Goal: Task Accomplishment & Management: Manage account settings

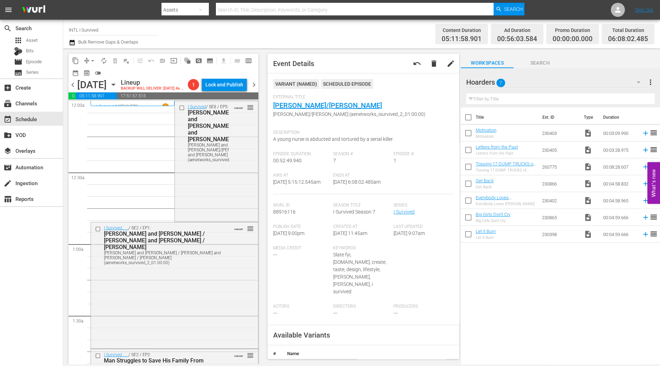
scroll to position [801, 0]
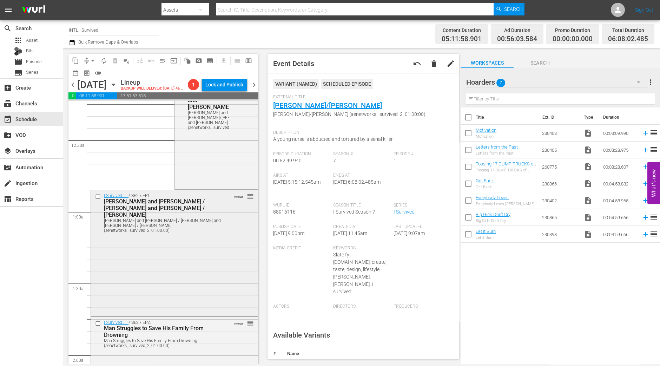
scroll to position [0, 0]
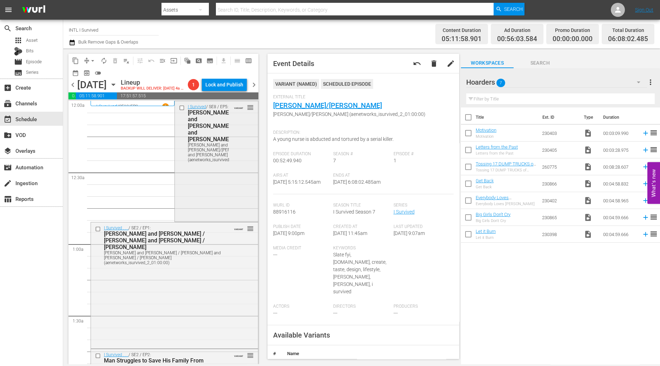
click at [205, 220] on div "I Survived / SE8 / EP5: Kim and Nina/Michael and Charles Kim and Nina/Michael a…" at bounding box center [216, 160] width 83 height 119
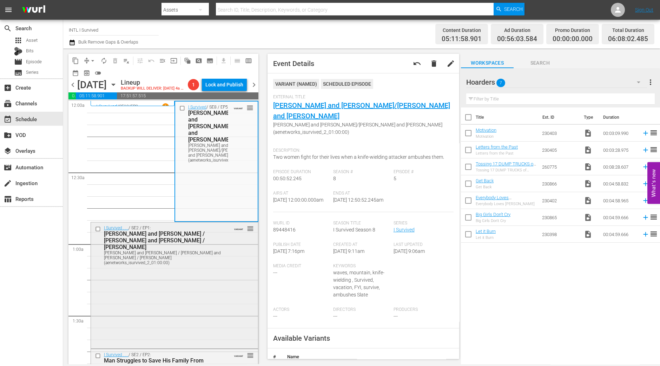
click at [197, 285] on div "I Survived . . . / SE2 / EP1: Dan and Danielle / James and David / Karli Dan an…" at bounding box center [174, 284] width 167 height 124
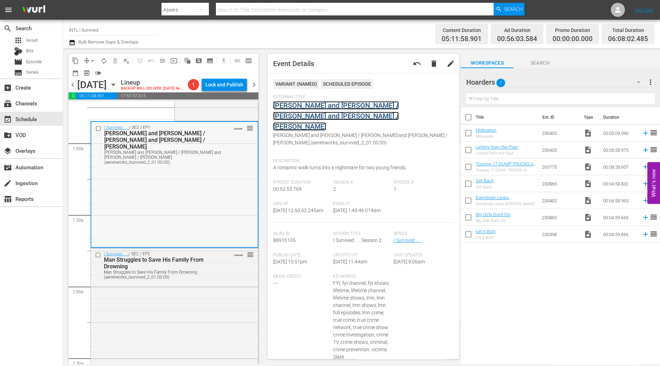
scroll to position [175, 0]
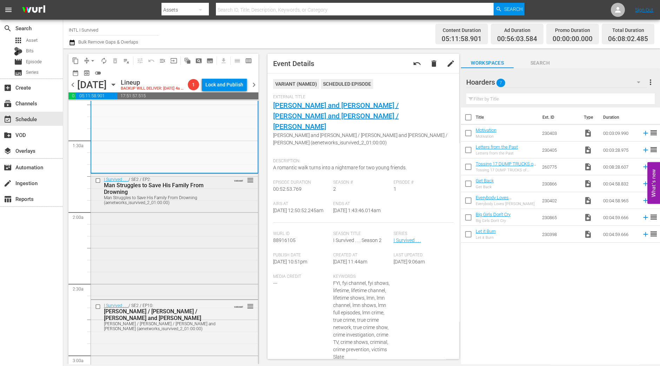
click at [163, 264] on div "I Survived . . . / SE2 / EP2: Man Struggles to Save His Family From Drowning Ma…" at bounding box center [174, 236] width 167 height 124
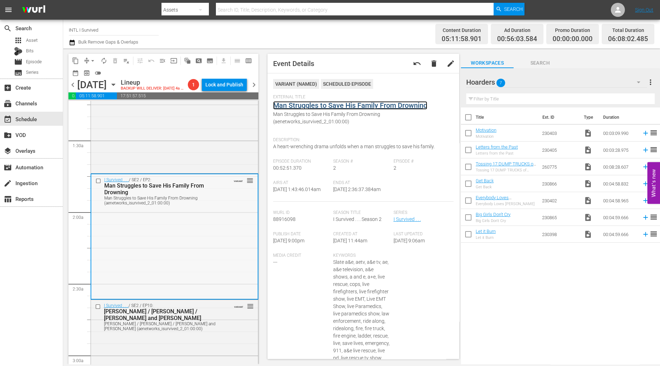
scroll to position [263, 0]
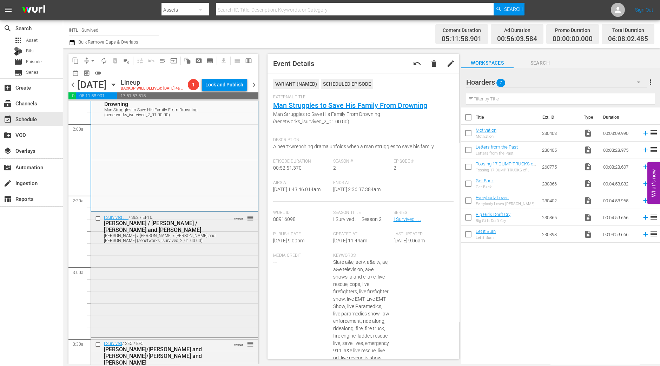
click at [195, 277] on div "I Survived . . . / SE2 / EP10: Sarah / Ellen / Sherman and Dee Ann Sarah / Elle…" at bounding box center [174, 274] width 167 height 124
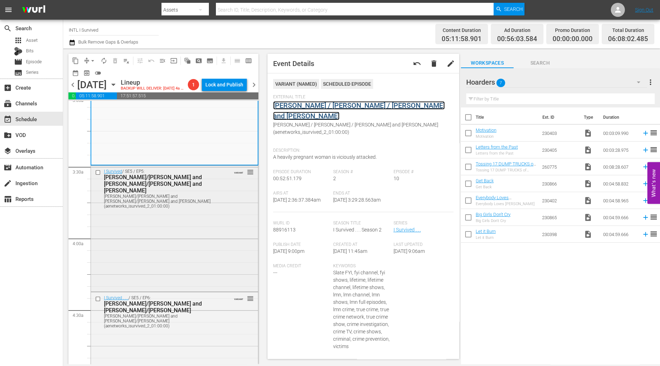
scroll to position [439, 0]
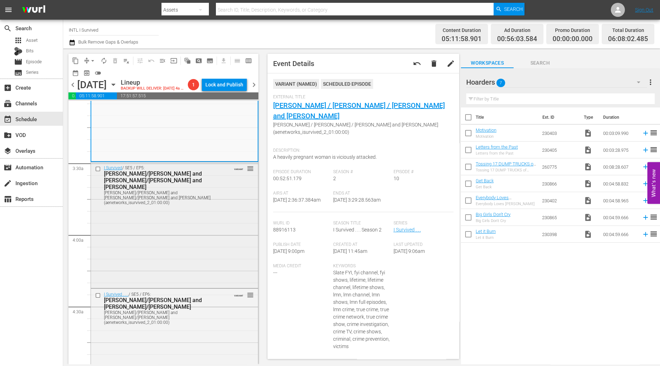
click at [199, 274] on div "I Survived / SE5 / EP5: Frederic/Henry and Becky/Missy and Mandy Frederic/Henry…" at bounding box center [174, 224] width 167 height 124
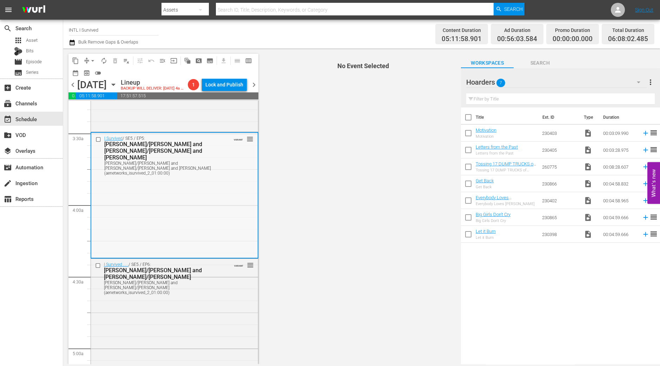
scroll to position [483, 0]
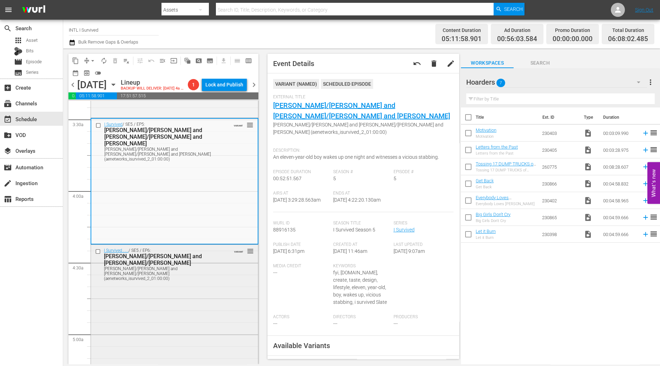
click at [148, 332] on div "I Survived . . . / SE5 / EP6: Sharon/Al and Linda/Misty Sharon/Al and Linda/Mis…" at bounding box center [174, 307] width 167 height 124
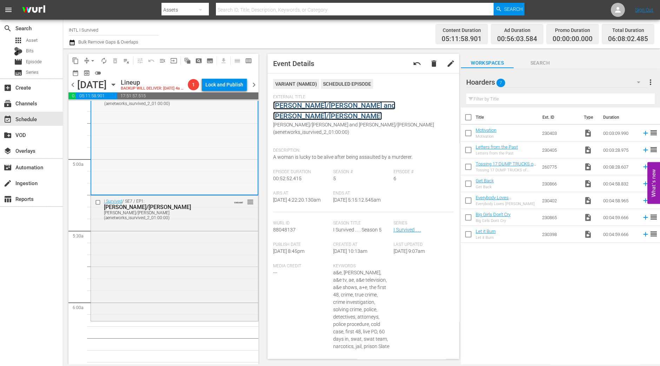
scroll to position [702, 0]
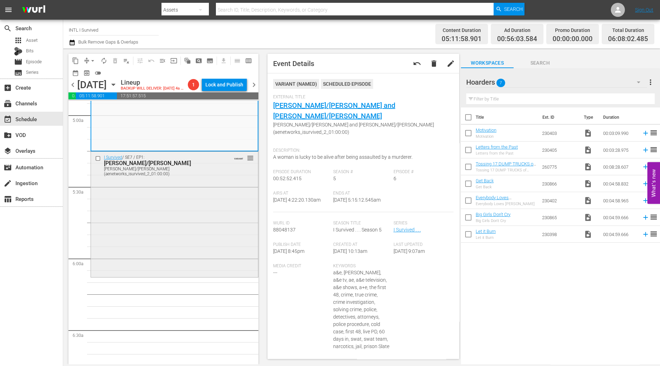
click at [217, 214] on div "I Survived / SE7 / EP1: Jennifer/Neely Ann Jennifer/Neely Ann (aenetworks_isurv…" at bounding box center [174, 214] width 167 height 124
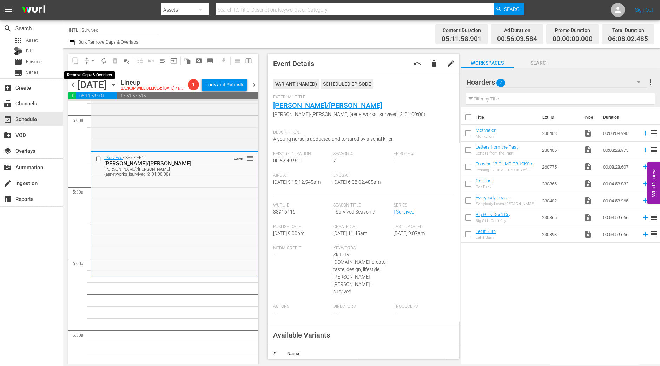
click at [91, 59] on span "arrow_drop_down" at bounding box center [92, 60] width 7 height 7
click at [92, 69] on li "Align to Midnight" at bounding box center [93, 75] width 74 height 12
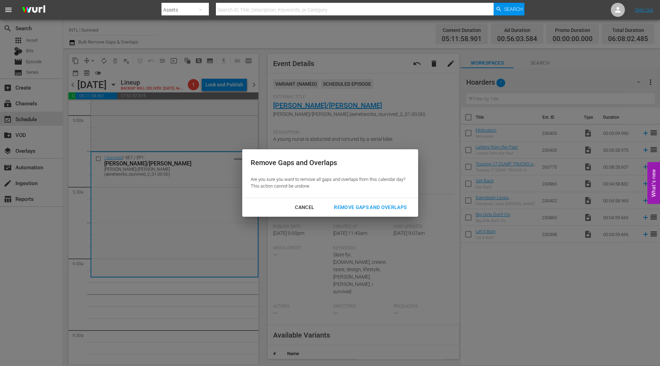
click at [383, 205] on div "Remove Gaps and Overlaps" at bounding box center [370, 207] width 84 height 9
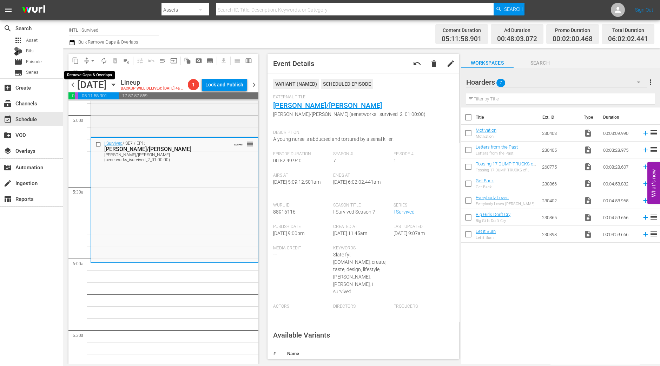
click at [93, 61] on span "arrow_drop_down" at bounding box center [92, 60] width 7 height 7
click at [89, 77] on li "Align to Midnight" at bounding box center [93, 75] width 74 height 12
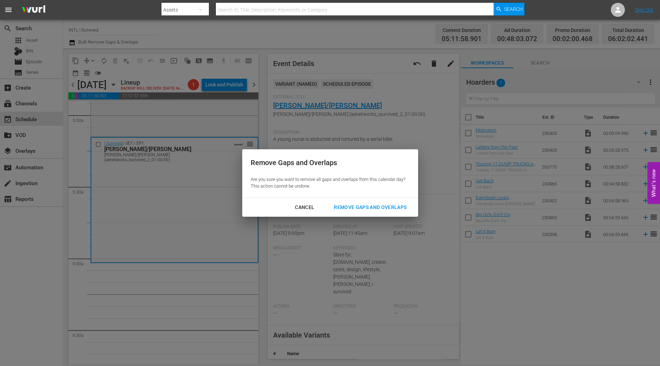
click at [370, 207] on div "Remove Gaps and Overlaps" at bounding box center [370, 207] width 84 height 9
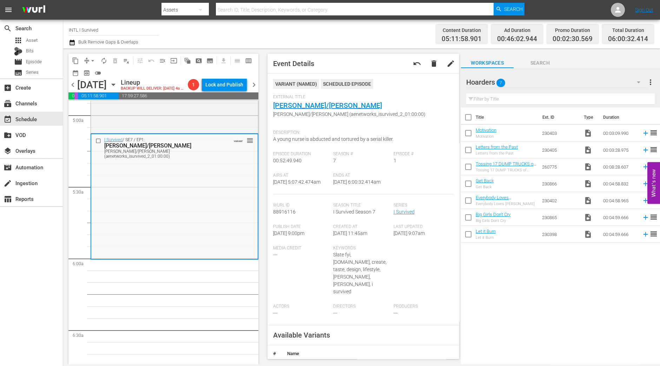
scroll to position [714, 0]
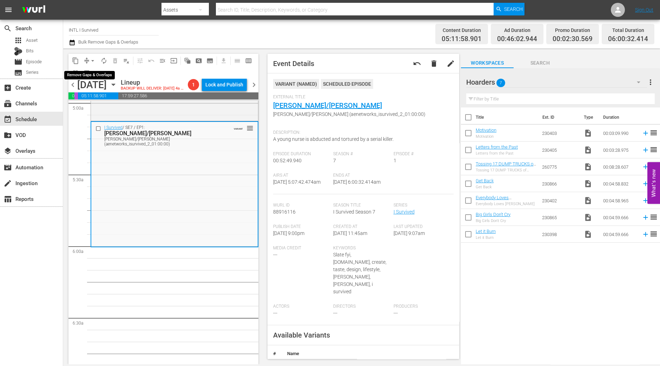
click at [91, 59] on span "arrow_drop_down" at bounding box center [92, 60] width 7 height 7
click at [97, 72] on li "Align to Midnight" at bounding box center [93, 75] width 74 height 12
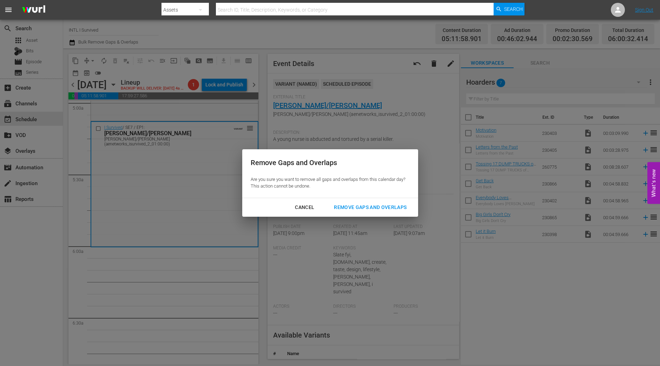
click at [354, 207] on div "Remove Gaps and Overlaps" at bounding box center [370, 207] width 84 height 9
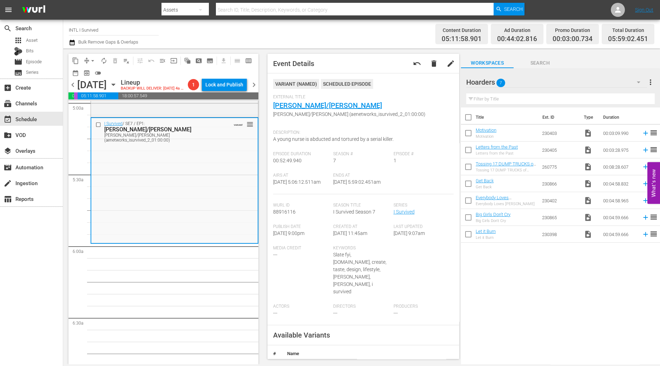
click at [88, 60] on button "arrow_drop_down" at bounding box center [92, 60] width 11 height 11
click at [95, 70] on li "Align to Midnight" at bounding box center [93, 75] width 74 height 12
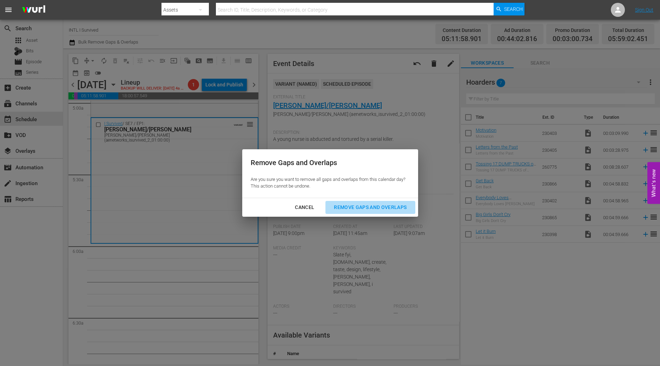
click at [367, 207] on div "Remove Gaps and Overlaps" at bounding box center [370, 207] width 84 height 9
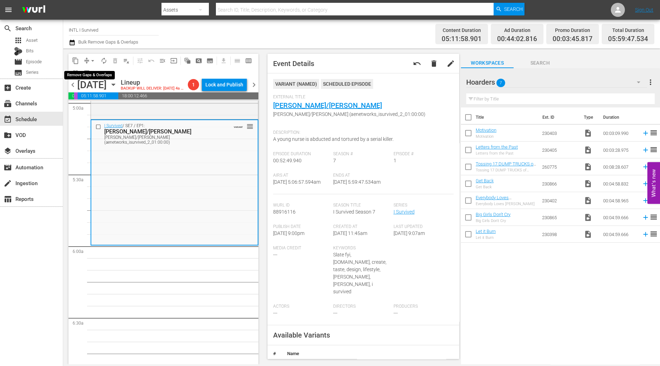
click at [91, 57] on span "arrow_drop_down" at bounding box center [92, 60] width 7 height 7
click at [88, 74] on li "Align to Midnight" at bounding box center [93, 75] width 74 height 12
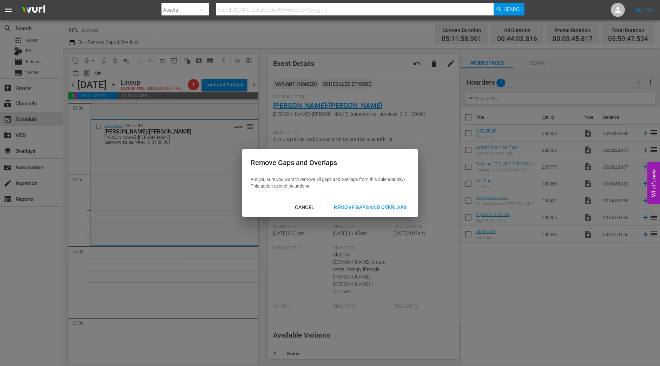
click at [370, 208] on div "Remove Gaps and Overlaps" at bounding box center [370, 207] width 84 height 9
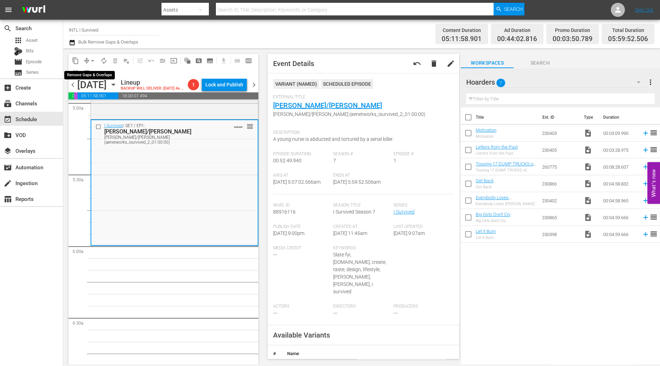
click at [94, 58] on span "arrow_drop_down" at bounding box center [92, 60] width 7 height 7
click at [88, 71] on li "Align to Midnight" at bounding box center [93, 75] width 74 height 12
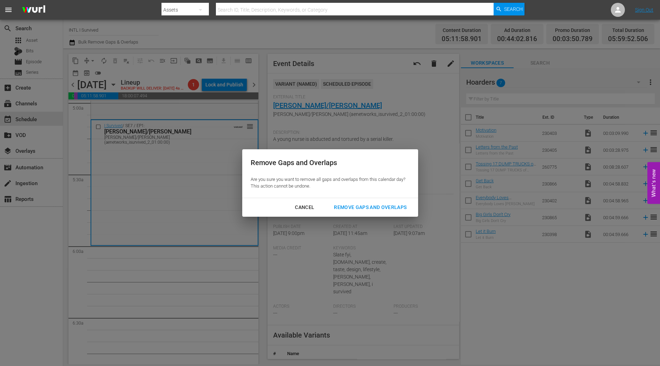
click at [372, 212] on button "Remove Gaps and Overlaps" at bounding box center [369, 207] width 89 height 13
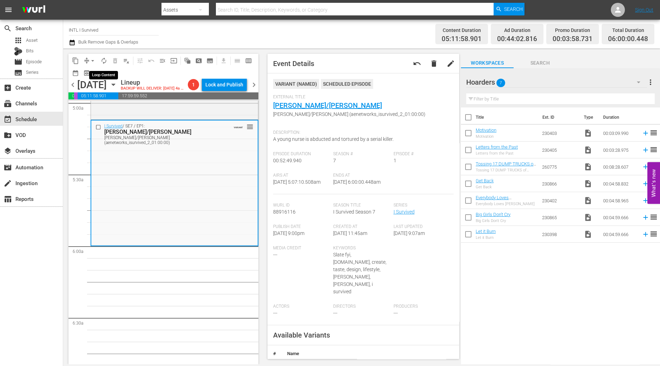
click at [102, 61] on span "autorenew_outlined" at bounding box center [103, 60] width 7 height 7
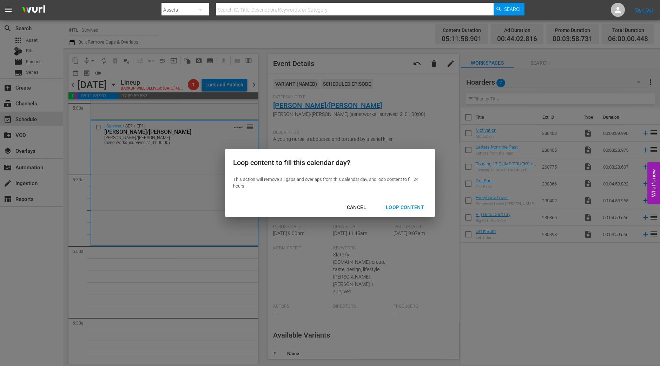
click at [397, 213] on button "Loop Content" at bounding box center [404, 207] width 55 height 13
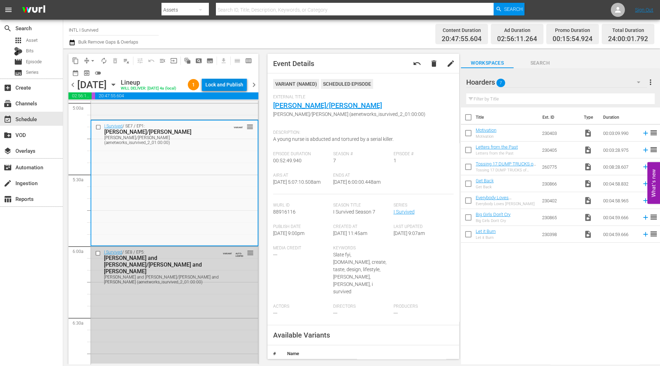
click at [235, 83] on div "Lock and Publish" at bounding box center [224, 84] width 38 height 13
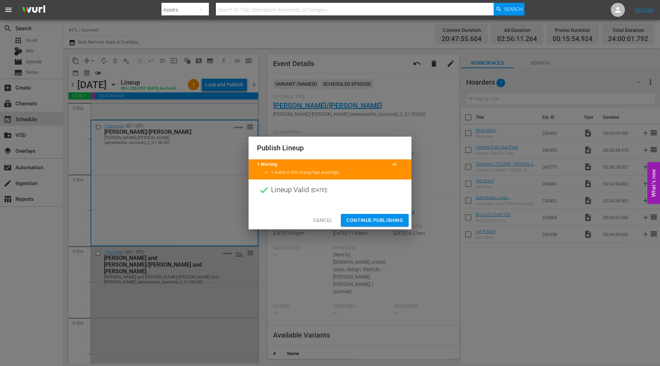
click at [378, 216] on span "Continue Publishing" at bounding box center [374, 220] width 57 height 9
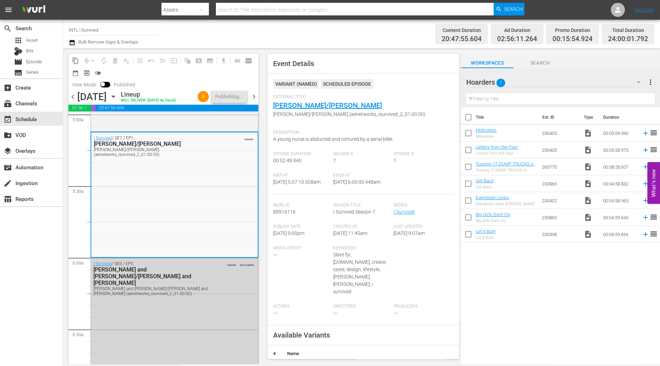
click at [254, 95] on span "chevron_right" at bounding box center [254, 96] width 9 height 9
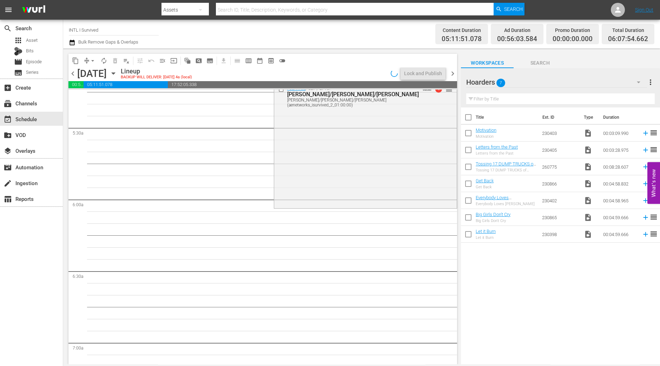
scroll to position [714, 0]
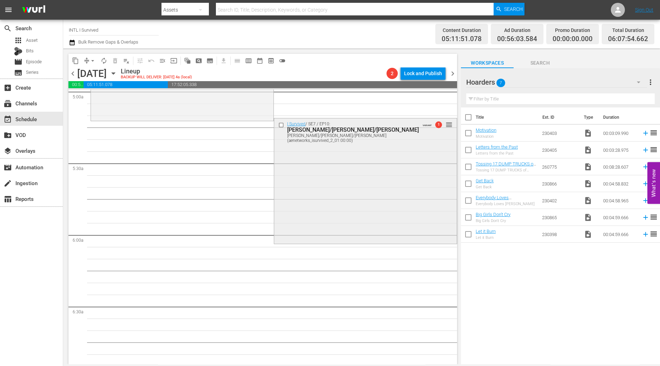
click at [341, 173] on div "I Survived / SE7 / EP10: Amy/Jeff/Tyler Amy/Jeff/Tyler (aenetworks_isurvived_2_…" at bounding box center [365, 180] width 182 height 124
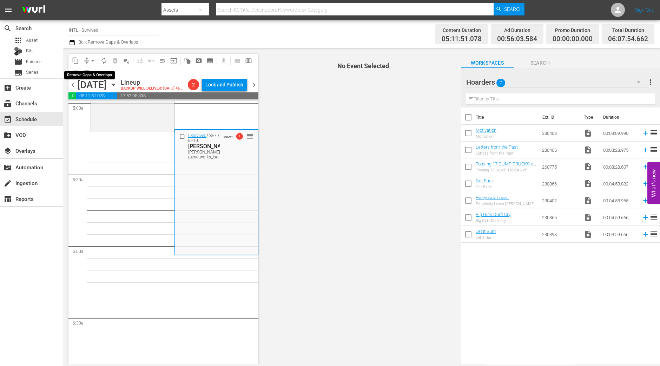
click at [93, 62] on span "arrow_drop_down" at bounding box center [92, 60] width 7 height 7
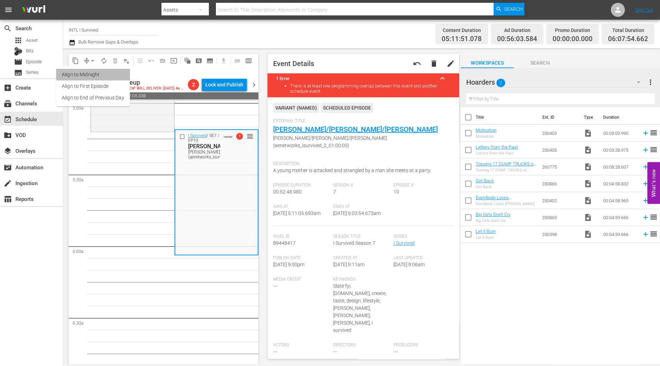
click at [102, 75] on li "Align to Midnight" at bounding box center [93, 75] width 74 height 12
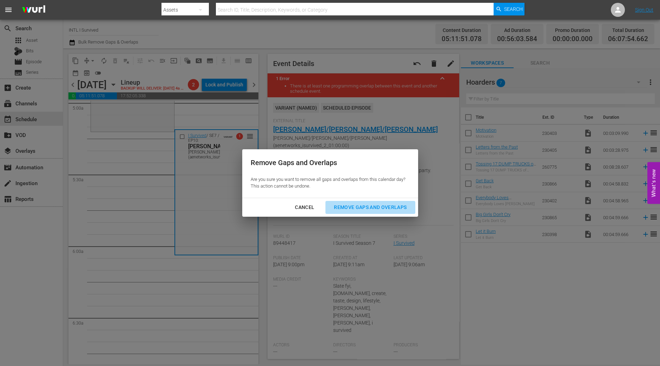
click at [383, 202] on button "Remove Gaps and Overlaps" at bounding box center [369, 207] width 89 height 13
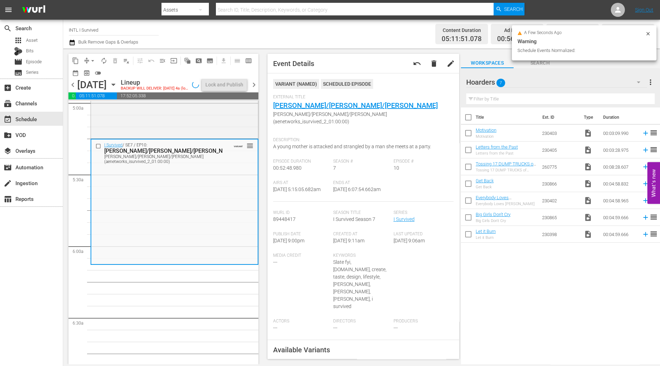
scroll to position [702, 0]
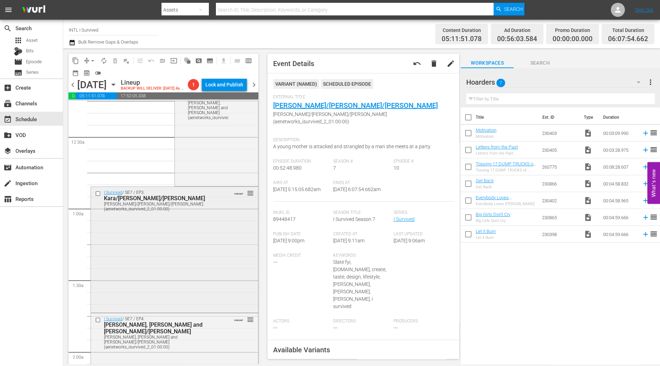
scroll to position [0, 0]
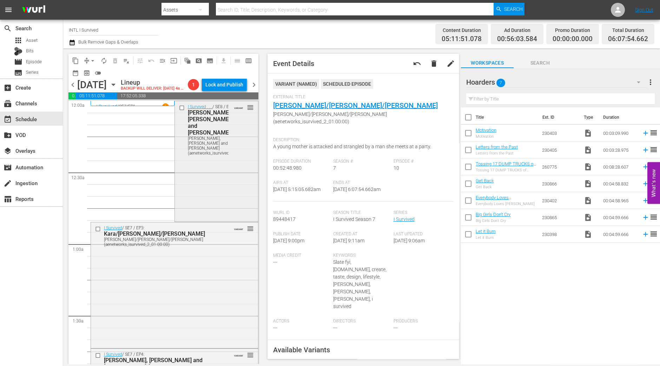
click at [196, 173] on div "I Survived . . . / SE8 / EP6: Tanya, Andy and Denise Tanya, Andy and Denise (ae…" at bounding box center [216, 160] width 83 height 119
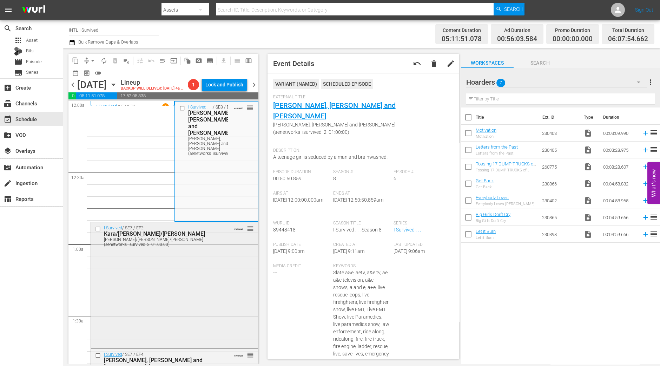
click at [193, 258] on div "I Survived / SE7 / EP3: Kara/Dan/Tamecka Kara/Dan/Tamecka (aenetworks_isurvived…" at bounding box center [174, 284] width 167 height 124
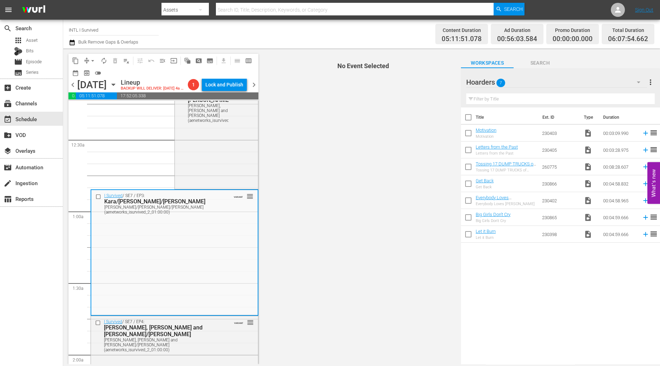
scroll to position [44, 0]
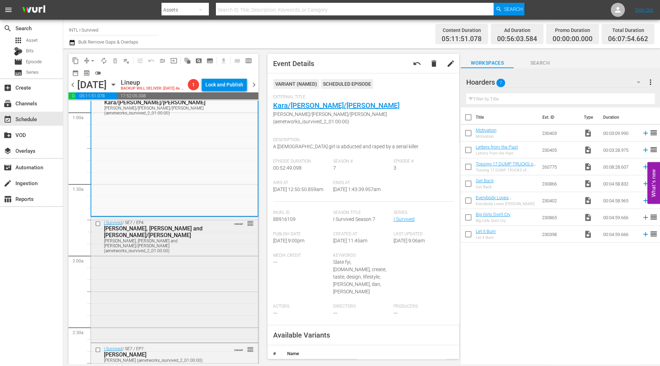
click at [218, 263] on div "I Survived / SE7 / EP4: Jason, Dave and Joe/Martin Jason, Dave and Joe/Martin (…" at bounding box center [174, 279] width 167 height 124
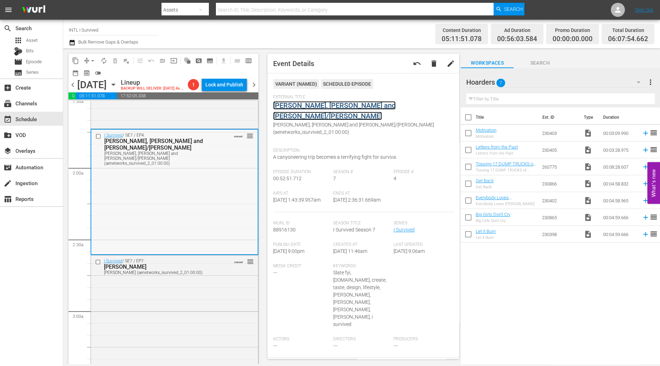
scroll to position [307, 0]
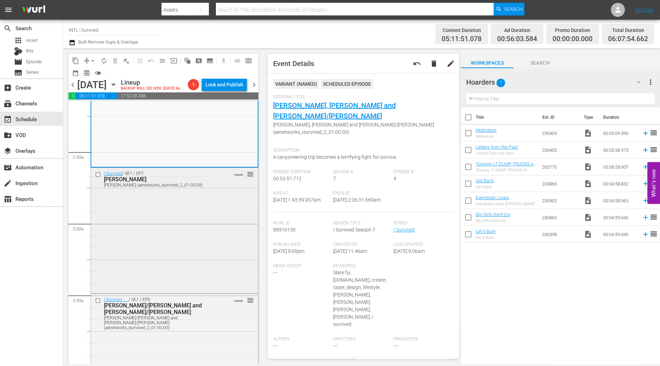
click at [215, 225] on div "I Survived / SE7 / EP7: Harold, John, Lisa Harold, John, Lisa (aenetworks_isurv…" at bounding box center [174, 230] width 167 height 124
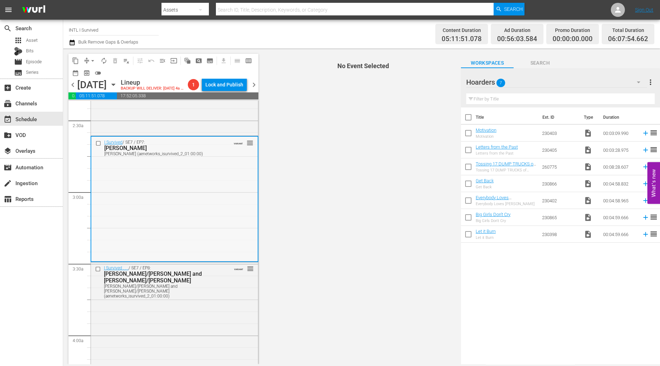
scroll to position [351, 0]
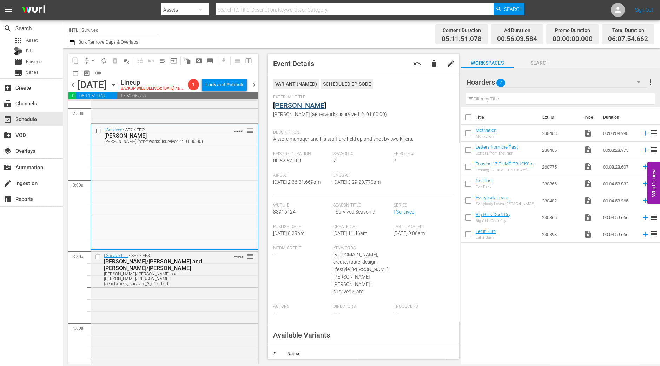
drag, startPoint x: 315, startPoint y: 99, endPoint x: 288, endPoint y: 104, distance: 27.8
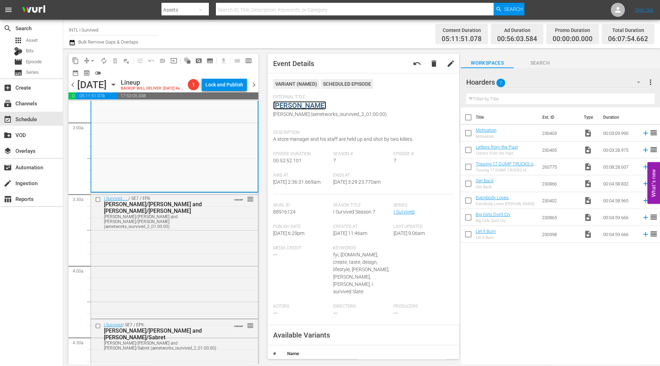
scroll to position [439, 0]
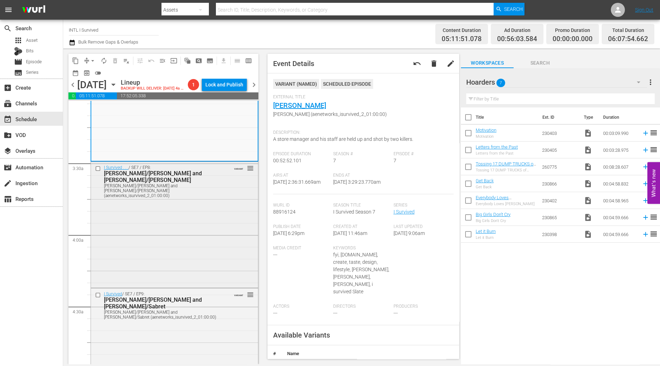
click at [181, 217] on div "I Survived . . . / SE7 / EP8: Yvette/Jeremy and Jenny/Arkesha Yvette/Jeremy and…" at bounding box center [174, 224] width 167 height 124
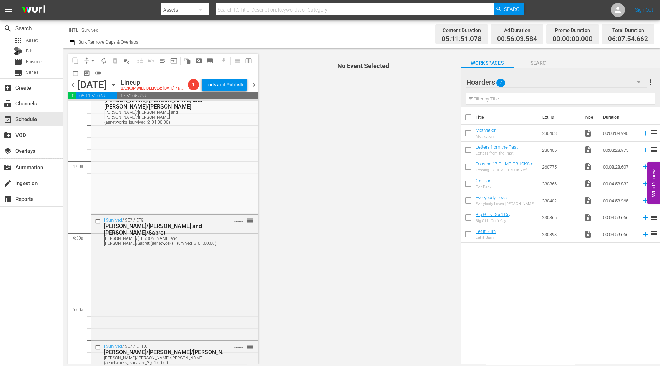
scroll to position [483, 0]
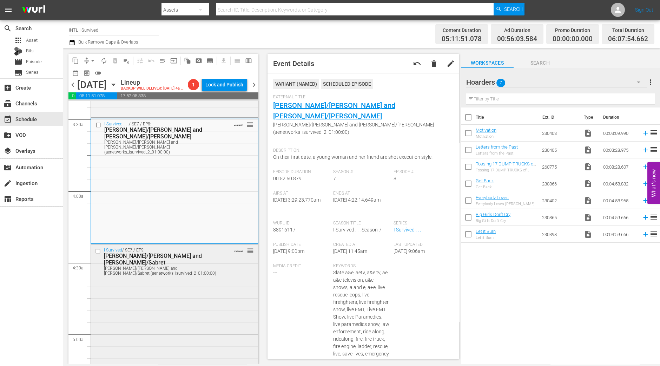
click at [183, 281] on div "I Survived / SE7 / EP9: Anita/Jim and Glen/Sabret Anita/Jim and Glen/Sabret (ae…" at bounding box center [174, 306] width 167 height 124
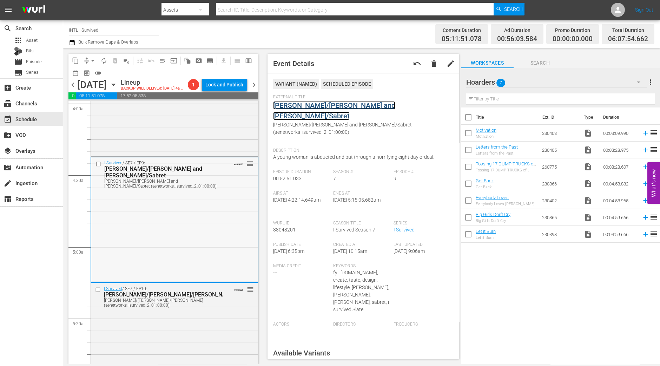
scroll to position [702, 0]
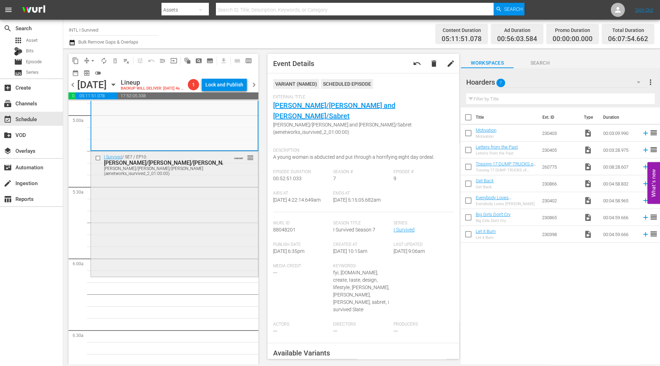
click at [225, 224] on div "I Survived / SE7 / EP10: Amy/Jeff/Tyler Amy/Jeff/Tyler (aenetworks_isurvived_2_…" at bounding box center [174, 213] width 167 height 124
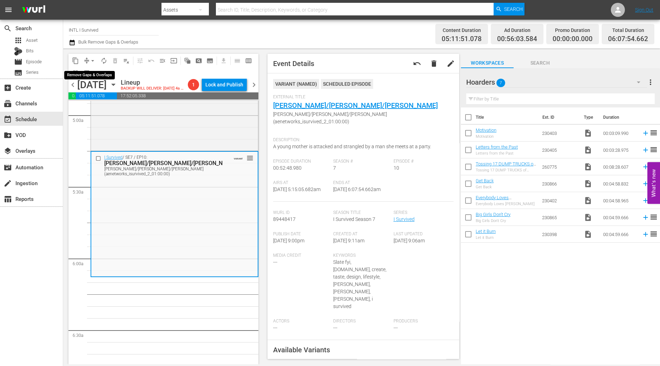
click at [88, 60] on button "arrow_drop_down" at bounding box center [92, 60] width 11 height 11
click at [94, 70] on li "Align to Midnight" at bounding box center [93, 75] width 74 height 12
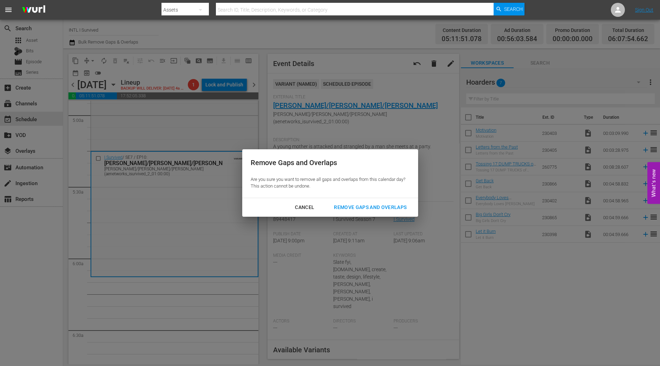
click at [352, 204] on div "Remove Gaps and Overlaps" at bounding box center [370, 207] width 84 height 9
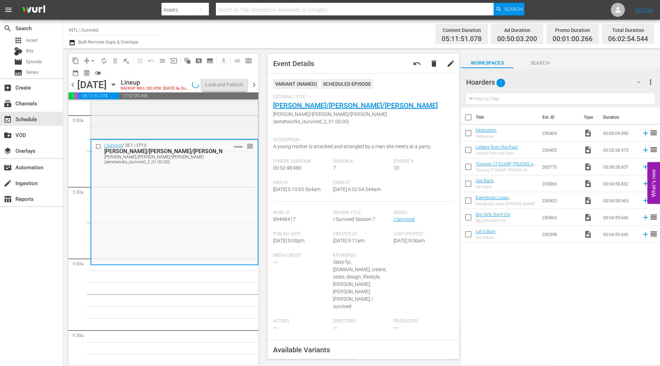
scroll to position [690, 0]
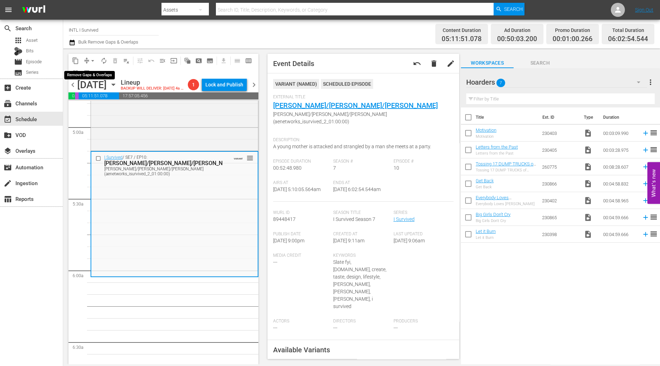
click at [94, 60] on span "arrow_drop_down" at bounding box center [92, 60] width 7 height 7
click at [93, 77] on li "Align to Midnight" at bounding box center [93, 75] width 74 height 12
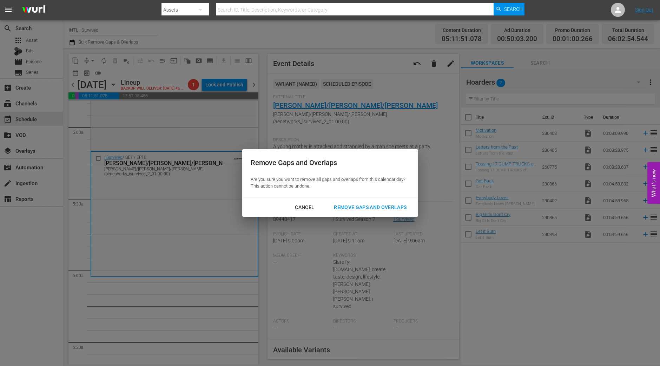
click at [358, 200] on div "Cancel Remove Gaps and Overlaps" at bounding box center [330, 207] width 176 height 19
drag, startPoint x: 360, startPoint y: 207, endPoint x: 367, endPoint y: 210, distance: 6.7
click at [361, 208] on div "Remove Gaps and Overlaps" at bounding box center [370, 207] width 84 height 9
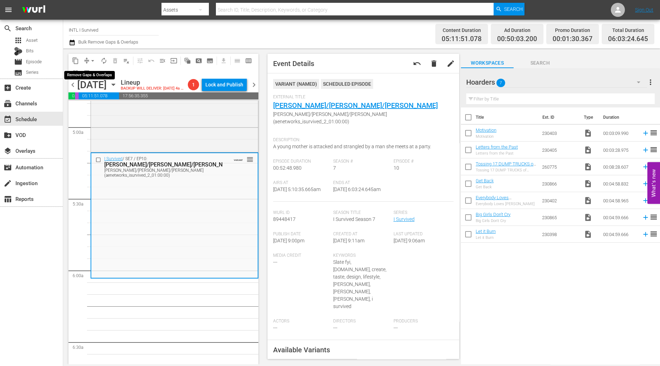
click at [91, 60] on span "arrow_drop_down" at bounding box center [92, 60] width 7 height 7
click at [89, 71] on li "Align to Midnight" at bounding box center [93, 75] width 74 height 12
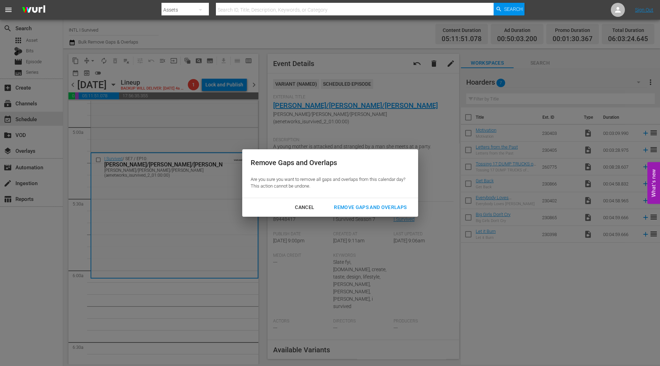
click at [412, 206] on div "Remove Gaps and Overlaps" at bounding box center [370, 207] width 84 height 9
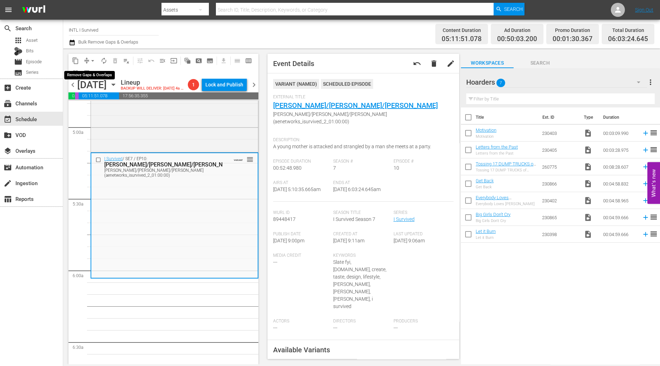
click at [91, 57] on span "arrow_drop_down" at bounding box center [92, 60] width 7 height 7
click at [91, 72] on li "Align to Midnight" at bounding box center [93, 75] width 74 height 12
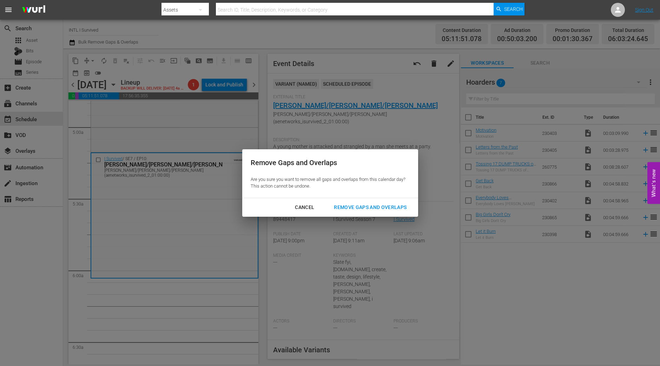
click at [379, 205] on div "Remove Gaps and Overlaps" at bounding box center [370, 207] width 84 height 9
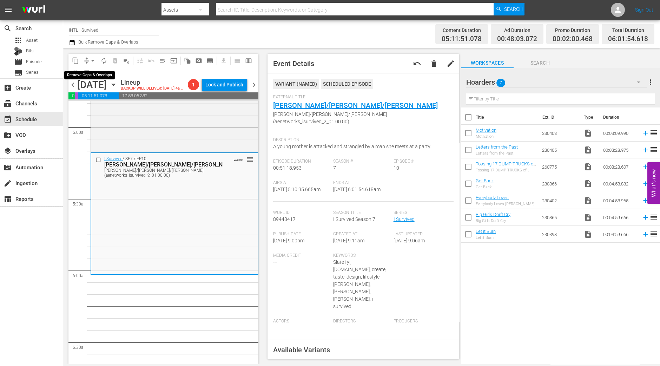
click at [94, 63] on span "arrow_drop_down" at bounding box center [92, 60] width 7 height 7
click at [92, 69] on li "Align to Midnight" at bounding box center [93, 75] width 74 height 12
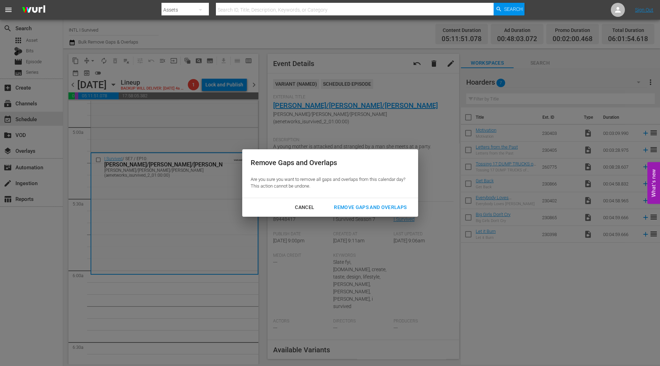
click at [364, 205] on div "Remove Gaps and Overlaps" at bounding box center [370, 207] width 84 height 9
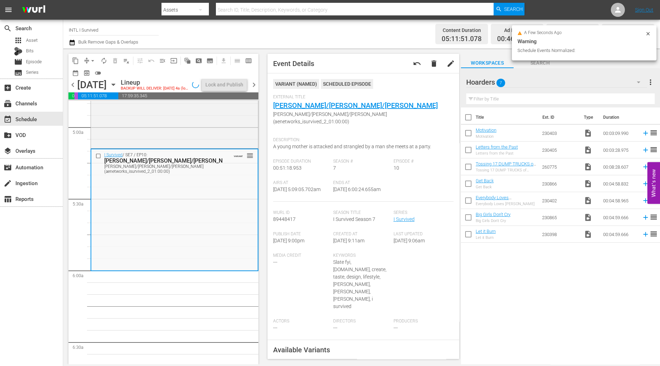
scroll to position [702, 0]
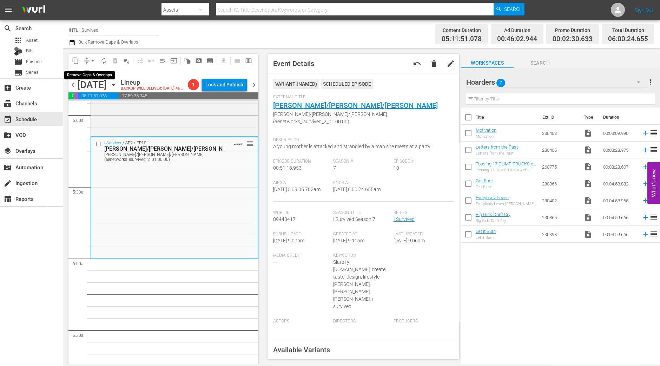
click at [93, 61] on span "arrow_drop_down" at bounding box center [92, 60] width 7 height 7
click at [86, 72] on li "Align to Midnight" at bounding box center [93, 75] width 74 height 12
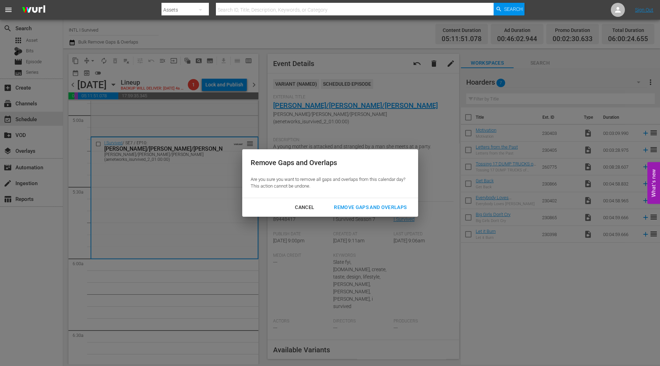
click at [357, 207] on div "Remove Gaps and Overlaps" at bounding box center [370, 207] width 84 height 9
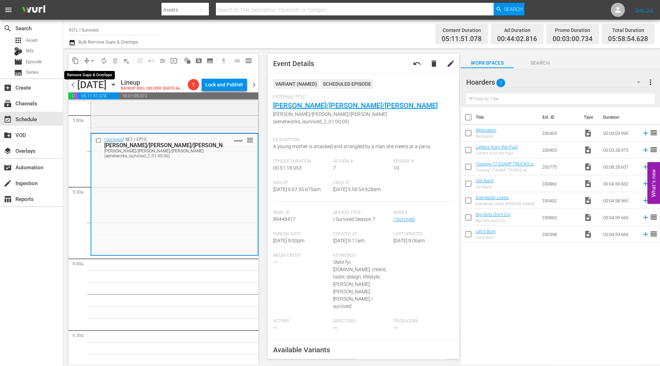
click at [89, 59] on span "arrow_drop_down" at bounding box center [92, 60] width 7 height 7
click at [91, 73] on li "Align to Midnight" at bounding box center [93, 75] width 74 height 12
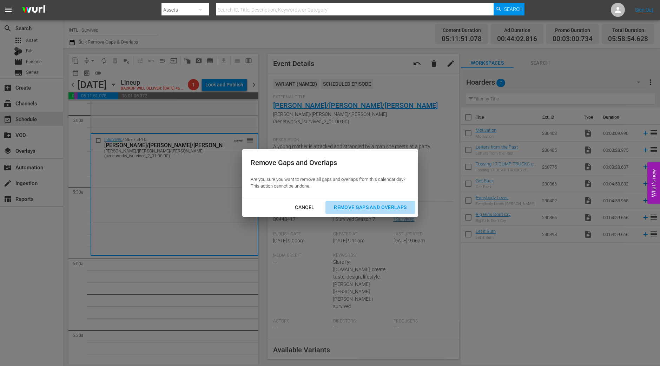
click at [353, 208] on div "Remove Gaps and Overlaps" at bounding box center [370, 207] width 84 height 9
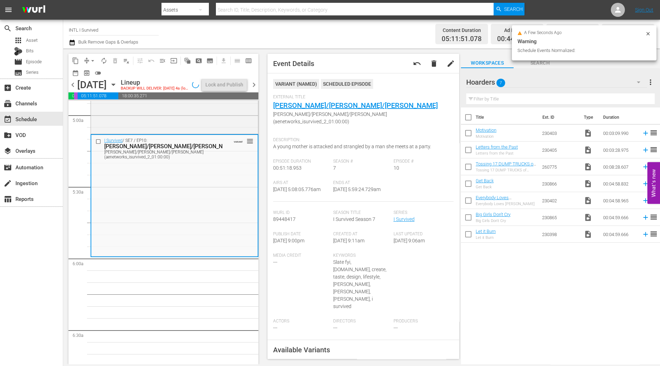
scroll to position [714, 0]
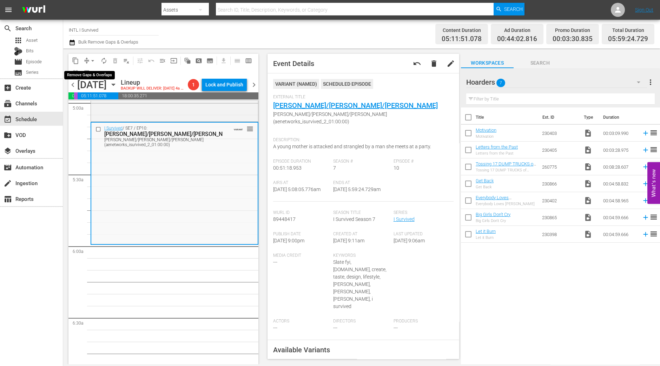
click at [91, 59] on span "arrow_drop_down" at bounding box center [92, 60] width 7 height 7
click at [94, 72] on li "Align to Midnight" at bounding box center [93, 75] width 74 height 12
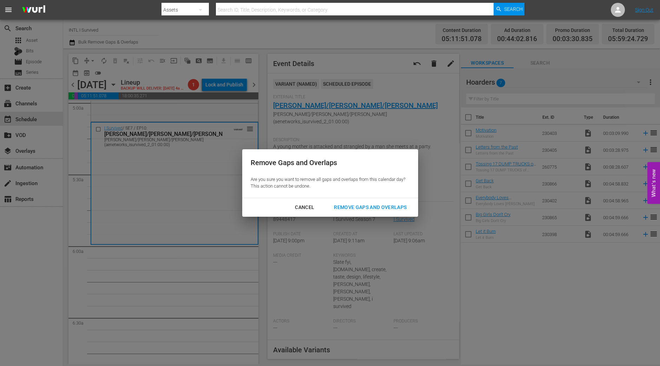
click at [344, 210] on div "Remove Gaps and Overlaps" at bounding box center [370, 207] width 84 height 9
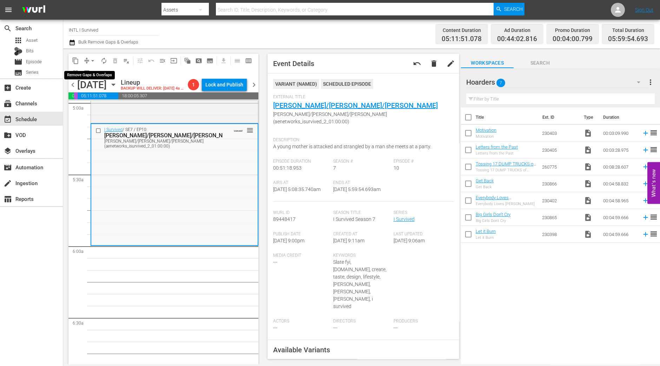
click at [93, 62] on span "arrow_drop_down" at bounding box center [92, 60] width 7 height 7
click at [90, 75] on li "Align to Midnight" at bounding box center [93, 75] width 74 height 12
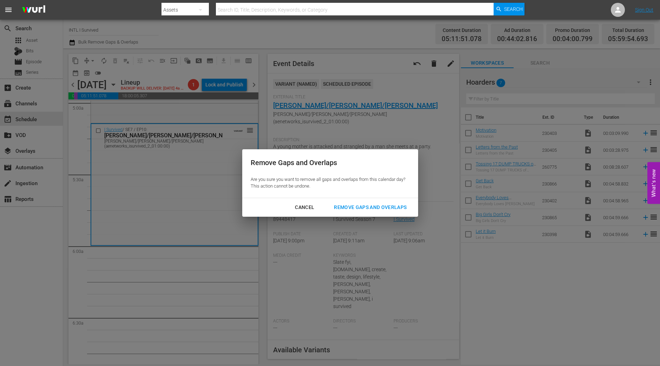
click at [370, 215] on div "Cancel Remove Gaps and Overlaps" at bounding box center [330, 207] width 176 height 19
click at [370, 213] on button "Remove Gaps and Overlaps" at bounding box center [369, 207] width 89 height 13
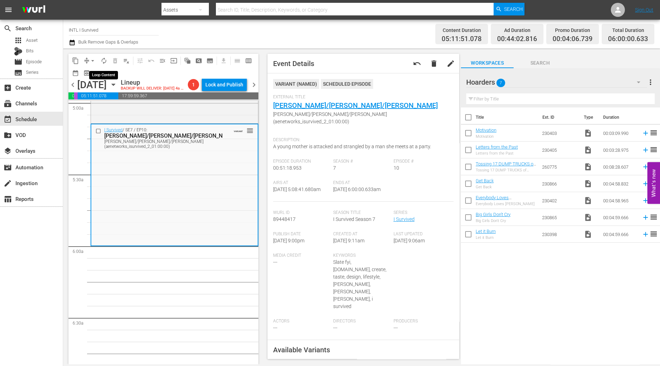
click at [104, 58] on span "autorenew_outlined" at bounding box center [103, 60] width 7 height 7
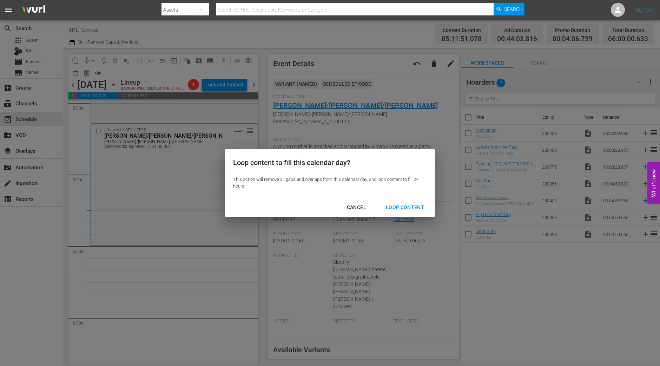
click at [423, 211] on div "Loop Content" at bounding box center [404, 207] width 49 height 9
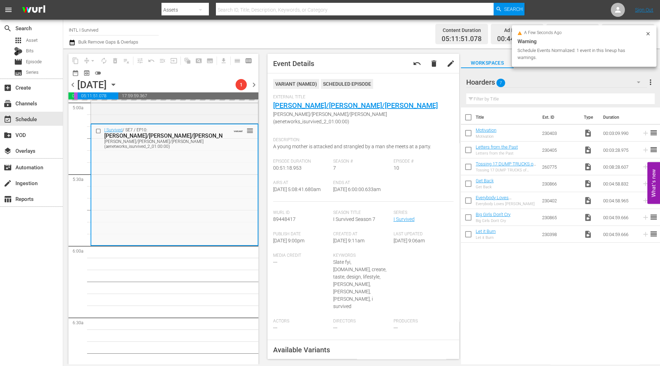
click at [264, 310] on span "Event Details undo delete edit VARIANT ( NAMED ) Scheduled Episode External Tit…" at bounding box center [361, 206] width 199 height 316
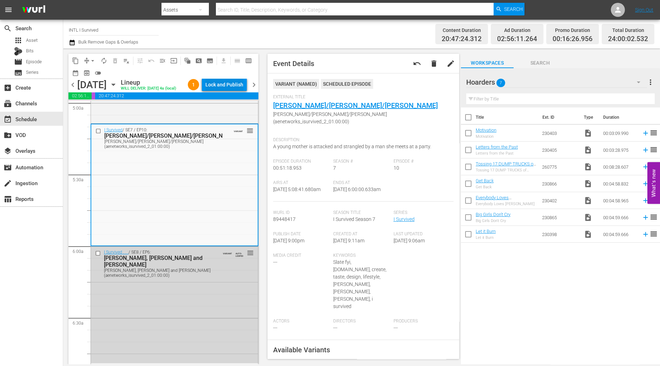
click at [228, 81] on div "Lock and Publish" at bounding box center [224, 84] width 38 height 13
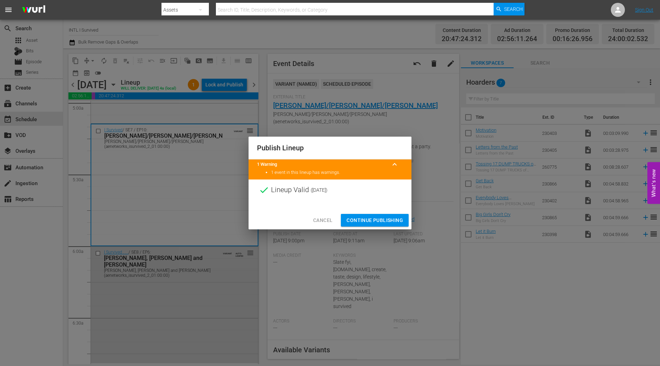
click at [366, 217] on span "Continue Publishing" at bounding box center [374, 220] width 57 height 9
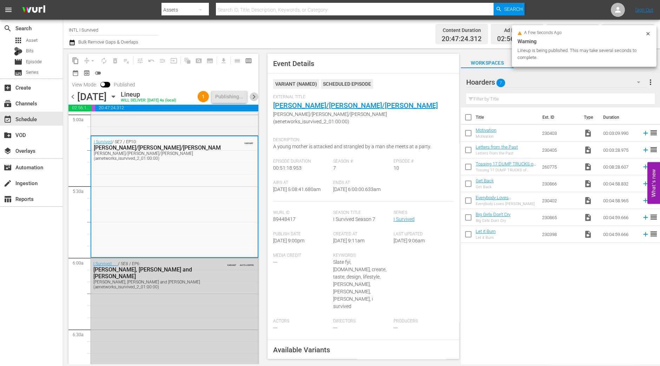
click at [253, 97] on span "chevron_right" at bounding box center [254, 96] width 9 height 9
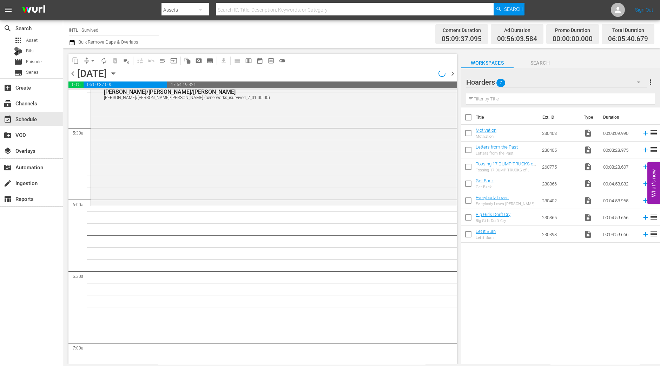
scroll to position [714, 0]
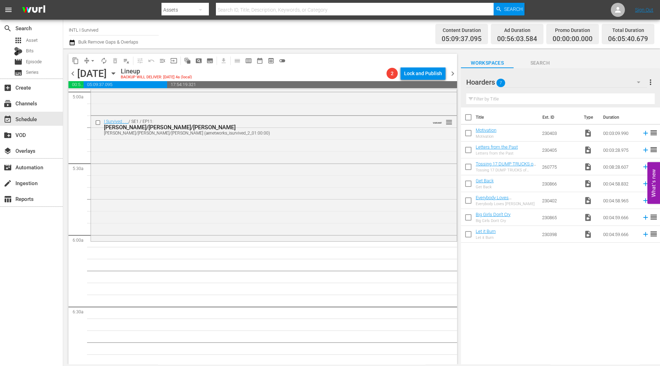
click at [33, 301] on div "search Search apps Asset Bits movie Episode subtitles Series add_box Create sub…" at bounding box center [31, 203] width 63 height 366
click at [149, 199] on div "I Survived . . . / SE1 / EP11: Jennifer/Sampson/Norina Jennifer/Sampson/Norina …" at bounding box center [274, 178] width 366 height 124
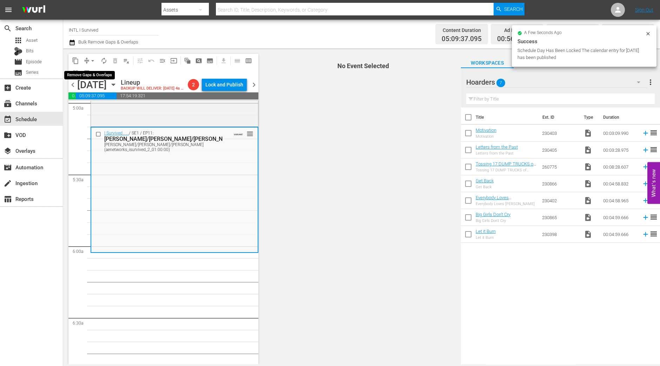
click at [94, 61] on span "arrow_drop_down" at bounding box center [92, 60] width 7 height 7
click at [91, 73] on li "Align to Midnight" at bounding box center [93, 75] width 58 height 12
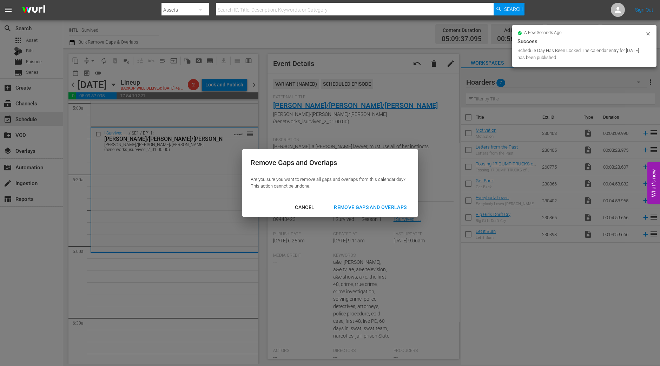
click at [352, 207] on div "Remove Gaps and Overlaps" at bounding box center [370, 207] width 84 height 9
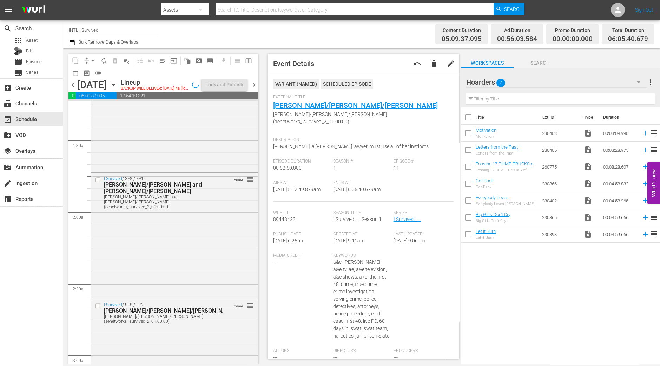
scroll to position [0, 0]
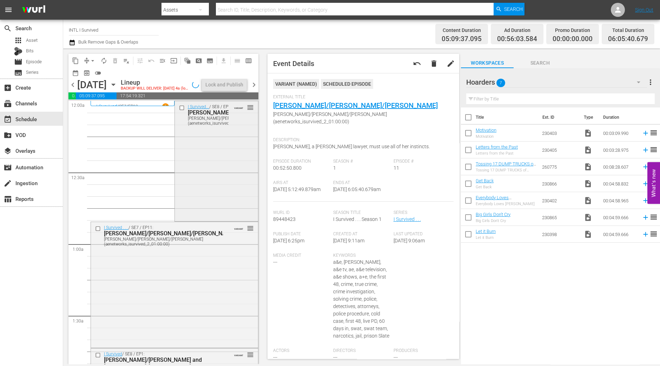
click at [211, 175] on div "I Survived... / SE8 / EP7: Paul/Tressel/Melissa Paul/Tressel/Melissa (aenetwork…" at bounding box center [216, 160] width 83 height 119
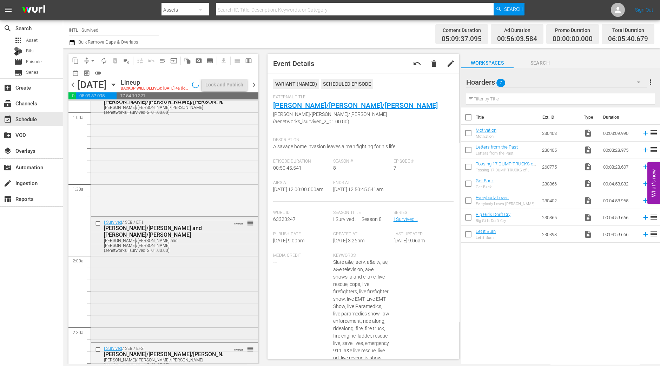
click at [222, 268] on div "I Survived / SE8 / EP1: Jessica/Jeff and Mark/Kerri Jessica/Jeff and Mark/Kerri…" at bounding box center [174, 279] width 167 height 124
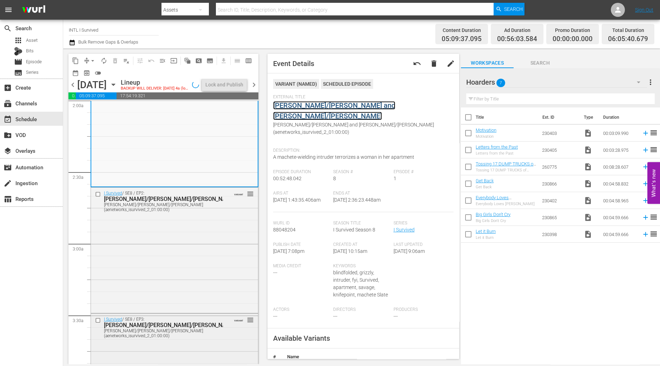
scroll to position [395, 0]
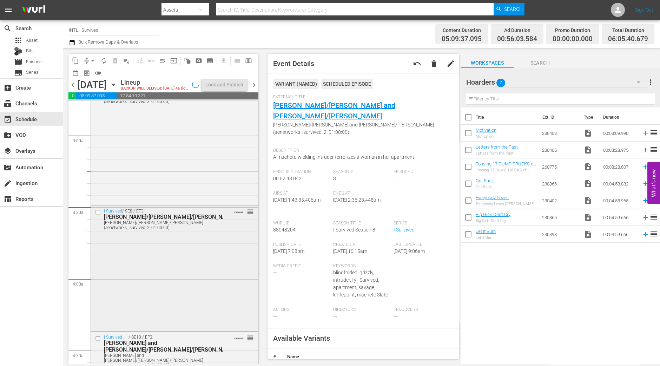
click at [215, 279] on div "I Survived / SE8 / EP3: Kaye/Johnny/Scott Kaye/Johnny/Scott (aenetworks_isurviv…" at bounding box center [174, 267] width 167 height 124
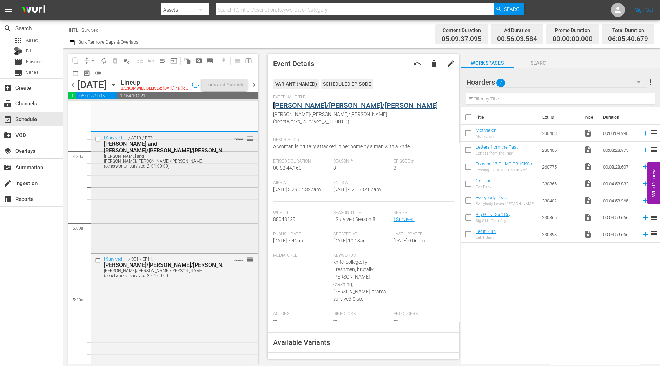
scroll to position [614, 0]
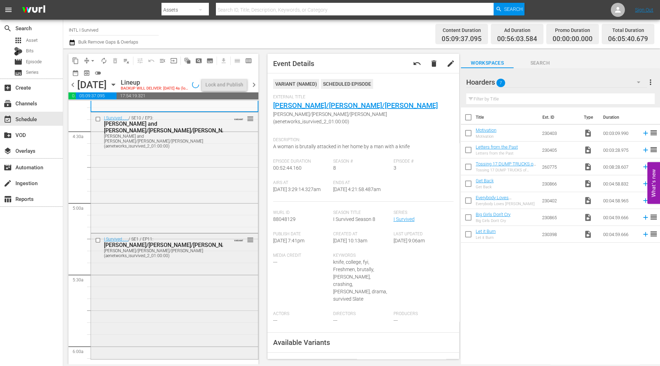
click at [206, 291] on div "I Survived . . . / SE1 / EP11: Jennifer/Sampson/Norina Jennifer/Sampson/Norina …" at bounding box center [174, 295] width 167 height 124
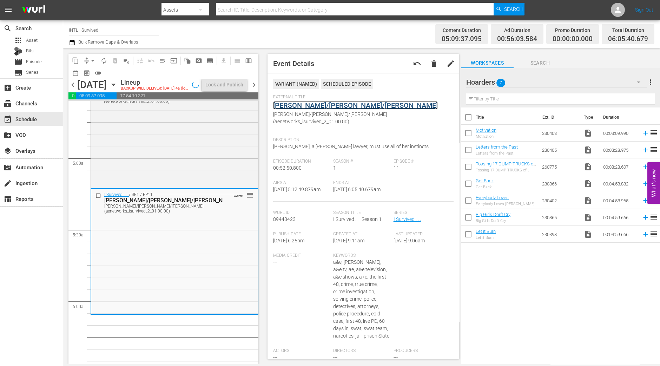
scroll to position [702, 0]
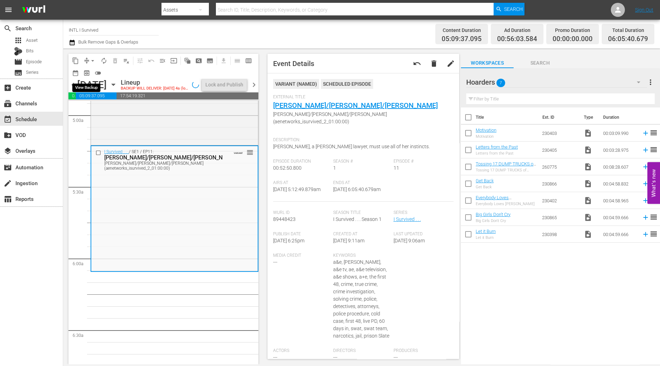
click at [91, 61] on span "arrow_drop_down" at bounding box center [92, 60] width 7 height 7
click at [91, 74] on li "Align to Midnight" at bounding box center [93, 75] width 74 height 12
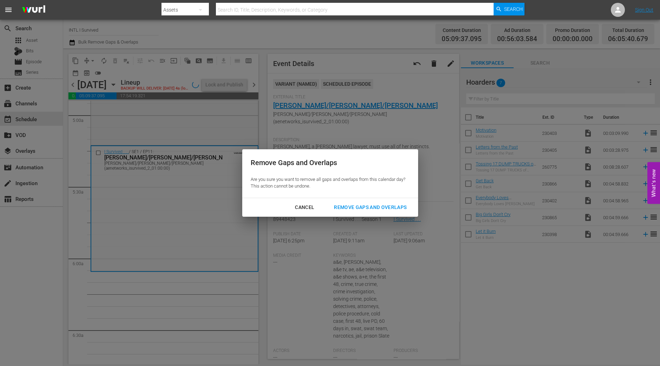
click at [349, 207] on div "Remove Gaps and Overlaps" at bounding box center [370, 207] width 84 height 9
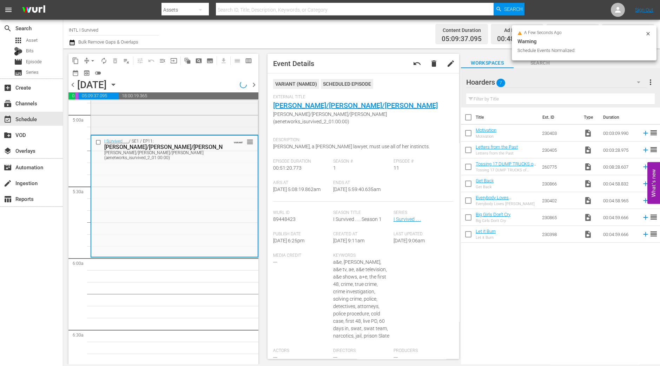
scroll to position [690, 0]
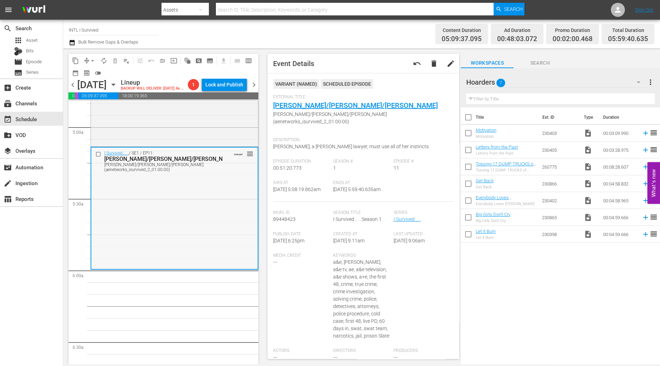
click at [214, 249] on div "I Survived . . . / SE1 / EP11: Jennifer/Sampson/Norina Jennifer/Sampson/Norina …" at bounding box center [174, 207] width 166 height 120
click at [91, 57] on span "arrow_drop_down" at bounding box center [92, 60] width 7 height 7
click at [93, 68] on ul "Align to Midnight Align to First Episode Align to End of Previous Day" at bounding box center [93, 86] width 74 height 40
click at [93, 71] on li "Align to Midnight" at bounding box center [93, 75] width 74 height 12
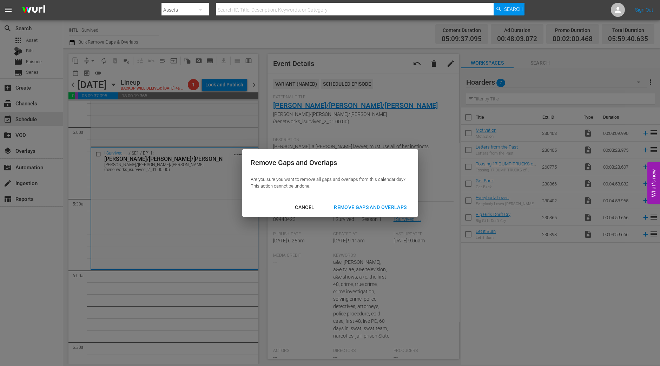
click at [365, 203] on div "Remove Gaps and Overlaps" at bounding box center [370, 207] width 84 height 9
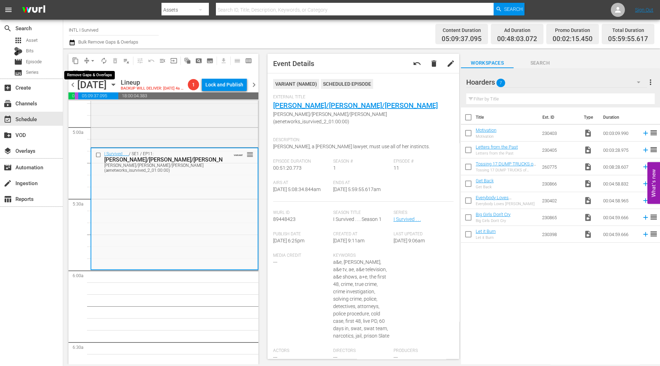
click at [94, 60] on span "arrow_drop_down" at bounding box center [92, 60] width 7 height 7
click at [89, 74] on li "Align to Midnight" at bounding box center [93, 75] width 74 height 12
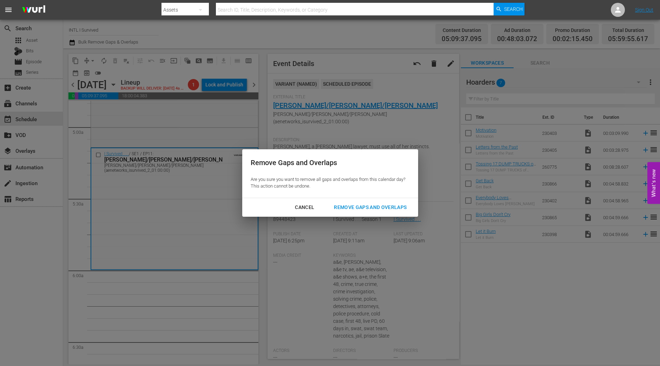
click at [379, 205] on div "Remove Gaps and Overlaps" at bounding box center [370, 207] width 84 height 9
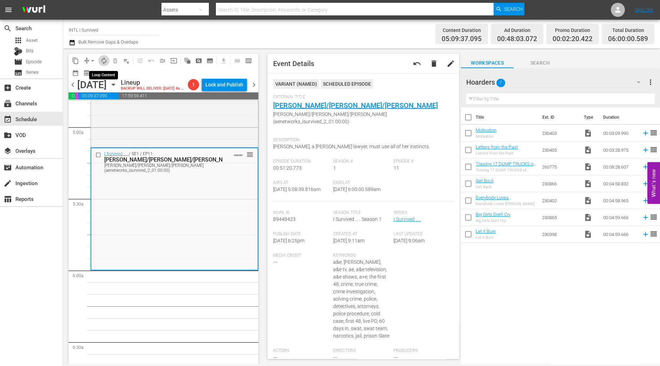
click at [105, 64] on button "autorenew_outlined" at bounding box center [103, 60] width 11 height 11
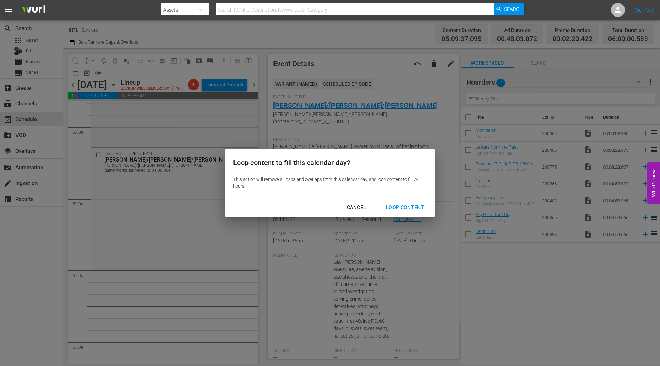
click at [418, 206] on div "Loop Content" at bounding box center [404, 207] width 49 height 9
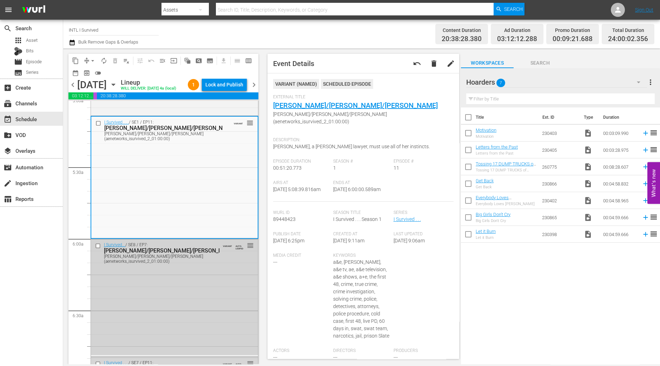
scroll to position [733, 0]
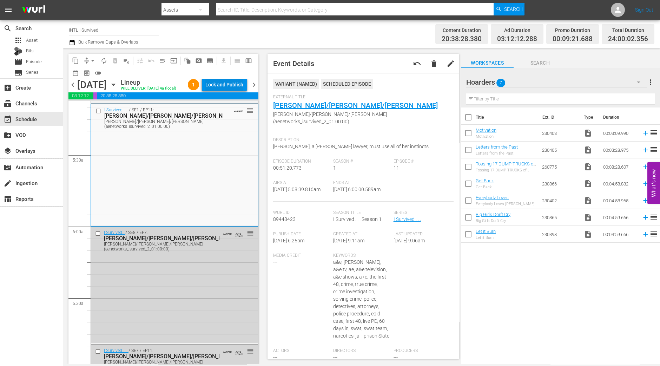
click at [230, 84] on div "Lock and Publish" at bounding box center [224, 84] width 38 height 13
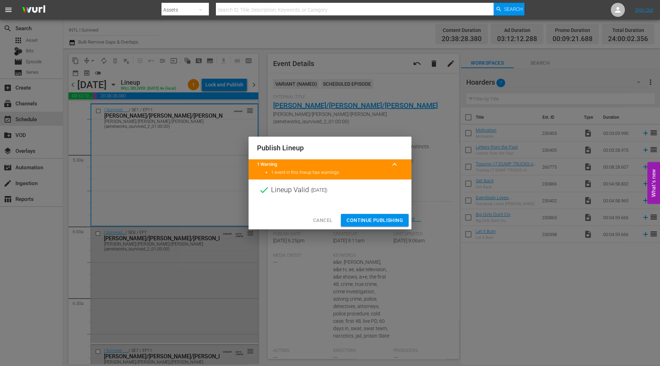
click at [371, 218] on span "Continue Publishing" at bounding box center [374, 220] width 57 height 9
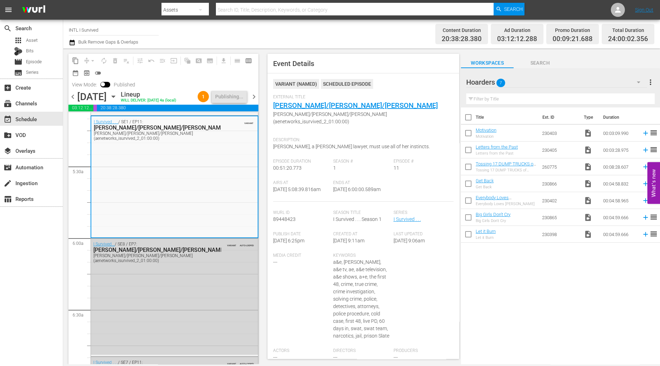
click at [255, 96] on span "chevron_right" at bounding box center [254, 96] width 9 height 9
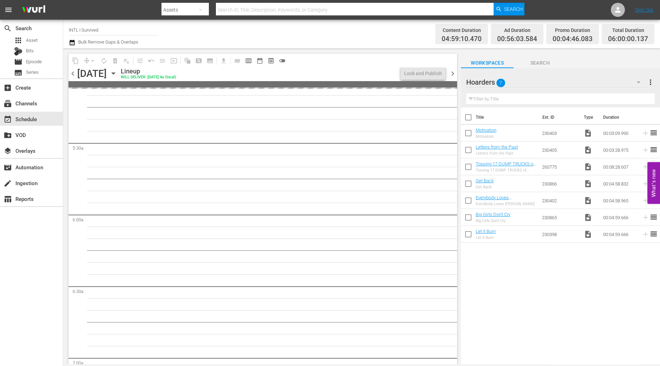
scroll to position [686, 0]
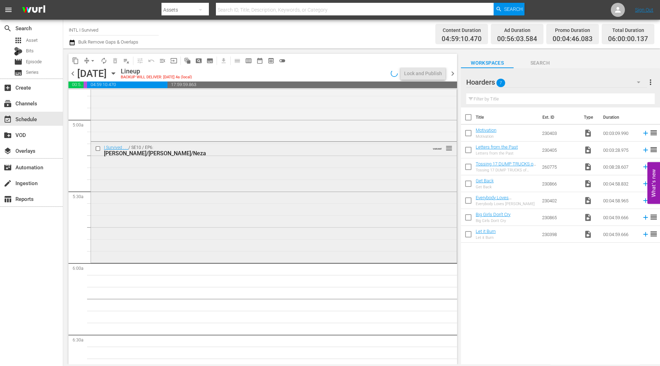
click at [212, 241] on div "I Survived . . . / SE10 / EP6: Mike/Chris/Neza VARIANT reorder" at bounding box center [274, 201] width 366 height 119
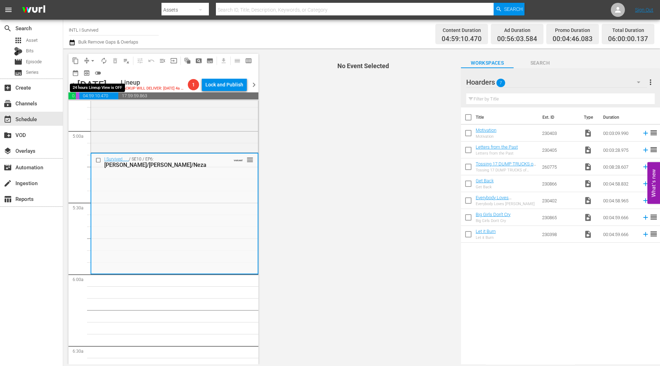
click at [92, 64] on button "arrow_drop_down" at bounding box center [92, 60] width 11 height 11
click at [96, 74] on li "Align to Midnight" at bounding box center [93, 75] width 58 height 12
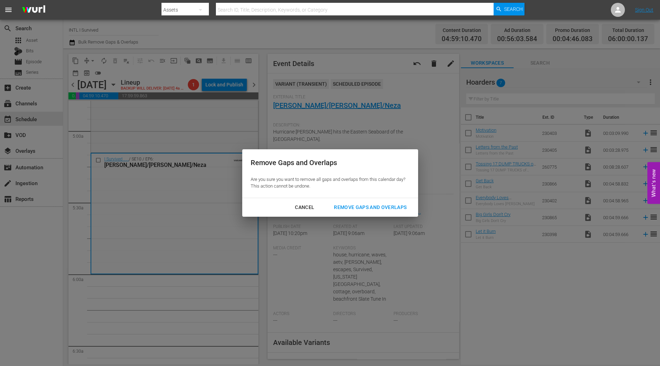
drag, startPoint x: 384, startPoint y: 204, endPoint x: 348, endPoint y: 214, distance: 37.2
click at [384, 203] on div "Remove Gaps and Overlaps" at bounding box center [370, 207] width 84 height 9
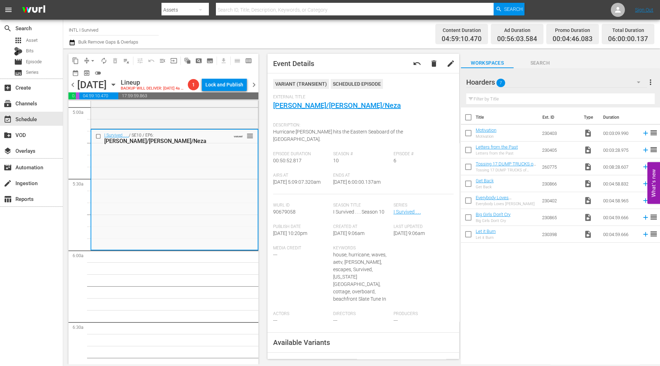
scroll to position [718, 0]
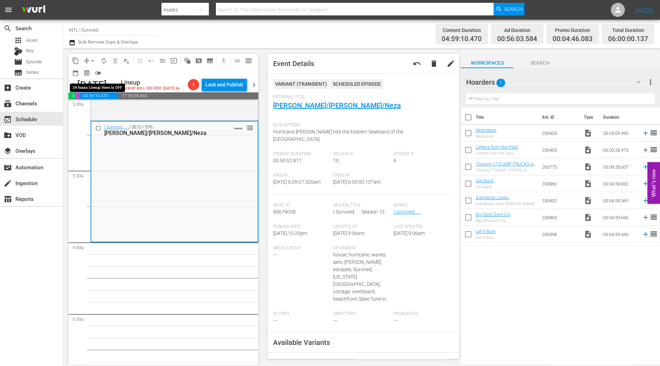
click at [94, 61] on span "arrow_drop_down" at bounding box center [92, 60] width 7 height 7
click at [94, 69] on li "Align to Midnight" at bounding box center [93, 75] width 74 height 12
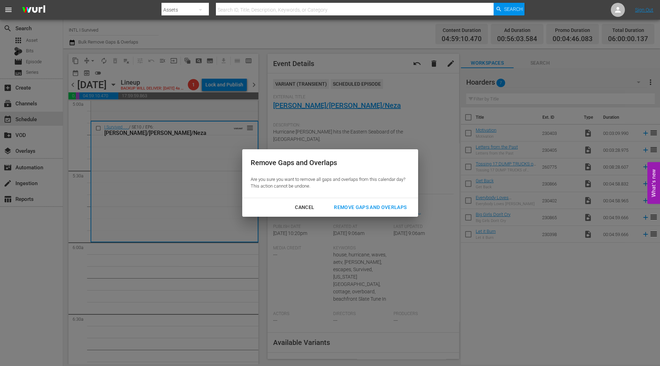
click at [370, 202] on button "Remove Gaps and Overlaps" at bounding box center [369, 207] width 89 height 13
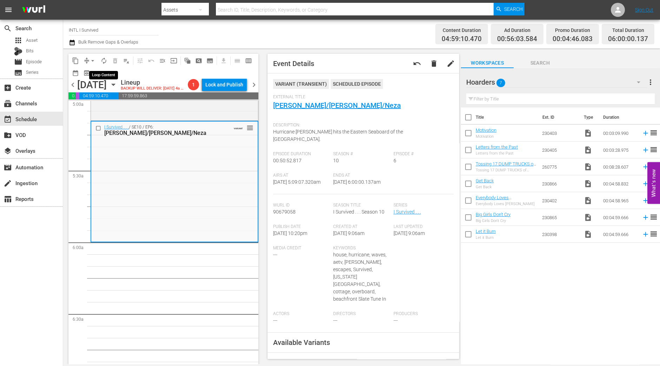
click at [105, 63] on span "autorenew_outlined" at bounding box center [103, 60] width 7 height 7
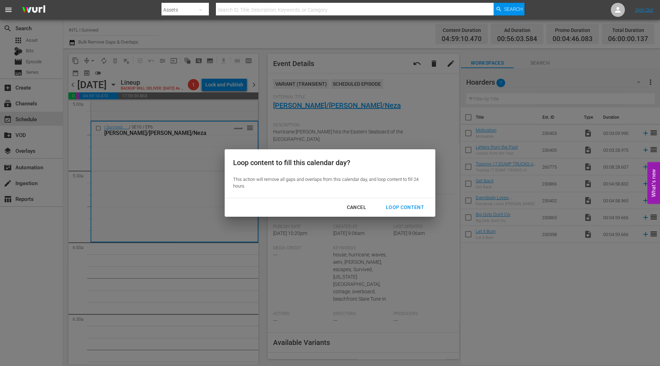
click at [416, 210] on div "Loop Content" at bounding box center [404, 207] width 49 height 9
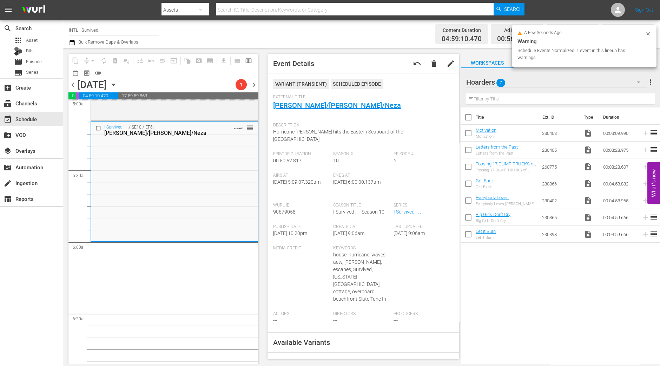
click at [265, 287] on span "Event Details undo delete edit VARIANT ( TRANSIENT ) Scheduled Episode External…" at bounding box center [361, 206] width 199 height 316
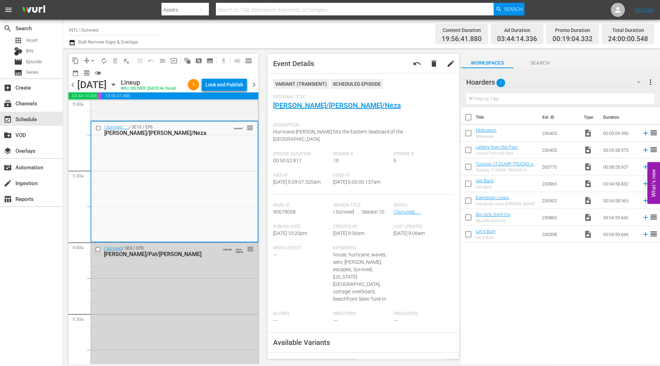
click at [239, 79] on div "Lock and Publish" at bounding box center [224, 84] width 38 height 13
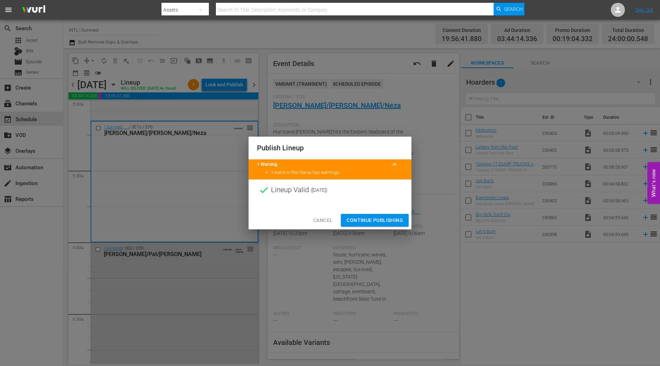
click at [381, 221] on span "Continue Publishing" at bounding box center [374, 220] width 57 height 9
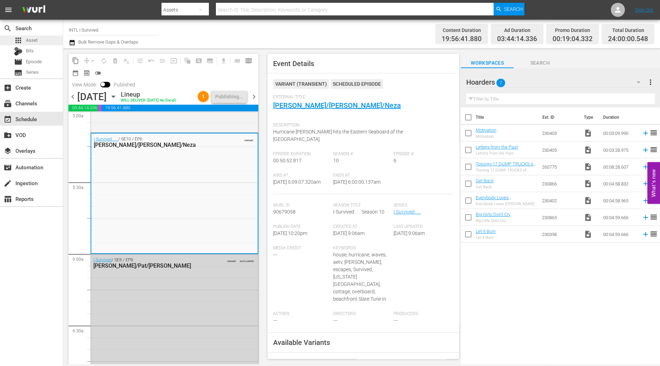
click at [37, 40] on span "Asset" at bounding box center [32, 40] width 12 height 7
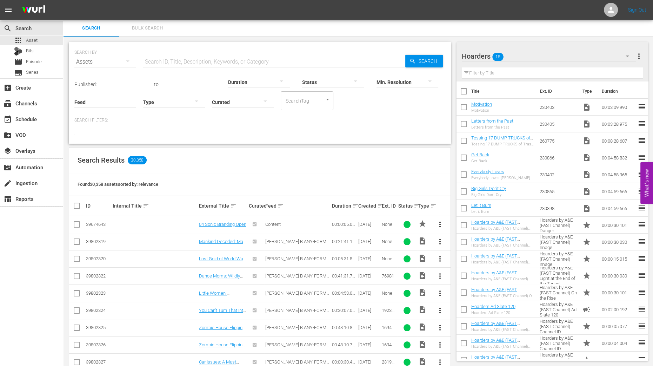
click at [626, 58] on icon "button" at bounding box center [627, 56] width 8 height 8
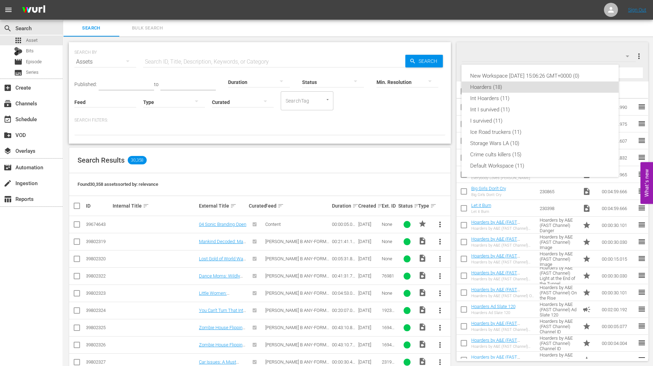
click at [454, 69] on div "New Workspace Tue Sep 02 2025 15:06:26 GMT+0000 (0) Hoarders (18) Int Hoarders …" at bounding box center [326, 183] width 653 height 366
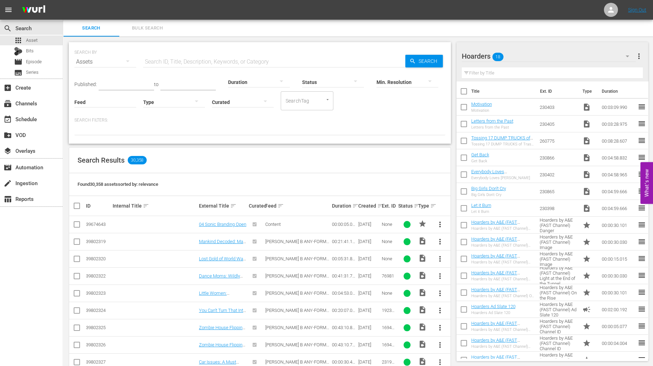
click at [624, 55] on icon "button" at bounding box center [627, 56] width 8 height 8
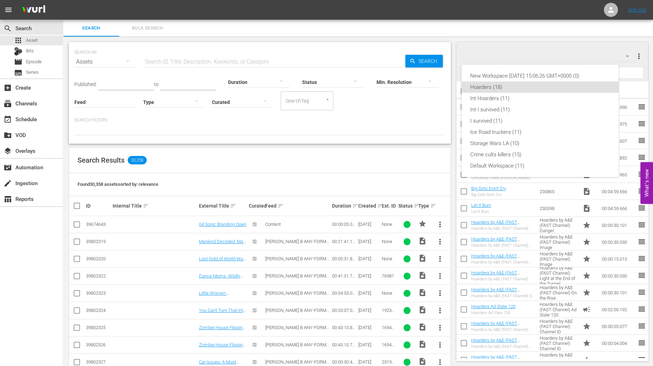
click at [454, 193] on div "New Workspace Tue Sep 02 2025 15:06:26 GMT+0000 (0) Hoarders (18) Int Hoarders …" at bounding box center [326, 183] width 653 height 366
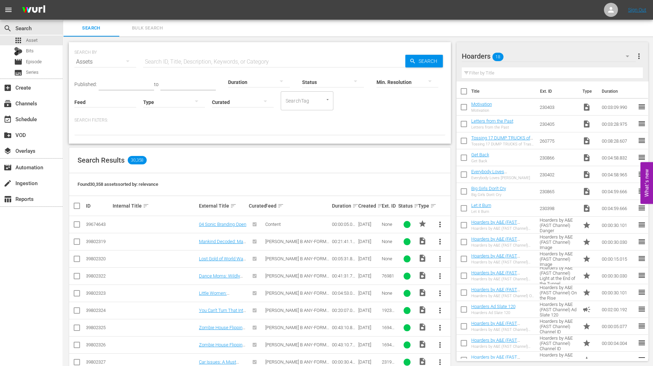
click at [630, 57] on icon "button" at bounding box center [627, 56] width 8 height 8
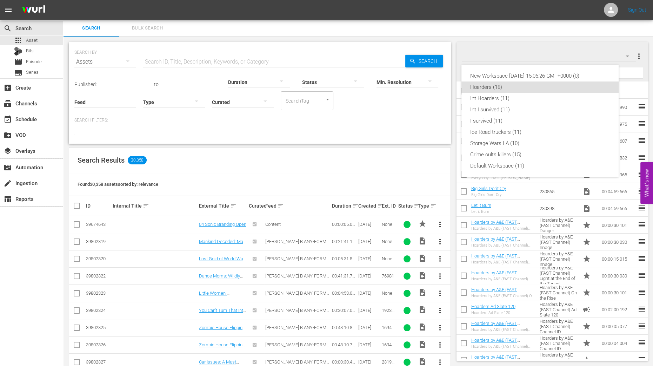
click at [454, 142] on div "New Workspace Tue Sep 02 2025 15:06:26 GMT+0000 (0) Hoarders (18) Int Hoarders …" at bounding box center [326, 183] width 653 height 366
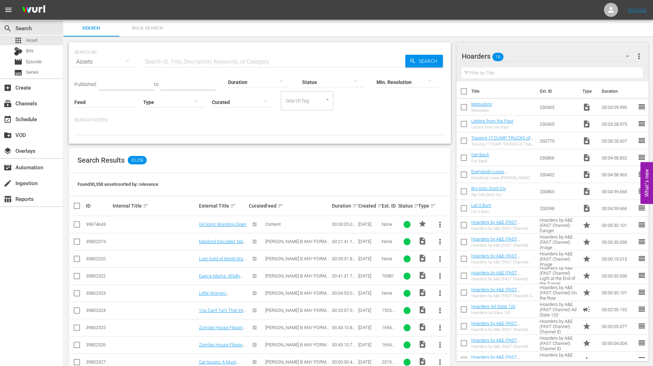
click at [454, 131] on div "SEARCH BY Search By Assets Search ID, Title, Description, Keywords, or Category…" at bounding box center [259, 312] width 393 height 553
click at [627, 54] on icon "button" at bounding box center [627, 56] width 8 height 8
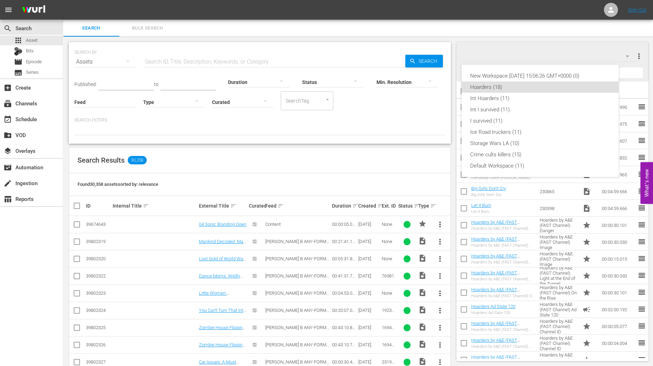
click at [452, 66] on div "New Workspace Tue Sep 02 2025 15:06:26 GMT+0000 (0) Hoarders (18) Int Hoarders …" at bounding box center [326, 183] width 653 height 366
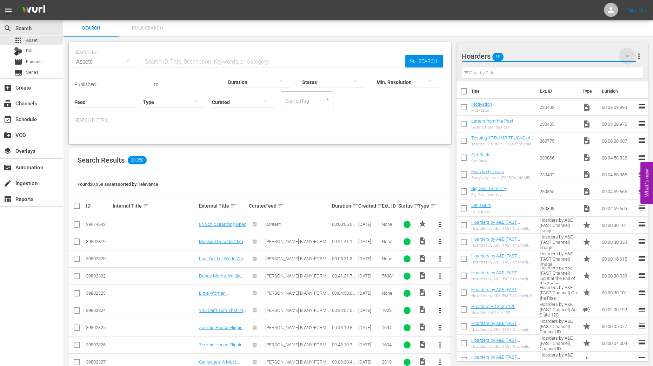
click at [626, 57] on icon "button" at bounding box center [627, 56] width 8 height 8
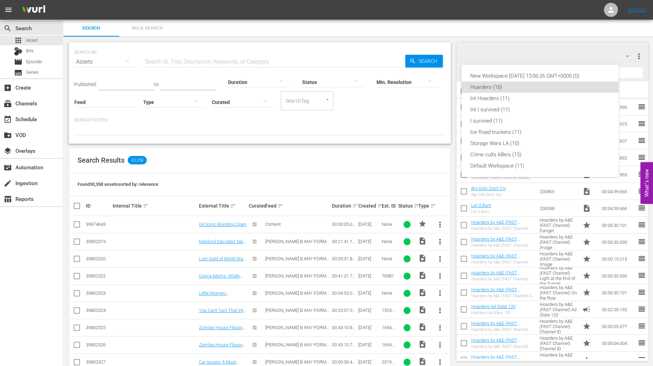
click at [453, 61] on div "New Workspace Tue Sep 02 2025 15:06:26 GMT+0000 (0) Hoarders (18) Int Hoarders …" at bounding box center [326, 183] width 653 height 366
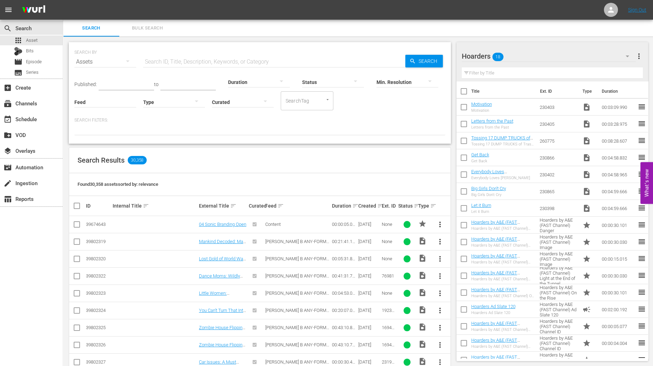
click at [626, 57] on icon "button" at bounding box center [627, 56] width 8 height 8
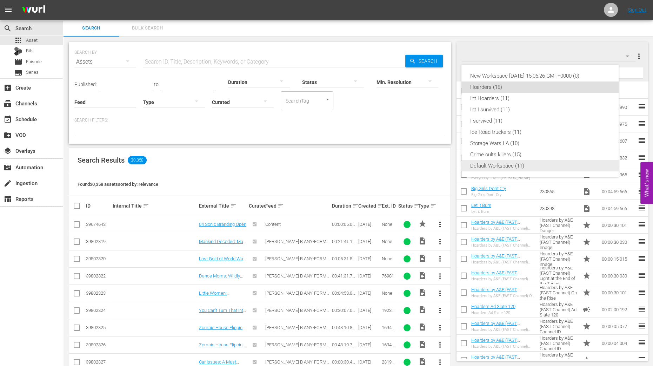
click at [509, 162] on div "Default Workspace (11)" at bounding box center [540, 165] width 140 height 11
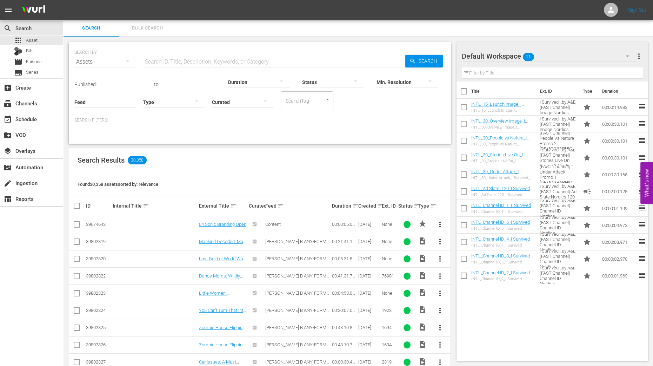
click at [466, 89] on input "checkbox" at bounding box center [464, 92] width 15 height 15
checkbox input "true"
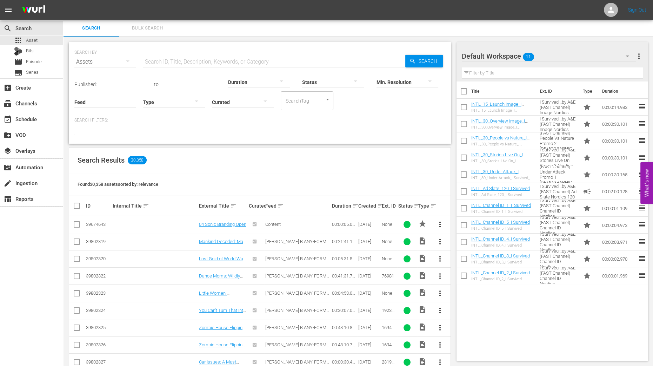
checkbox input "true"
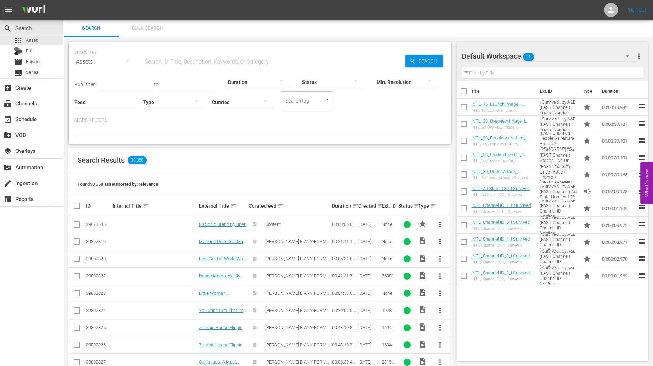
checkbox input "true"
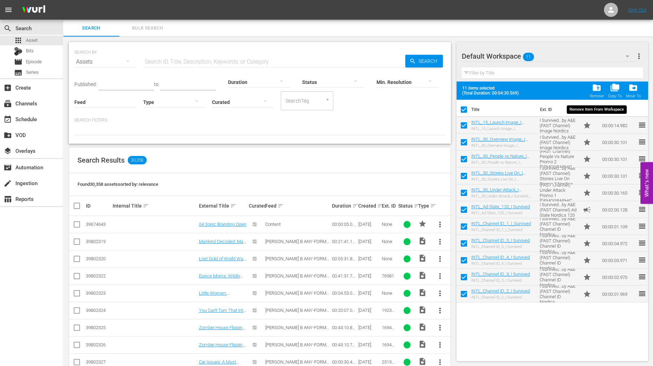
click at [592, 93] on div "folder_delete Remove" at bounding box center [597, 90] width 14 height 15
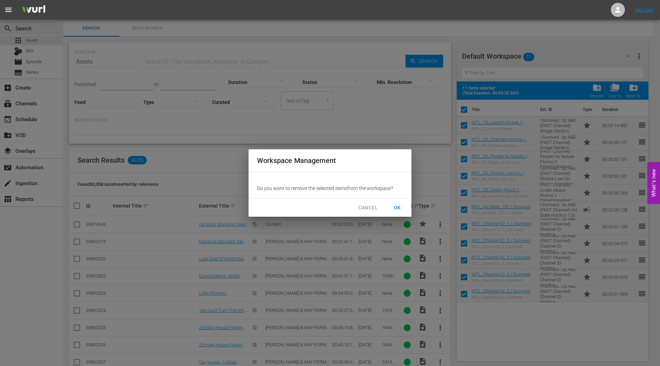
click at [400, 208] on span "OK" at bounding box center [397, 207] width 11 height 9
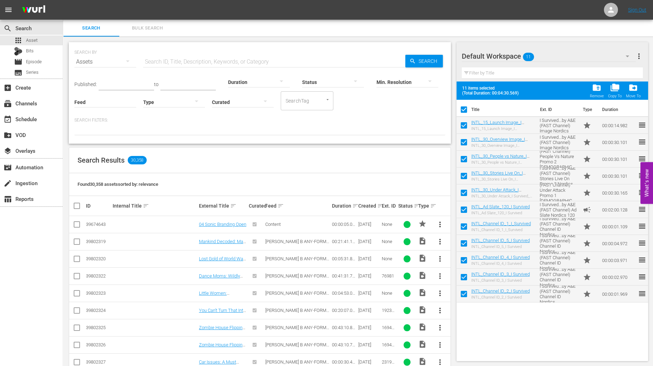
checkbox input "false"
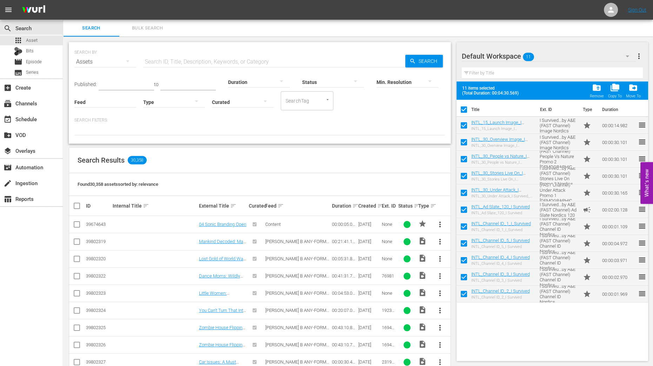
checkbox input "false"
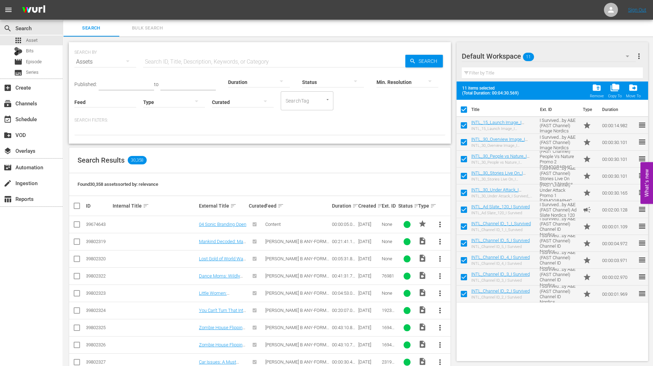
checkbox input "false"
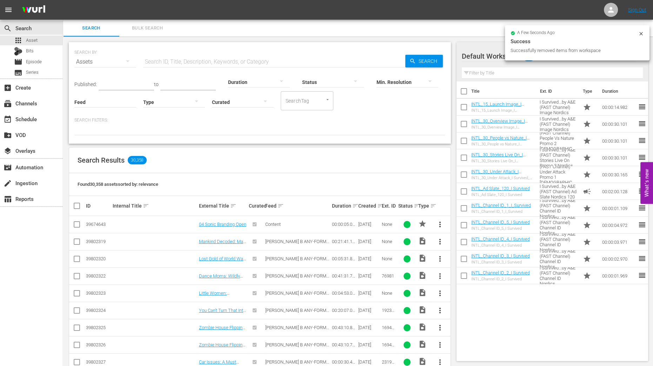
click at [642, 31] on icon at bounding box center [641, 34] width 6 height 6
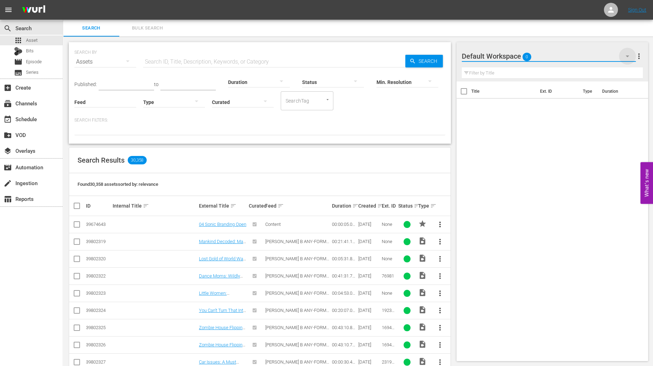
click at [628, 54] on icon "button" at bounding box center [627, 56] width 8 height 8
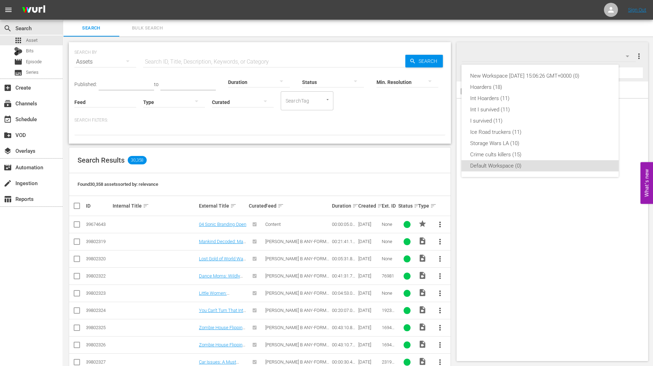
drag, startPoint x: 492, startPoint y: 238, endPoint x: 490, endPoint y: 243, distance: 5.5
click at [493, 238] on div "New Workspace Tue Sep 02 2025 15:06:26 GMT+0000 (0) Hoarders (18) Int Hoarders …" at bounding box center [326, 183] width 653 height 366
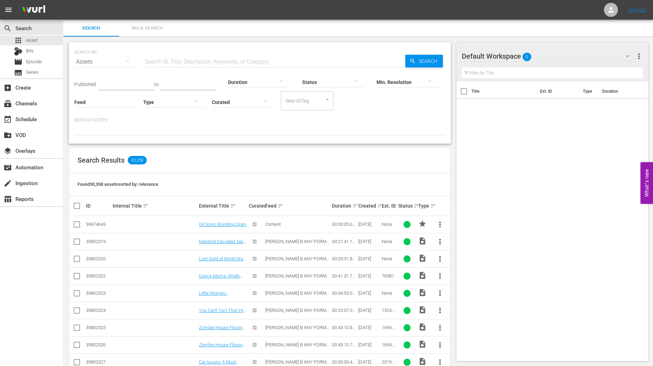
drag, startPoint x: 612, startPoint y: 198, endPoint x: 607, endPoint y: 160, distance: 38.5
click at [612, 198] on div "Title Ext. ID Type Duration" at bounding box center [553, 219] width 192 height 277
click at [630, 51] on button "button" at bounding box center [627, 56] width 17 height 17
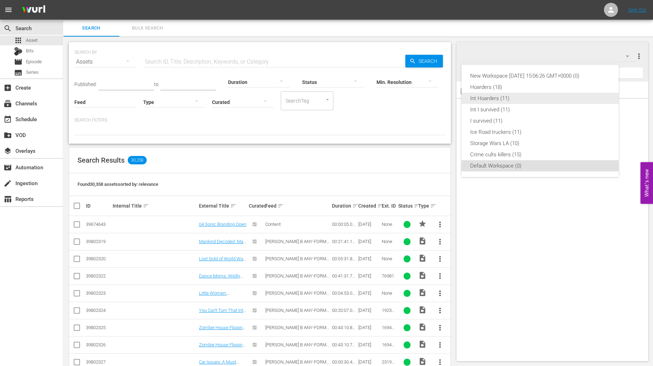
click at [529, 101] on div "Int Hoarders (11)" at bounding box center [540, 98] width 140 height 11
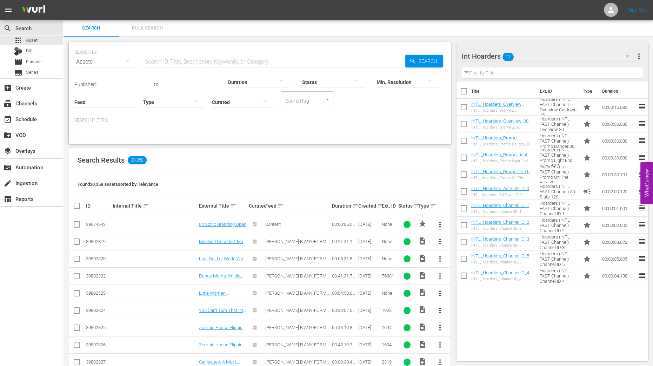
click at [456, 244] on div "SEARCH BY Search By Assets Search ID, Title, Description, Keywords, or Category…" at bounding box center [259, 312] width 393 height 553
click at [21, 118] on div "event_available Schedule" at bounding box center [19, 118] width 39 height 6
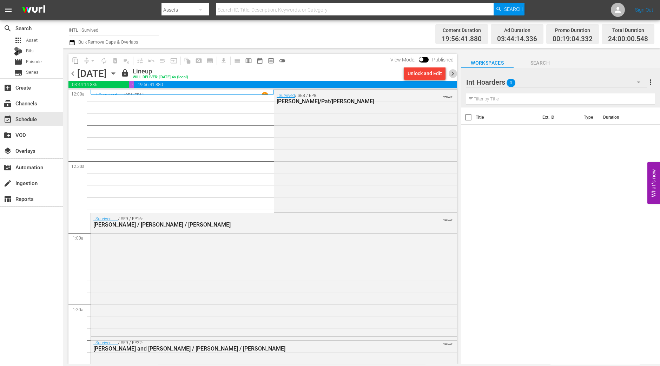
click at [453, 77] on span "chevron_right" at bounding box center [452, 73] width 9 height 9
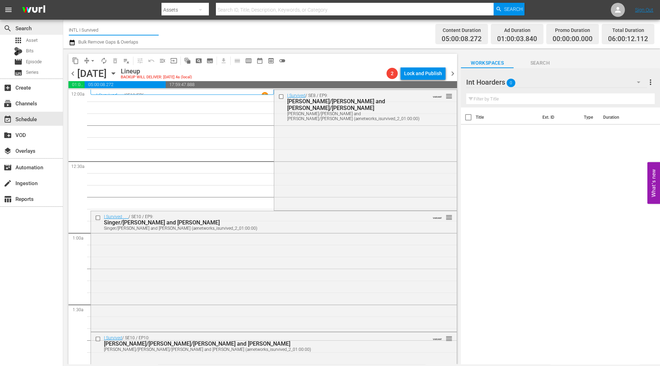
drag, startPoint x: 115, startPoint y: 26, endPoint x: 38, endPoint y: 26, distance: 77.6
click at [63, 0] on div "search Search apps Asset Bits movie Episode subtitles Series add_box Create sub…" at bounding box center [361, 0] width 597 height 0
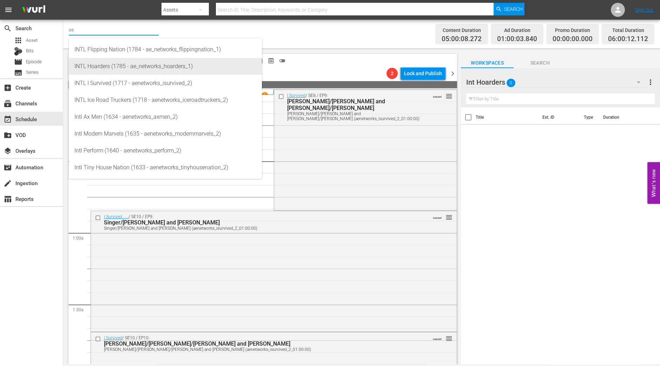
click at [105, 65] on div "INTL Hoarders (1785 - ae_networks_hoarders_1)" at bounding box center [165, 66] width 182 height 17
type input "INTL Hoarders (1785 - ae_networks_hoarders_1)"
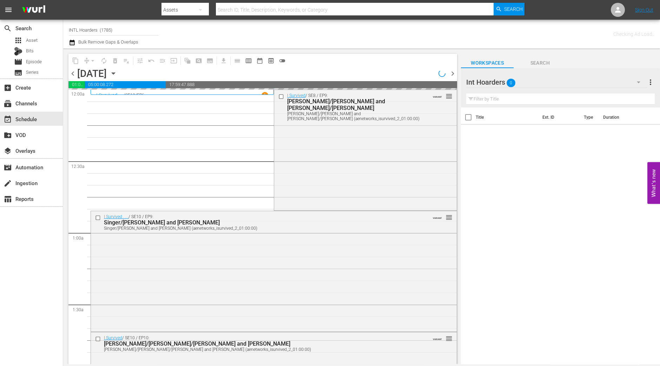
click at [117, 74] on icon "button" at bounding box center [113, 73] width 8 height 8
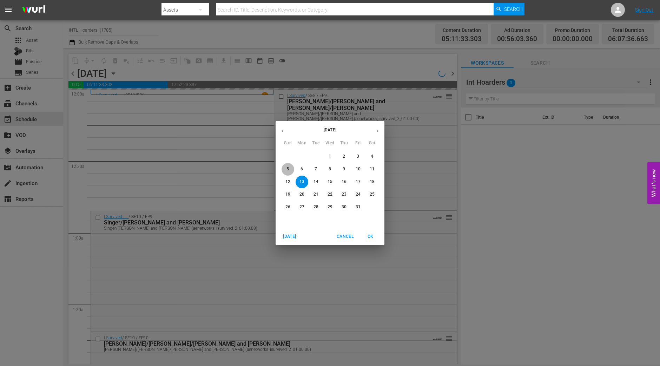
click at [286, 168] on p "5" at bounding box center [287, 169] width 2 height 6
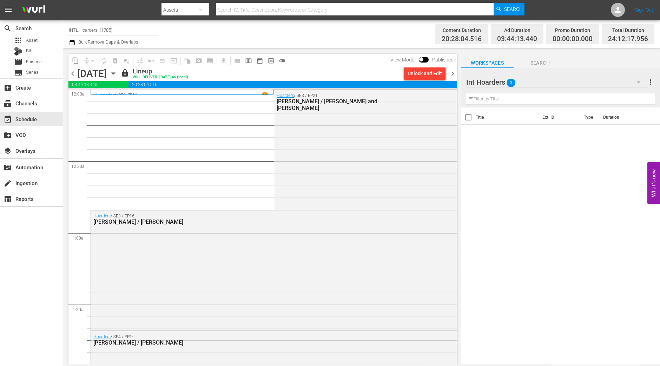
click at [453, 72] on span "chevron_right" at bounding box center [452, 73] width 9 height 9
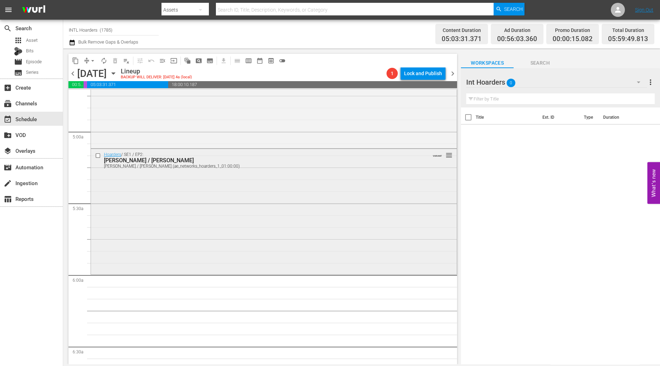
scroll to position [702, 0]
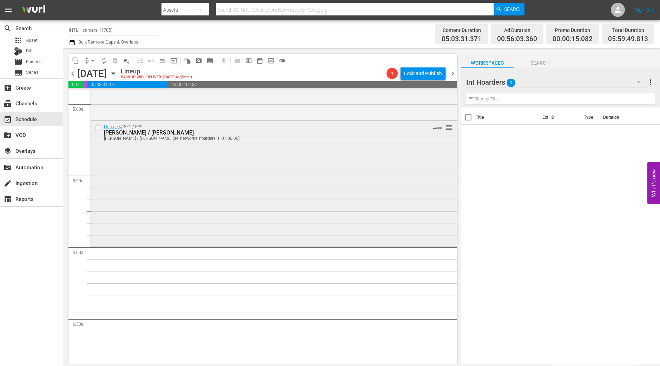
click at [206, 193] on div "Hoarders / SE1 / EP2: Linda / Steven Linda / Steven (ae_networks_hoarders_1_01:…" at bounding box center [274, 183] width 366 height 124
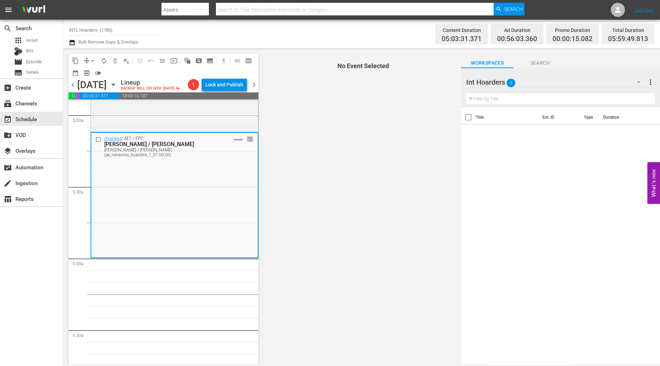
click at [91, 59] on span "arrow_drop_down" at bounding box center [92, 60] width 7 height 7
click at [90, 75] on li "Align to Midnight" at bounding box center [93, 75] width 74 height 12
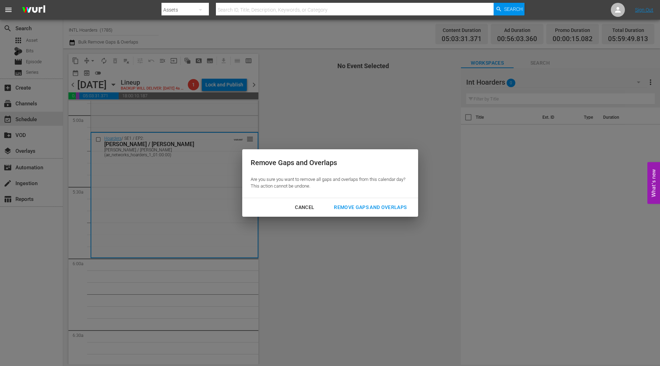
click at [373, 203] on div "Remove Gaps and Overlaps" at bounding box center [370, 207] width 84 height 9
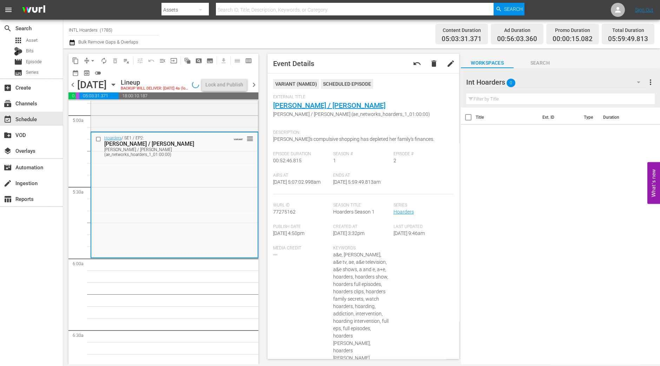
click at [259, 287] on div "content_copy compress arrow_drop_down autorenew_outlined delete_forever_outline…" at bounding box center [161, 206] width 197 height 316
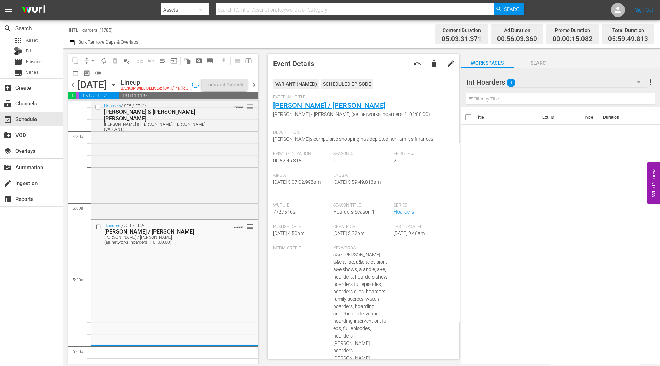
scroll to position [351, 0]
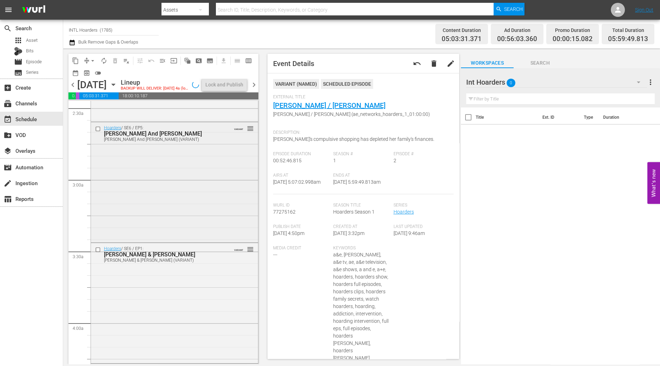
click at [179, 194] on div "Hoarders / SE6 / EP5: Joni And Millie Joni And Millie (VARIANT) VARIANT reorder" at bounding box center [174, 181] width 167 height 119
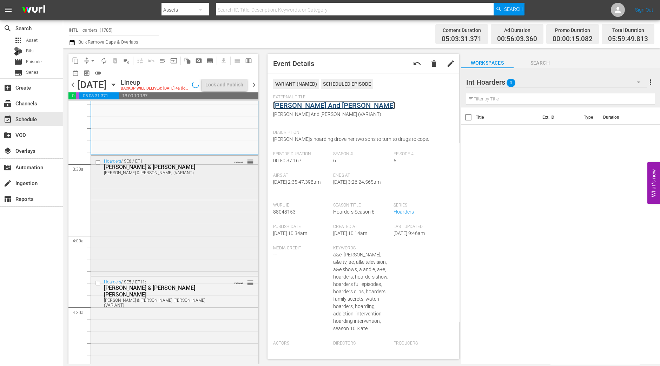
scroll to position [439, 0]
click at [201, 232] on div "Hoarders / SE6 / EP1: Debra & Patty Debra & Patty (VARIANT) VARIANT reorder" at bounding box center [174, 214] width 167 height 119
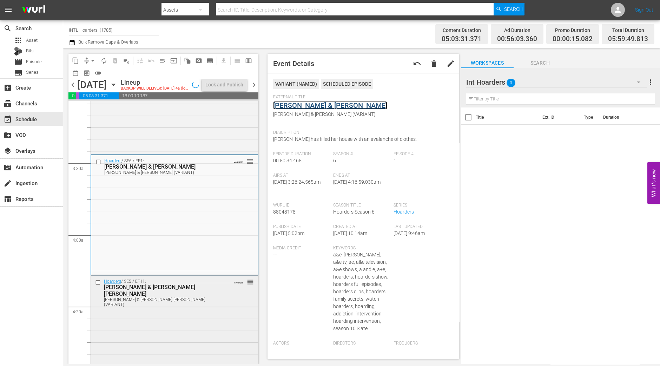
scroll to position [526, 0]
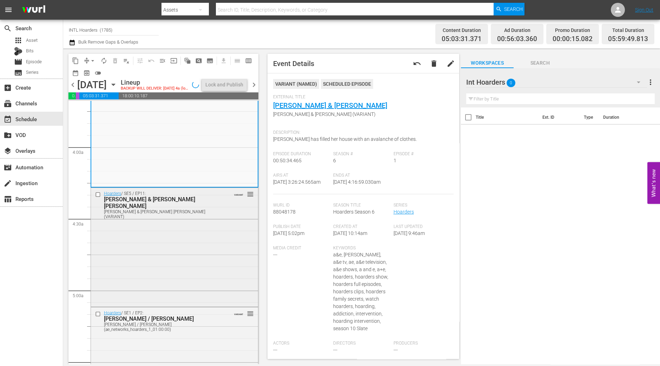
click at [184, 298] on div "Hoarders / SE5 / EP11: Constance & Jeri Jo Constance & Jeri Jo (VARIANT) VARIAN…" at bounding box center [174, 246] width 167 height 117
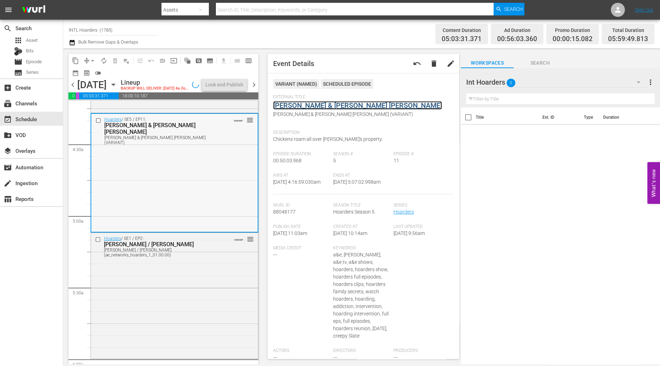
scroll to position [614, 0]
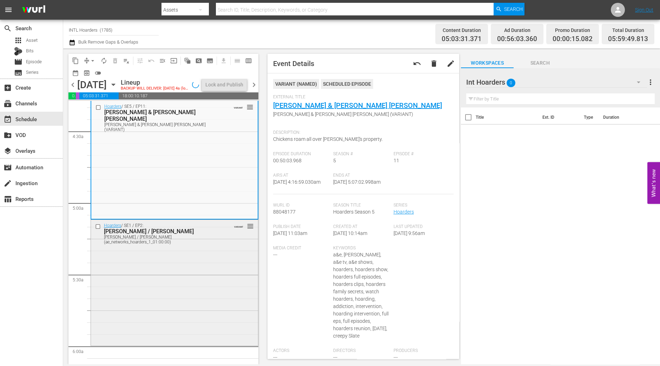
click at [197, 320] on div "Hoarders / SE1 / EP2: Linda / Steven Linda / Steven (ae_networks_hoarders_1_01:…" at bounding box center [174, 282] width 167 height 124
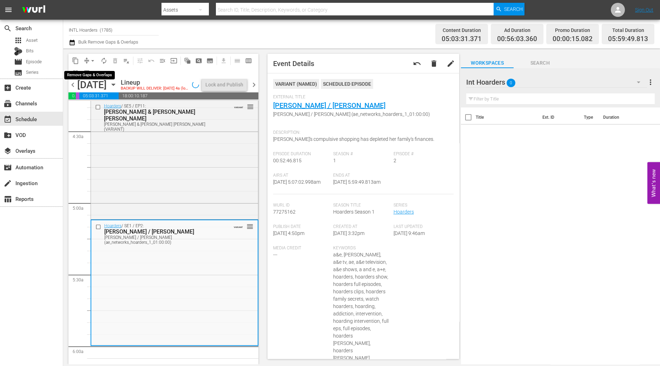
click at [89, 60] on span "arrow_drop_down" at bounding box center [92, 60] width 7 height 7
click at [89, 74] on li "Align to Midnight" at bounding box center [93, 75] width 74 height 12
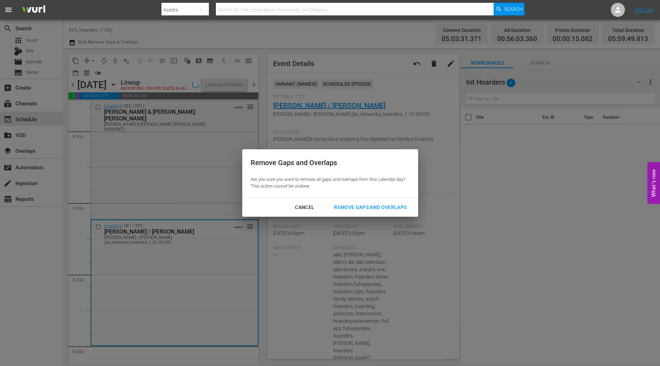
click at [388, 204] on div "Remove Gaps and Overlaps" at bounding box center [370, 207] width 84 height 9
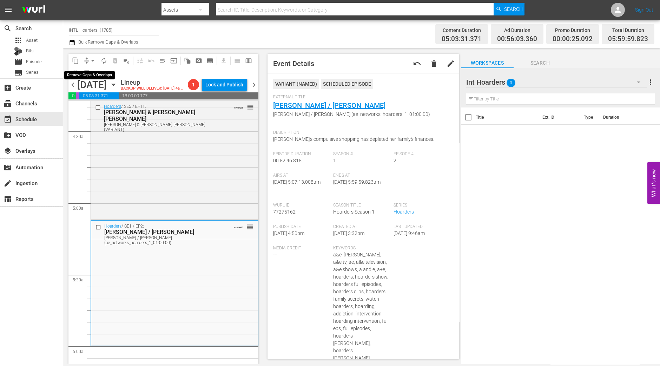
click at [92, 62] on span "arrow_drop_down" at bounding box center [92, 60] width 7 height 7
click at [93, 74] on li "Align to Midnight" at bounding box center [93, 75] width 74 height 12
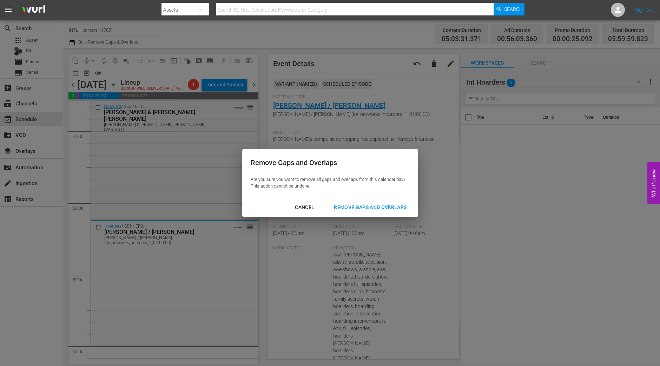
click at [355, 204] on div "Remove Gaps and Overlaps" at bounding box center [370, 207] width 84 height 9
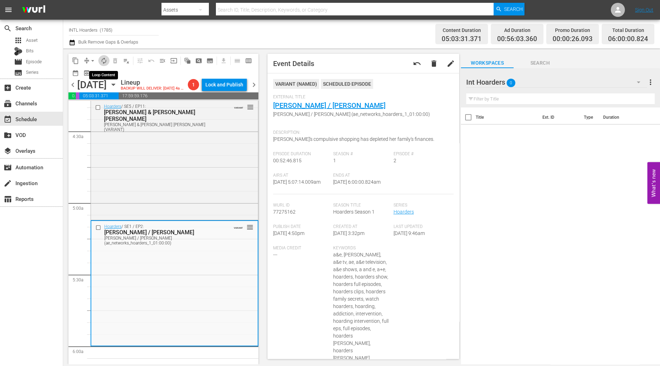
click at [103, 60] on span "autorenew_outlined" at bounding box center [103, 60] width 7 height 7
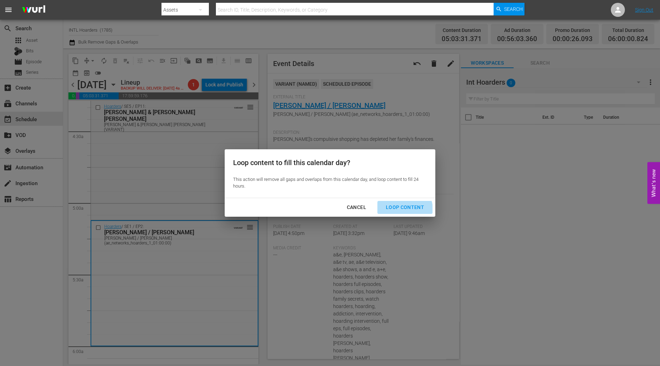
click at [403, 209] on div "Loop Content" at bounding box center [404, 207] width 49 height 9
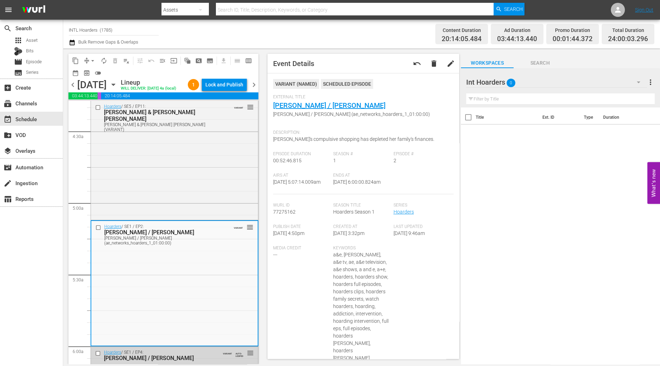
scroll to position [766, 0]
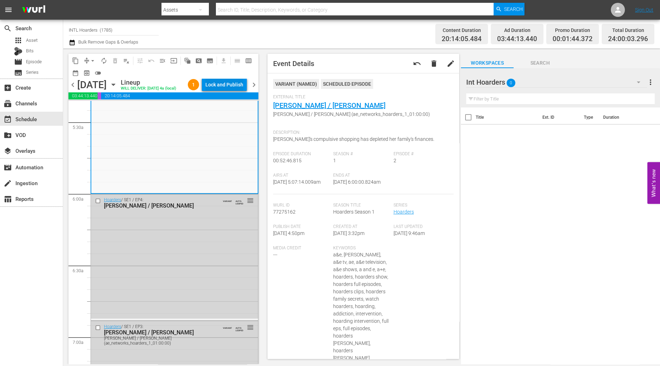
click at [235, 77] on div "content_copy compress arrow_drop_down autorenew_outlined delete_forever_outline…" at bounding box center [163, 66] width 190 height 25
click at [234, 81] on div "Lock and Publish" at bounding box center [224, 84] width 38 height 13
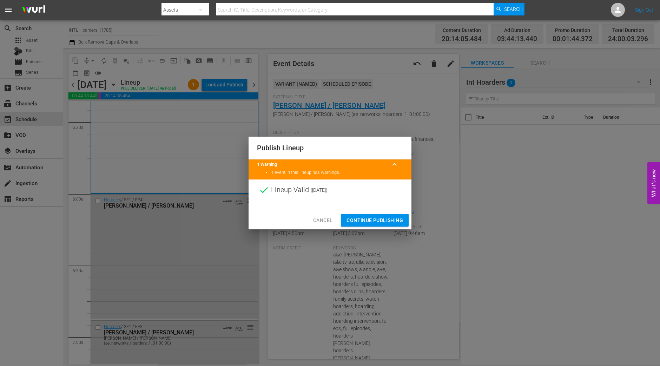
click at [367, 217] on span "Continue Publishing" at bounding box center [374, 220] width 57 height 9
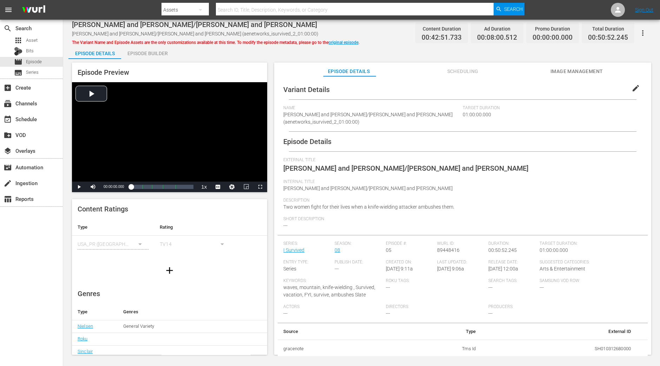
click at [150, 52] on div "Episode Builder" at bounding box center [147, 53] width 53 height 17
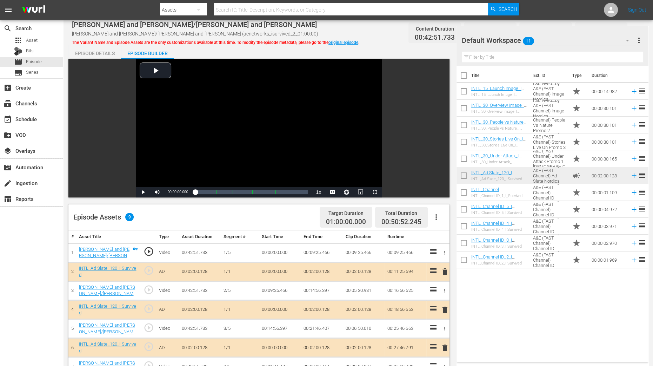
scroll to position [132, 0]
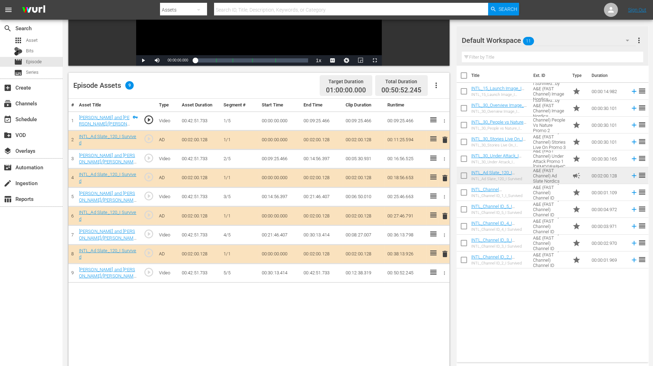
click at [445, 179] on span "delete" at bounding box center [445, 178] width 8 height 8
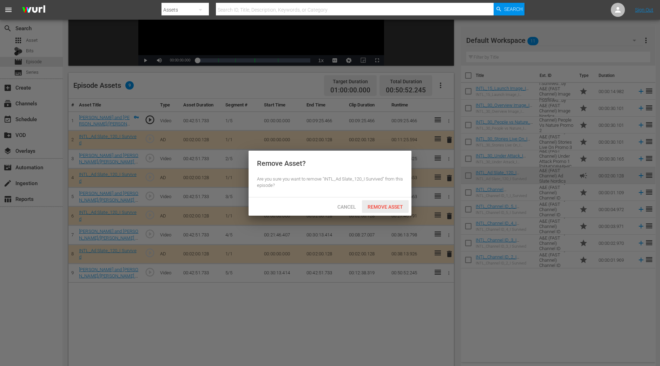
click at [387, 204] on span "Remove Asset" at bounding box center [385, 207] width 47 height 6
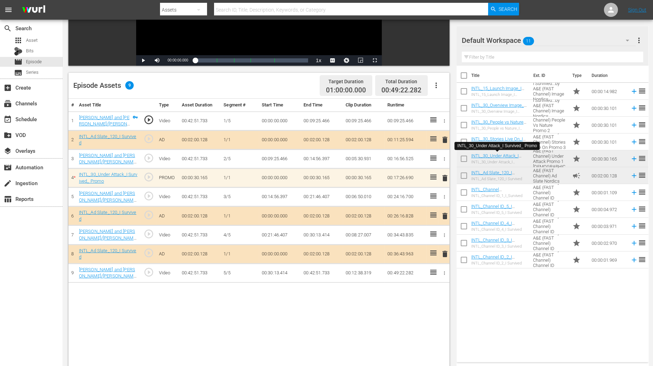
click at [480, 292] on div "Title Ext. ID Type Duration INTL_15_Launch Image_I Survived_Promo INTL_15_Launc…" at bounding box center [553, 212] width 192 height 293
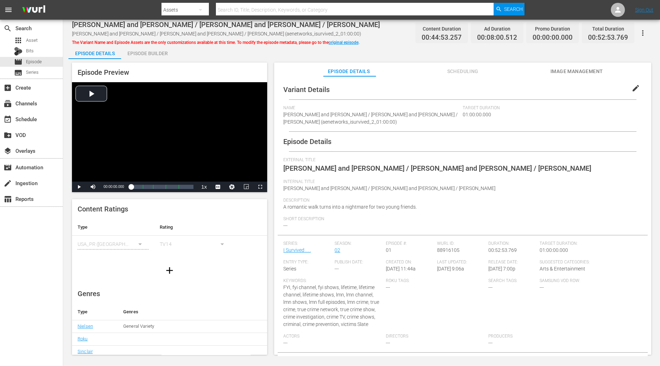
click at [147, 55] on div "Episode Builder" at bounding box center [147, 53] width 53 height 17
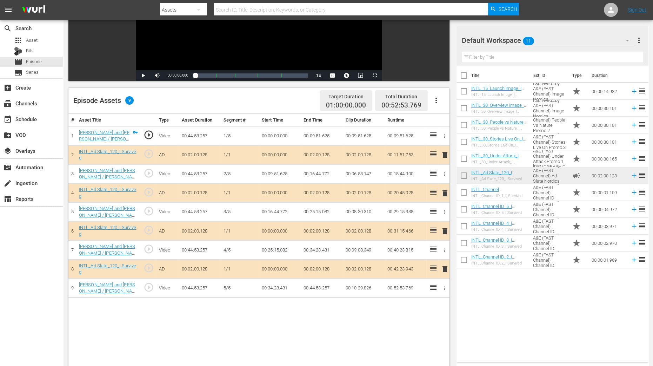
scroll to position [132, 0]
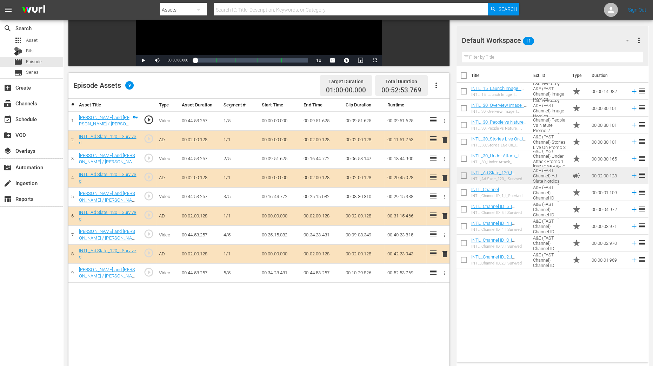
click at [444, 180] on span "delete" at bounding box center [445, 178] width 8 height 8
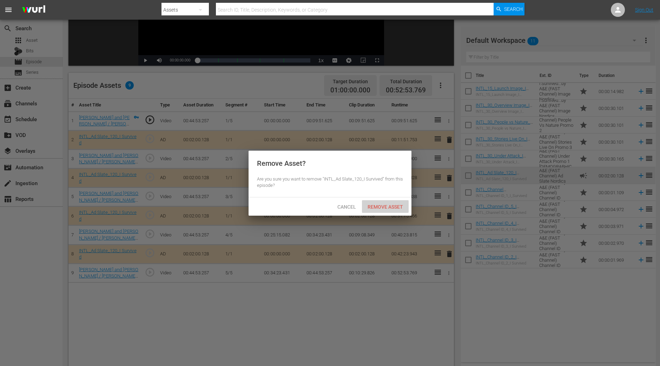
click at [394, 204] on span "Remove Asset" at bounding box center [385, 207] width 47 height 6
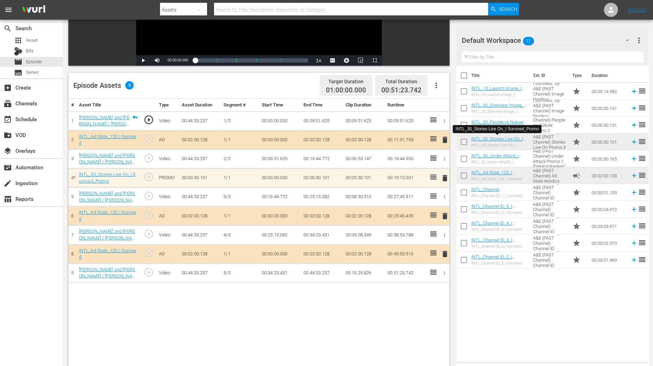
click at [497, 292] on div "Title Ext. ID Type Duration INTL_15_Launch Image_I Survived_Promo INTL_15_Launc…" at bounding box center [553, 212] width 192 height 293
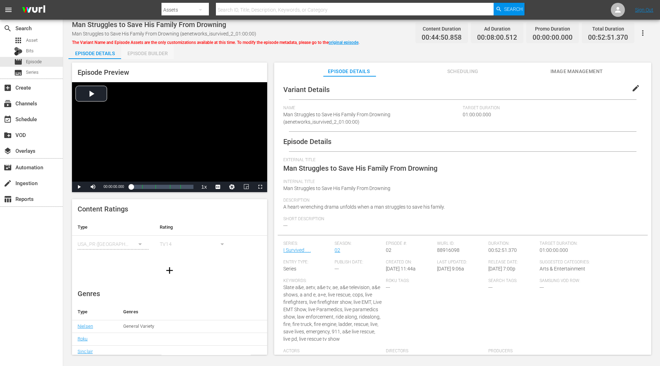
click at [141, 54] on div "Episode Builder" at bounding box center [147, 53] width 53 height 17
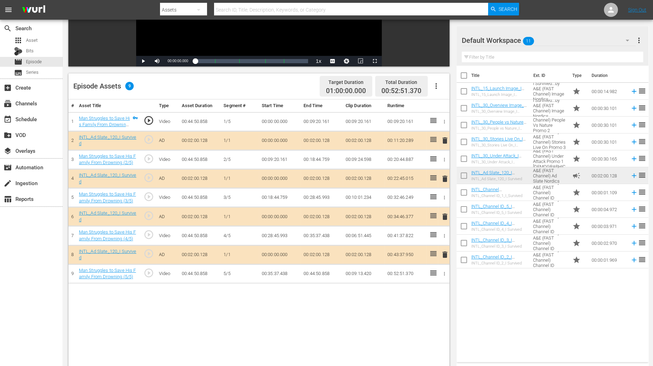
scroll to position [132, 0]
click at [443, 180] on span "delete" at bounding box center [445, 178] width 8 height 8
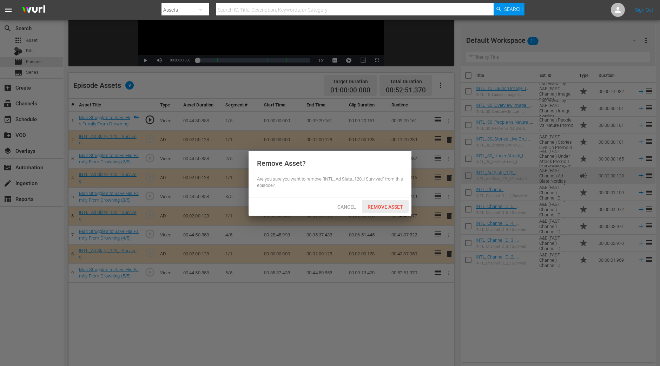
click at [398, 204] on span "Remove Asset" at bounding box center [385, 207] width 47 height 6
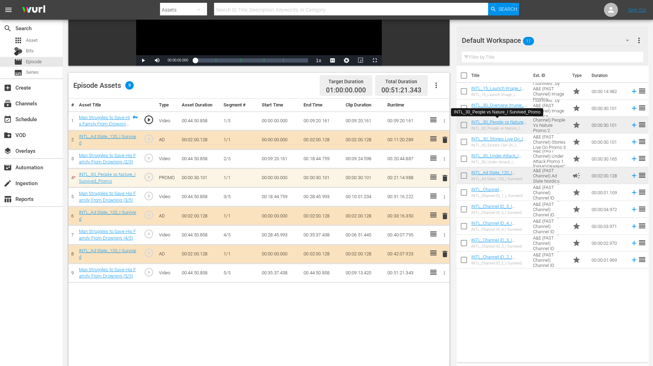
click at [371, 292] on div "# Asset Title Type Asset Duration Segment # Start Time End Time Clip Duration R…" at bounding box center [258, 255] width 381 height 313
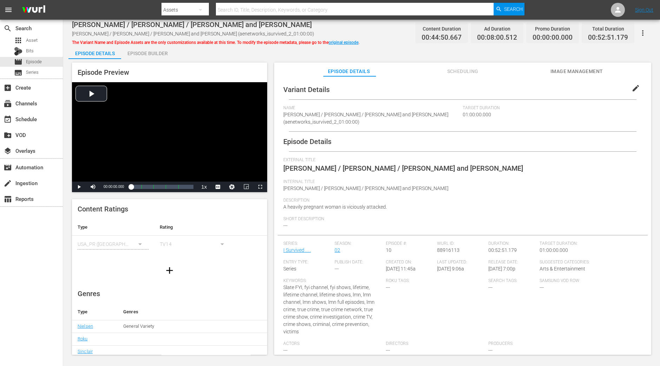
click at [151, 56] on div "Episode Builder" at bounding box center [147, 53] width 53 height 17
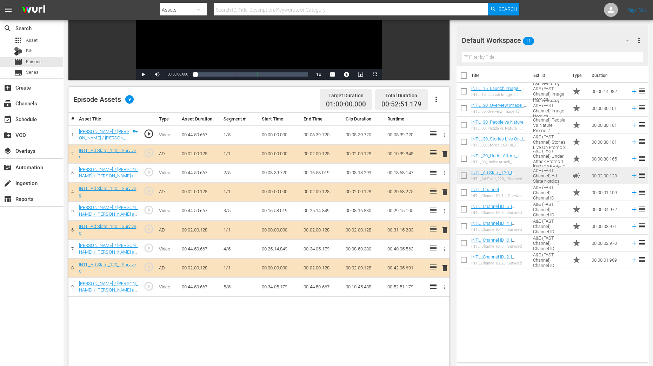
scroll to position [132, 0]
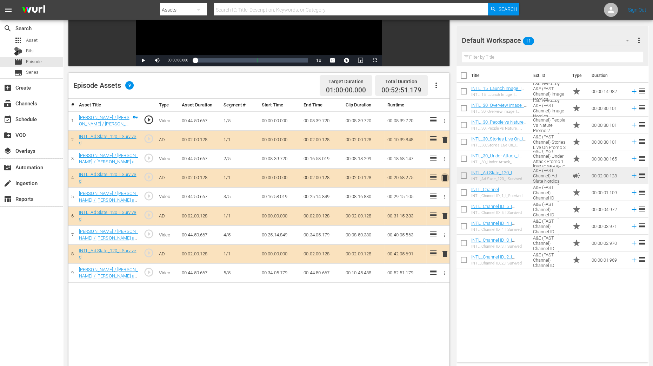
click at [445, 179] on span "delete" at bounding box center [445, 178] width 8 height 8
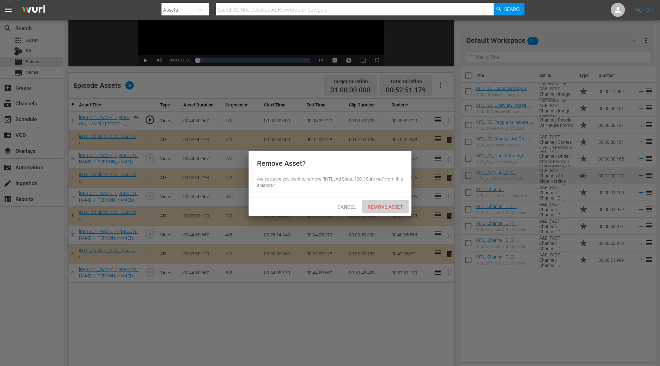
click at [383, 211] on div "Remove Asset" at bounding box center [385, 206] width 47 height 13
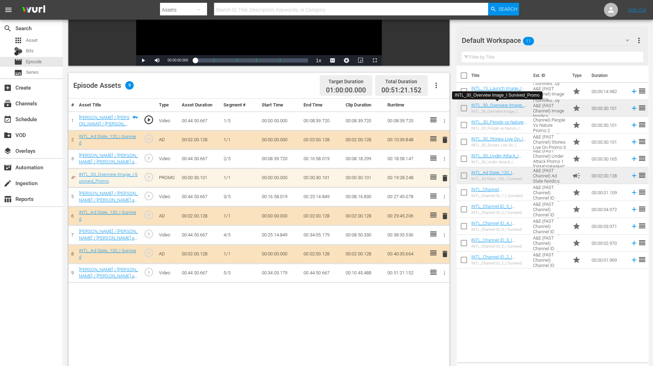
click at [490, 292] on div "Title Ext. ID Type Duration INTL_15_Launch Image_I Survived_Promo INTL_15_Launc…" at bounding box center [553, 212] width 192 height 293
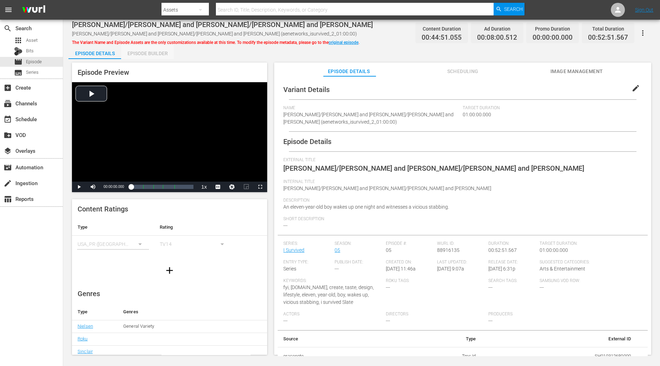
click at [160, 57] on div "Episode Builder" at bounding box center [147, 53] width 53 height 17
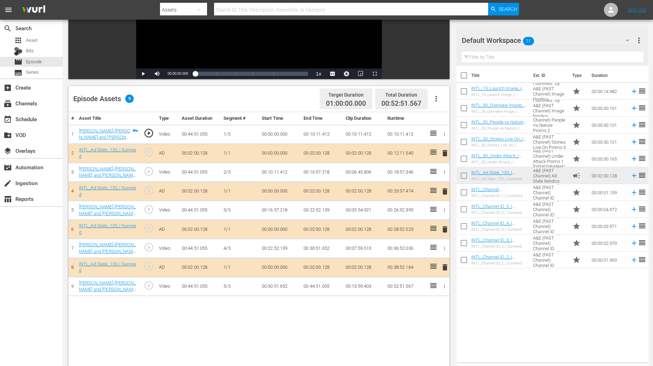
scroll to position [132, 0]
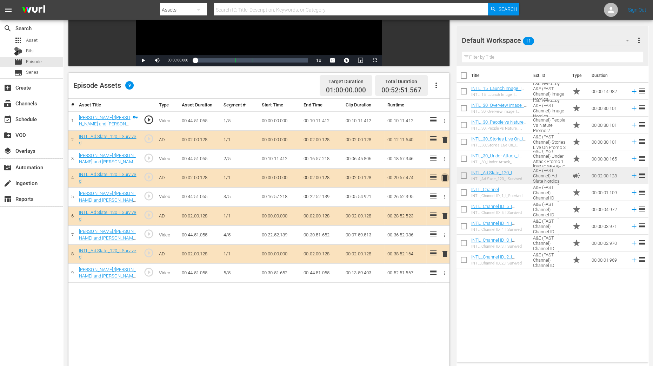
click at [447, 178] on span "delete" at bounding box center [445, 178] width 8 height 8
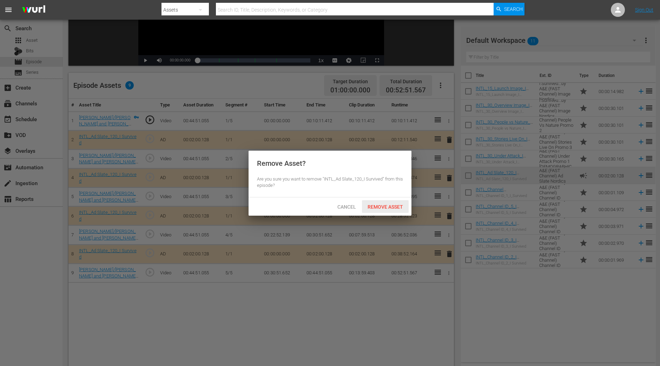
click at [389, 206] on span "Remove Asset" at bounding box center [385, 207] width 47 height 6
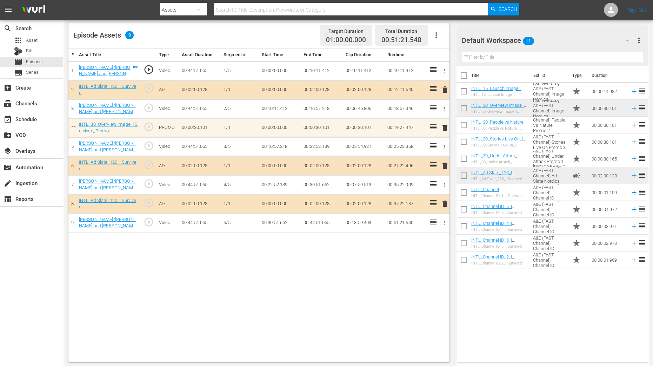
scroll to position [182, 0]
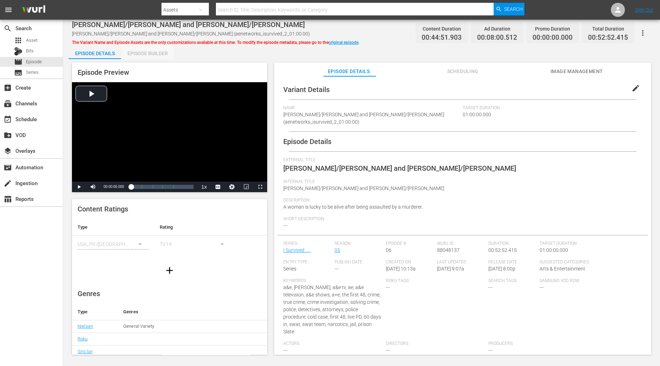
click at [143, 55] on div "Episode Builder" at bounding box center [147, 53] width 53 height 17
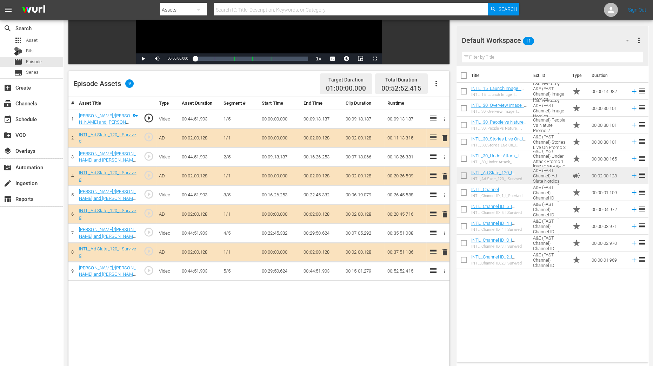
scroll to position [182, 0]
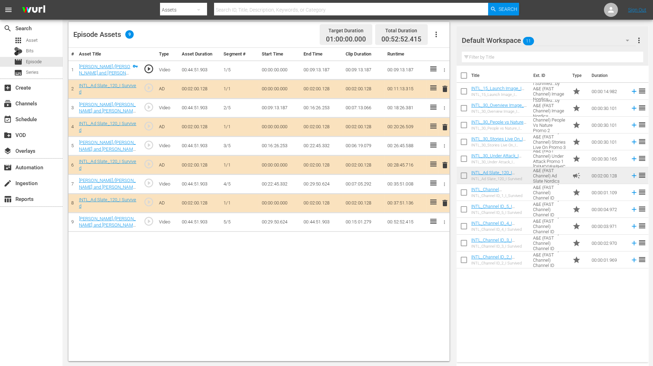
click at [445, 124] on span "delete" at bounding box center [445, 127] width 8 height 8
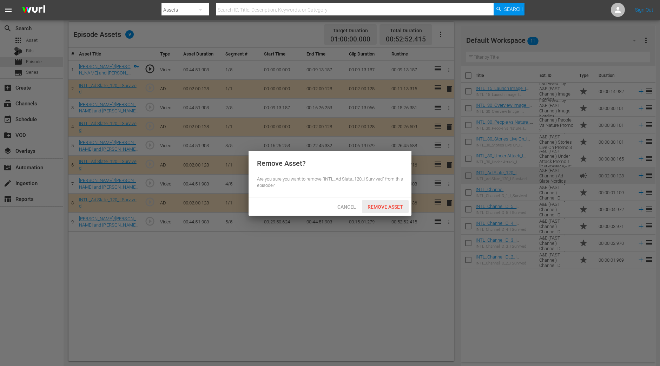
click at [386, 210] on div "Remove Asset" at bounding box center [385, 206] width 47 height 13
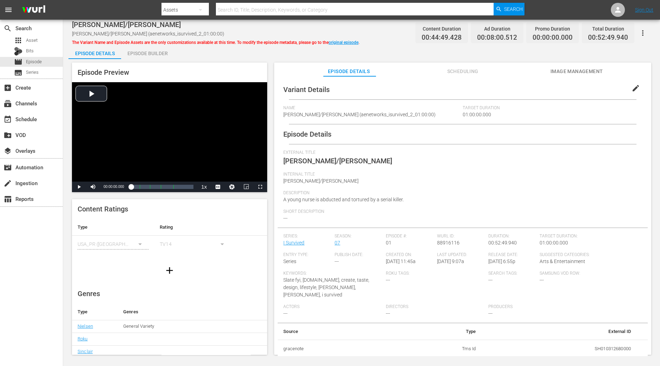
click at [139, 55] on div "Episode Builder" at bounding box center [147, 53] width 53 height 17
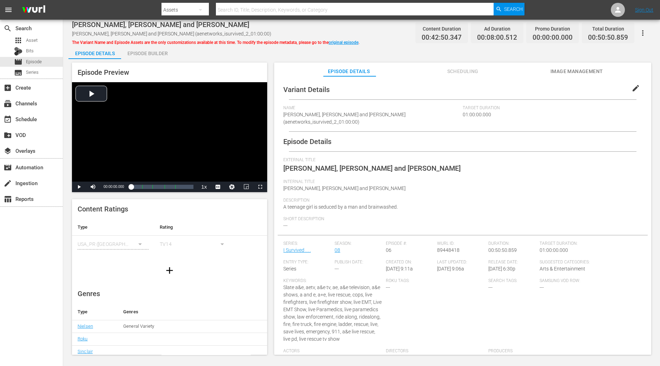
click at [162, 54] on div "Episode Builder" at bounding box center [147, 53] width 53 height 17
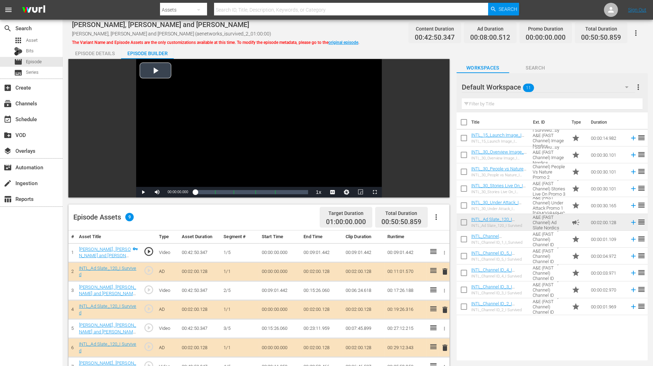
scroll to position [175, 0]
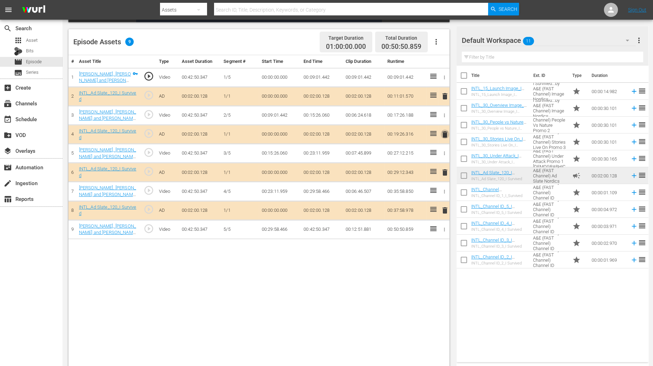
click at [447, 134] on span "delete" at bounding box center [445, 134] width 8 height 8
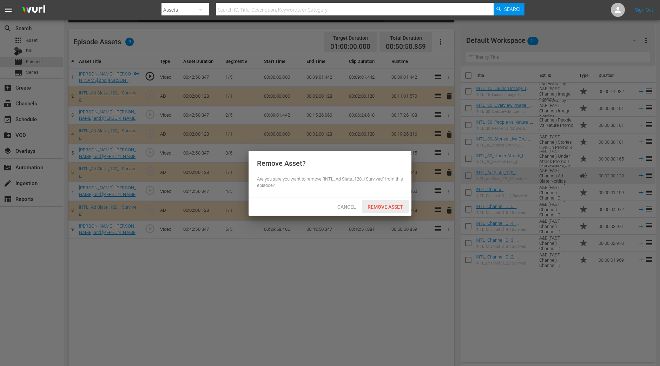
click at [405, 202] on div "Remove Asset" at bounding box center [385, 206] width 47 height 13
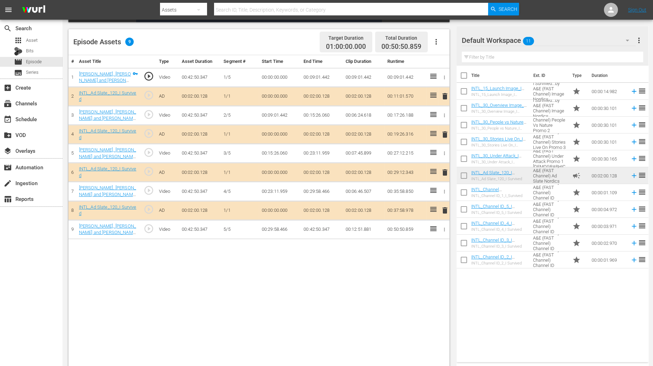
click at [520, 292] on div "Title Ext. ID Type Duration INTL_15_Launch Image_I Survived_Promo INTL_15_Launc…" at bounding box center [553, 212] width 192 height 293
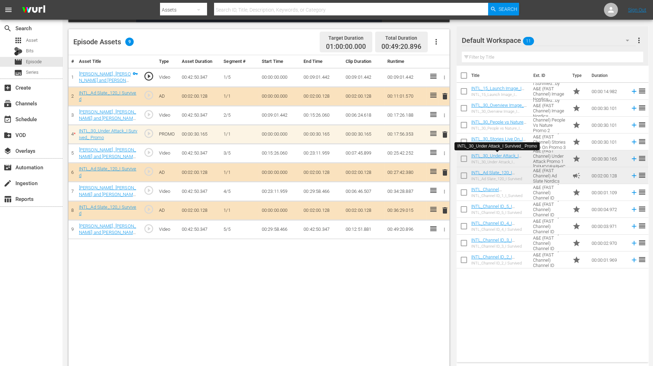
click at [454, 292] on div "Video Player is loading. Play Video Play Mute Current Time 00:00:00.000 / Durat…" at bounding box center [357, 126] width 579 height 484
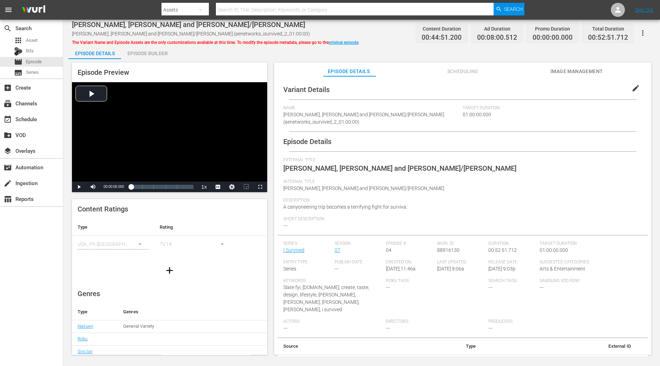
click at [162, 59] on div "Episode Builder" at bounding box center [147, 53] width 53 height 17
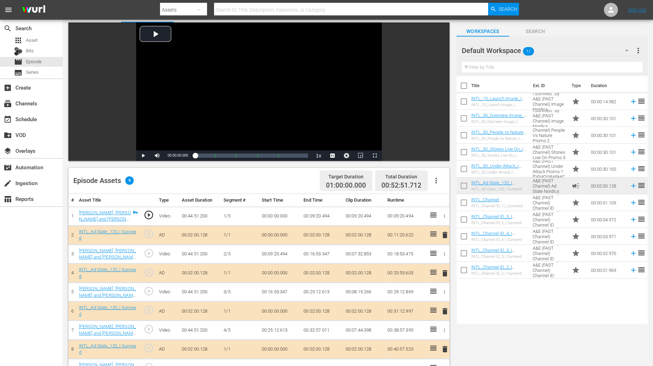
scroll to position [87, 0]
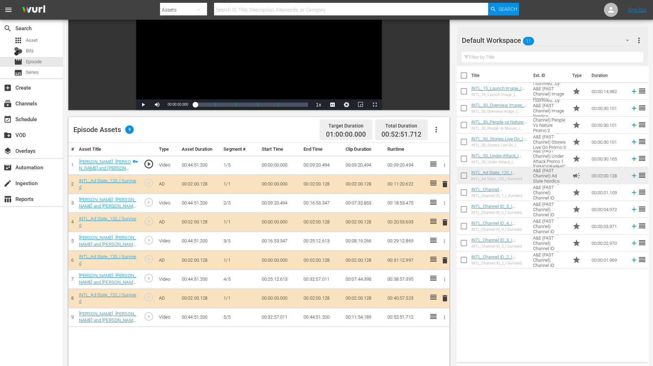
click at [445, 222] on span "delete" at bounding box center [445, 222] width 8 height 8
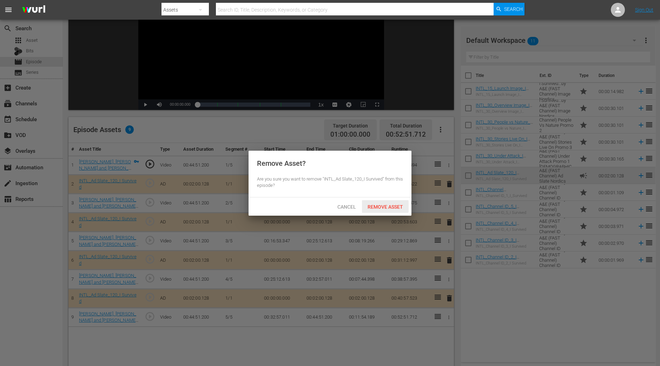
click at [396, 209] on span "Remove Asset" at bounding box center [385, 207] width 47 height 6
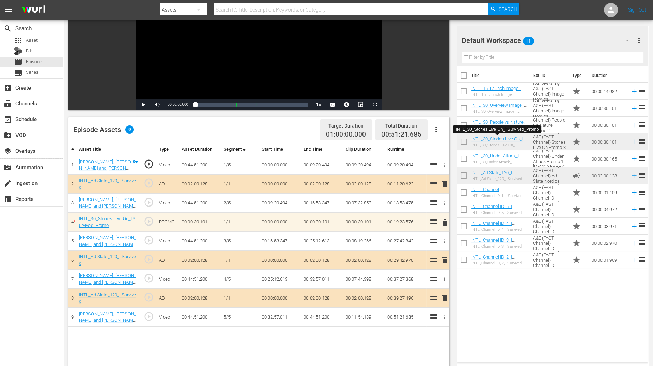
click at [496, 292] on div "Title Ext. ID Type Duration INTL_15_Launch Image_I Survived_Promo INTL_15_Launc…" at bounding box center [553, 212] width 192 height 293
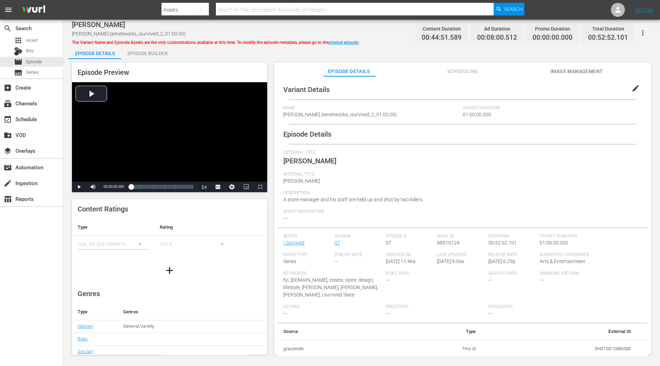
click at [153, 54] on div "Episode Builder" at bounding box center [147, 53] width 53 height 17
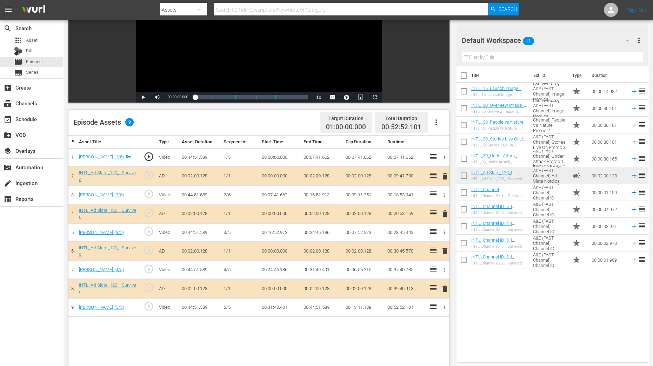
scroll to position [132, 0]
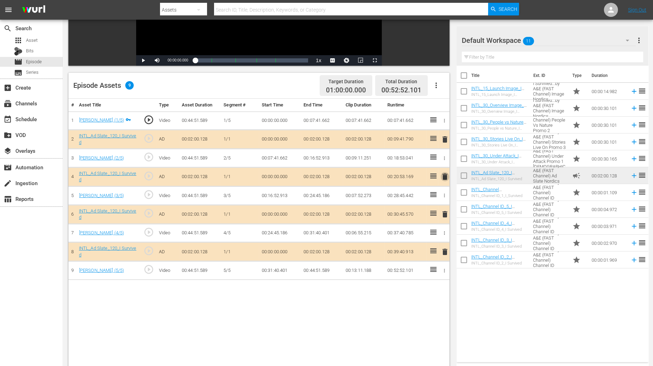
click at [444, 175] on span "delete" at bounding box center [445, 176] width 8 height 8
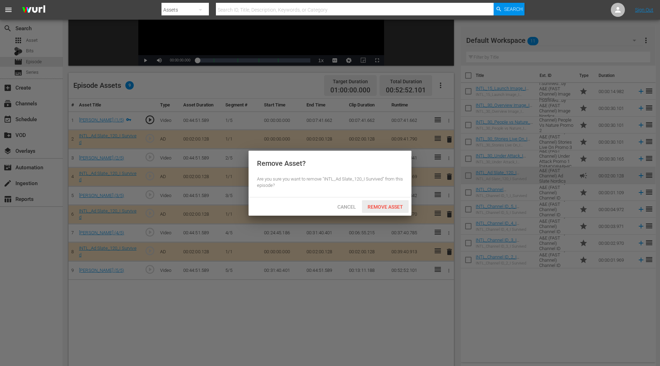
click at [394, 204] on span "Remove Asset" at bounding box center [385, 207] width 47 height 6
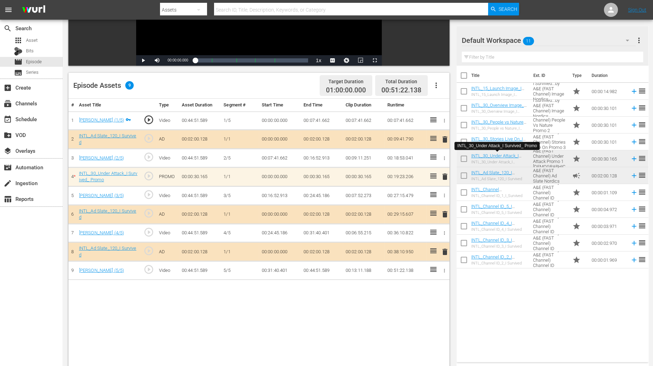
click at [527, 292] on div "Title Ext. ID Type Duration INTL_15_Launch Image_I Survived_Promo INTL_15_Launc…" at bounding box center [553, 212] width 192 height 293
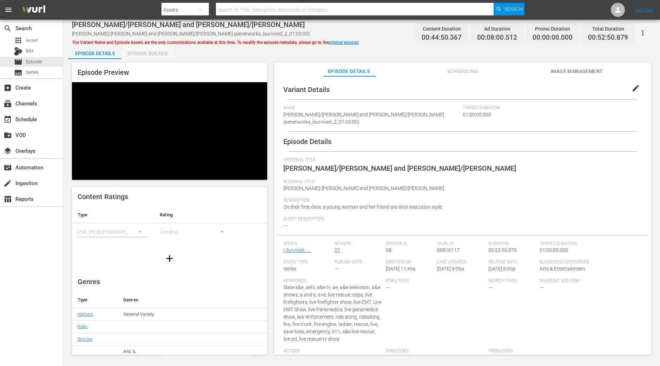
click at [164, 57] on div "Episode Builder" at bounding box center [147, 53] width 53 height 17
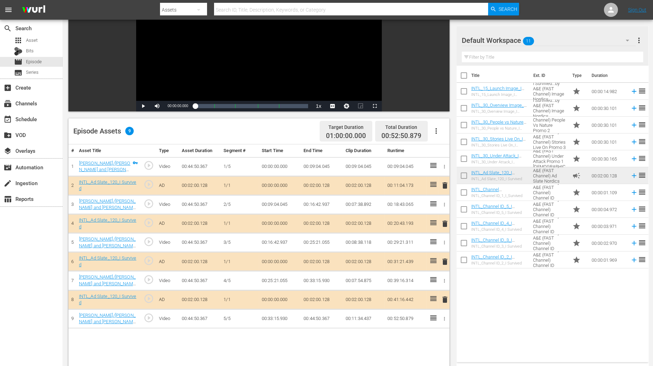
scroll to position [87, 0]
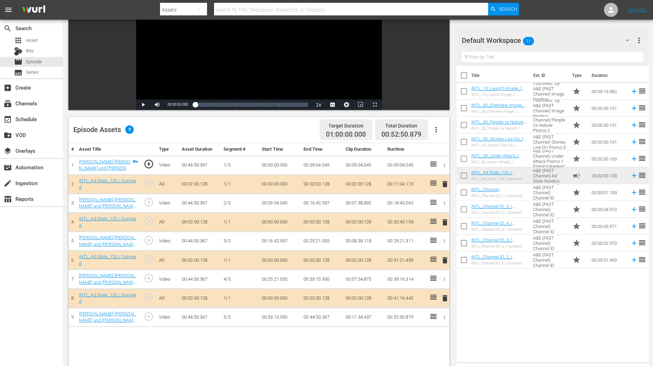
click at [445, 221] on span "delete" at bounding box center [445, 222] width 8 height 8
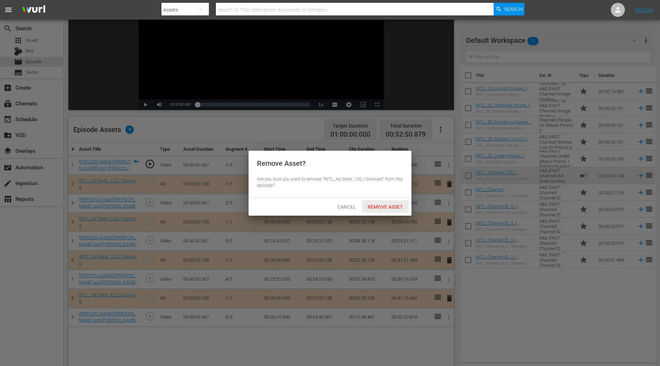
click at [390, 204] on span "Remove Asset" at bounding box center [385, 207] width 47 height 6
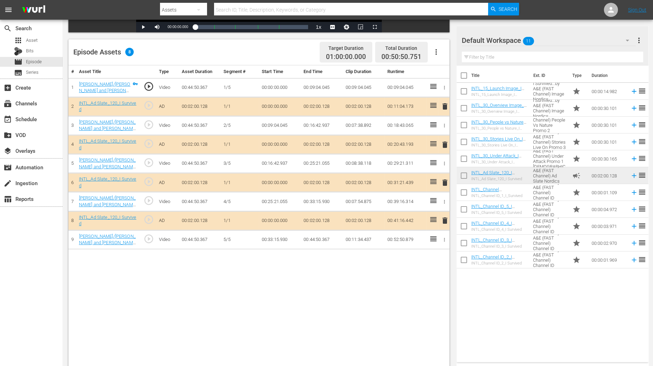
scroll to position [175, 0]
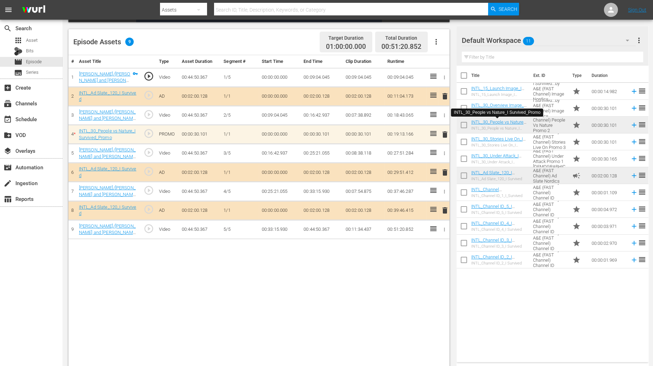
click at [451, 292] on div "Video Player is loading. Play Video Play Mute Current Time 00:00:00.000 / Durat…" at bounding box center [260, 126] width 385 height 484
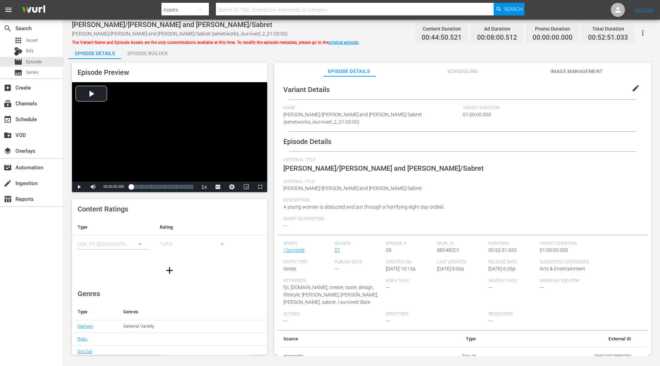
click at [155, 45] on div "Episode Builder" at bounding box center [147, 53] width 53 height 17
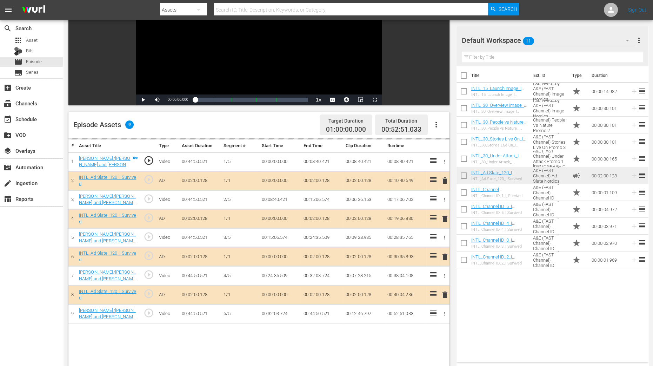
scroll to position [132, 0]
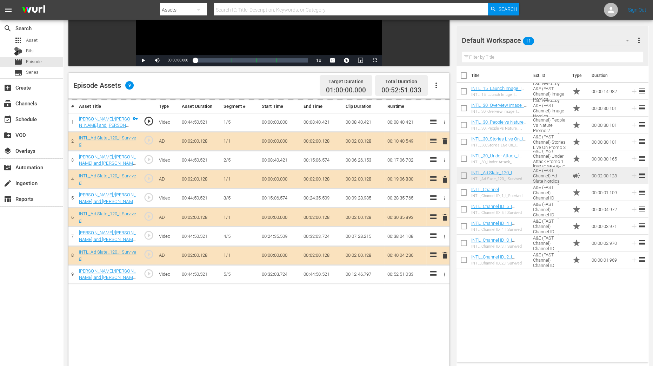
click at [444, 177] on div "delete" at bounding box center [444, 179] width 6 height 10
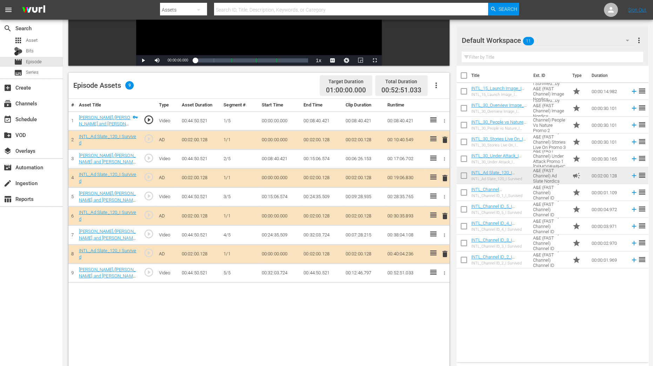
click at [444, 177] on span "delete" at bounding box center [445, 178] width 8 height 8
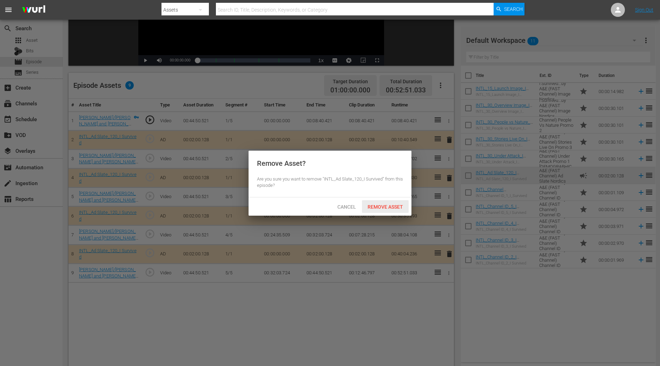
click at [397, 201] on div "Remove Asset" at bounding box center [385, 206] width 47 height 13
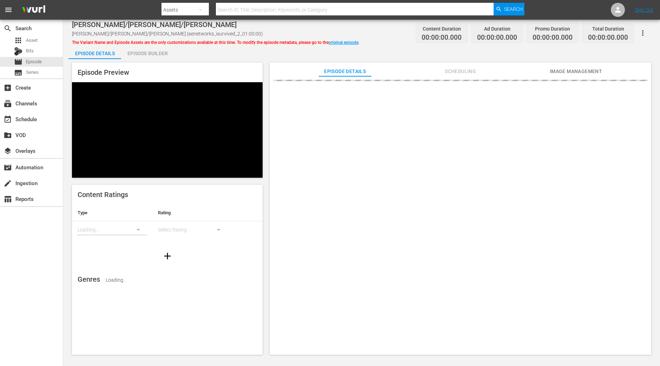
click at [149, 54] on div "Episode Builder" at bounding box center [147, 53] width 53 height 17
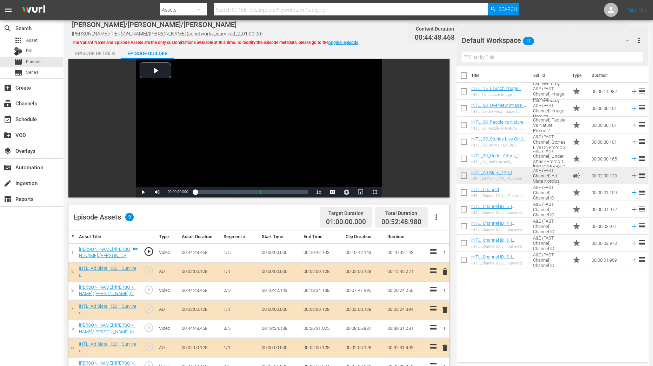
scroll to position [132, 0]
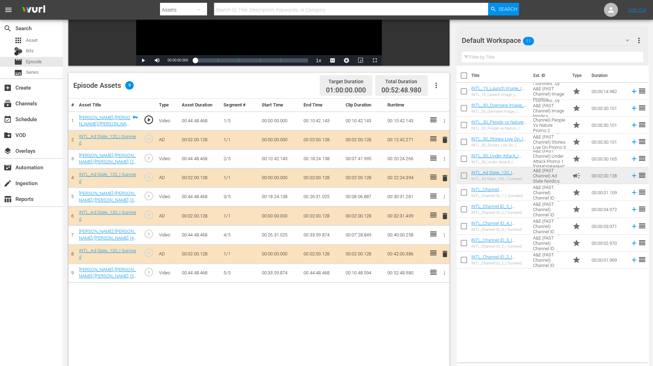
click at [445, 176] on span "delete" at bounding box center [445, 178] width 8 height 8
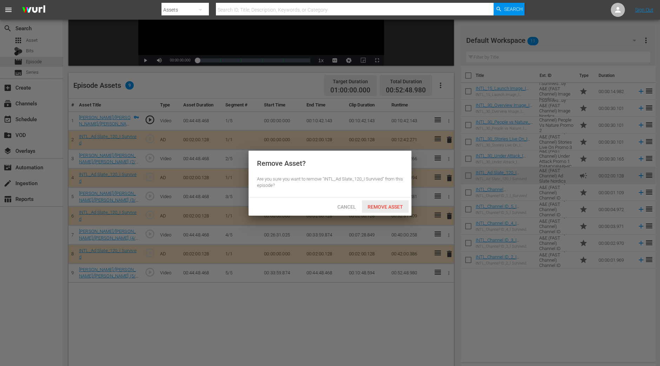
click at [392, 205] on span "Remove Asset" at bounding box center [385, 207] width 47 height 6
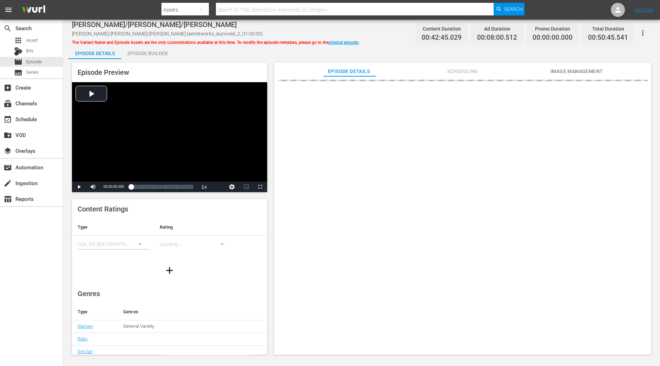
click at [147, 52] on div "Episode Builder" at bounding box center [147, 53] width 53 height 17
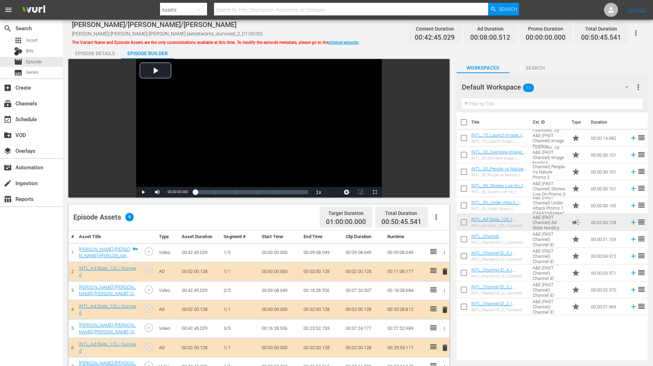
scroll to position [132, 0]
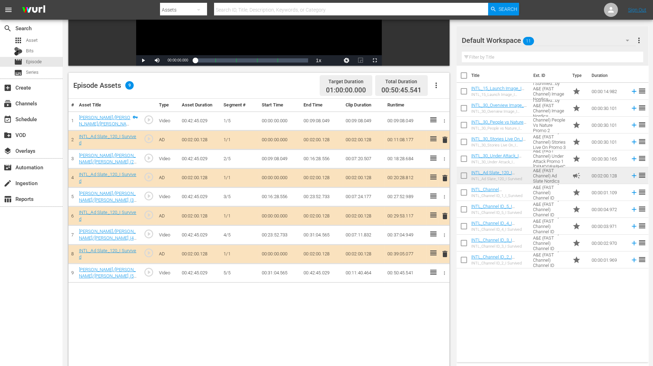
click at [446, 177] on span "delete" at bounding box center [445, 178] width 8 height 8
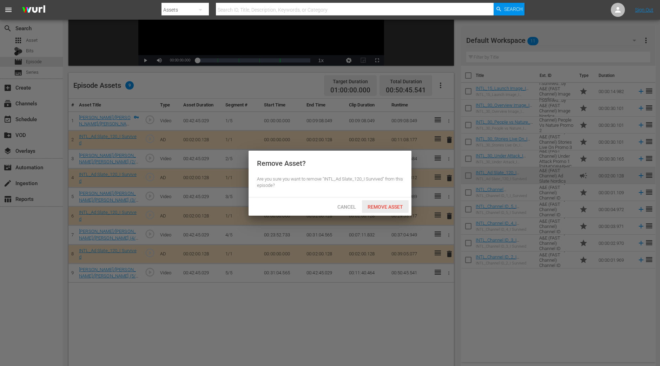
click at [386, 206] on span "Remove Asset" at bounding box center [385, 207] width 47 height 6
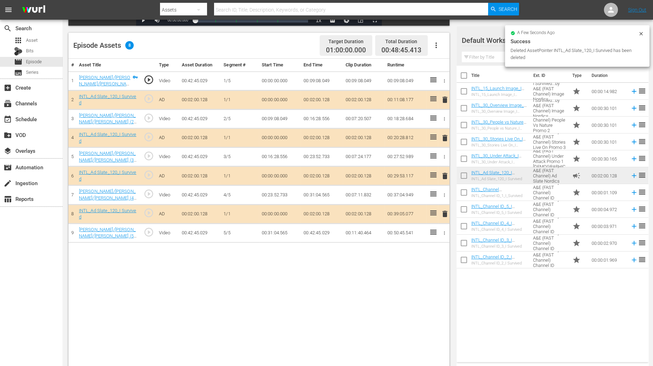
scroll to position [182, 0]
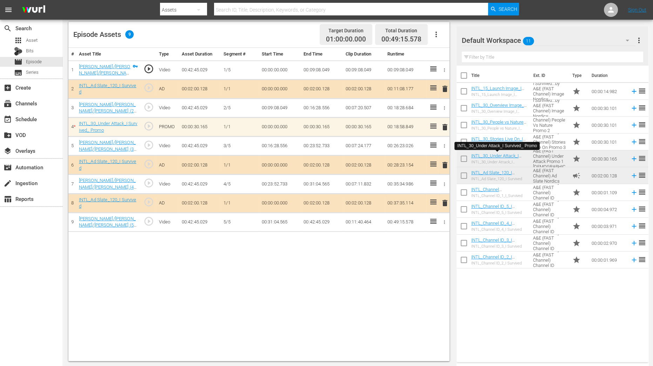
click at [453, 261] on div "Video Player is loading. Play Video Play Mute Current Time 00:00:00.000 / Durat…" at bounding box center [357, 118] width 579 height 484
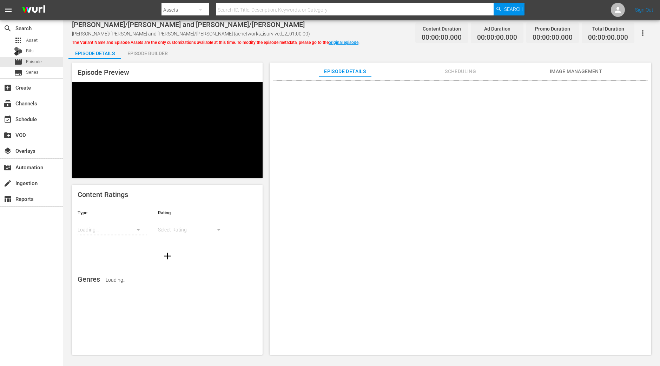
click at [151, 49] on div "Episode Builder" at bounding box center [147, 53] width 53 height 17
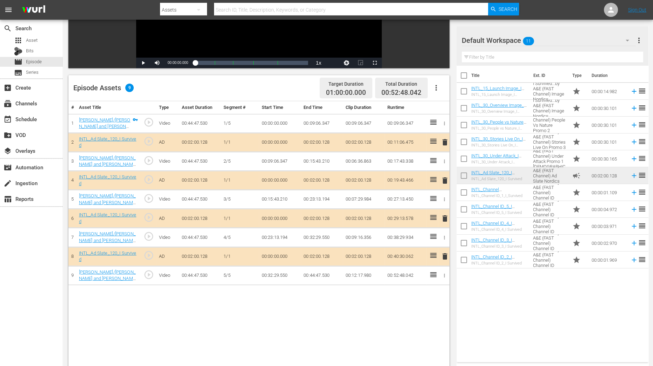
scroll to position [132, 0]
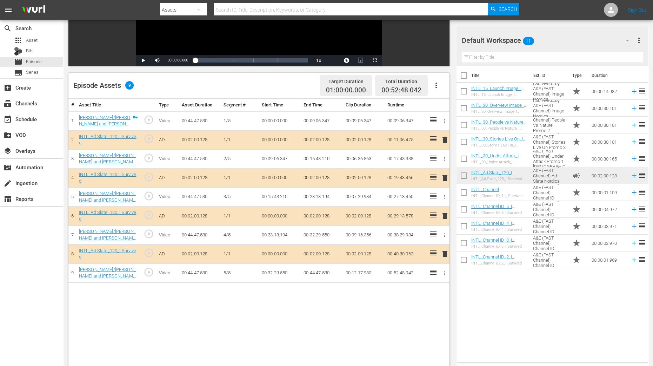
click at [445, 180] on span "delete" at bounding box center [445, 178] width 8 height 8
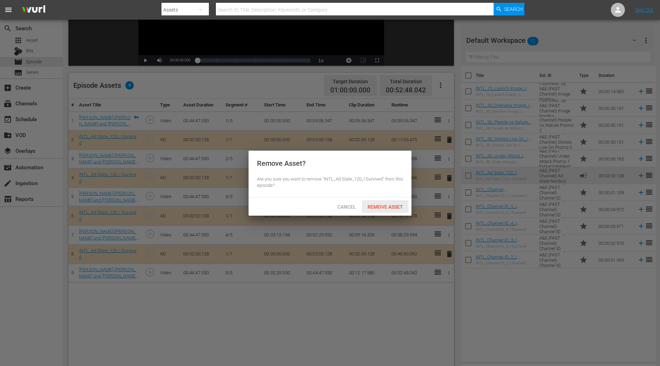
click at [388, 204] on span "Remove Asset" at bounding box center [385, 207] width 47 height 6
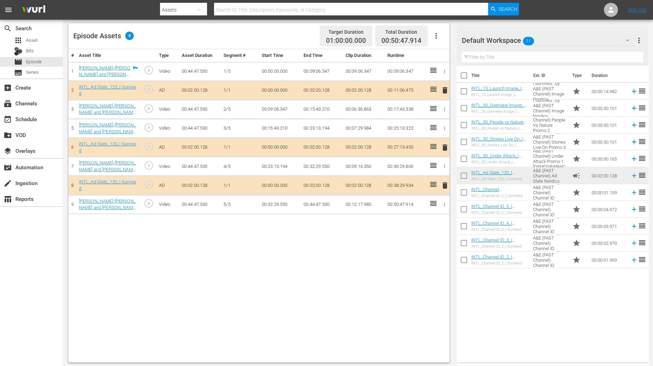
scroll to position [182, 0]
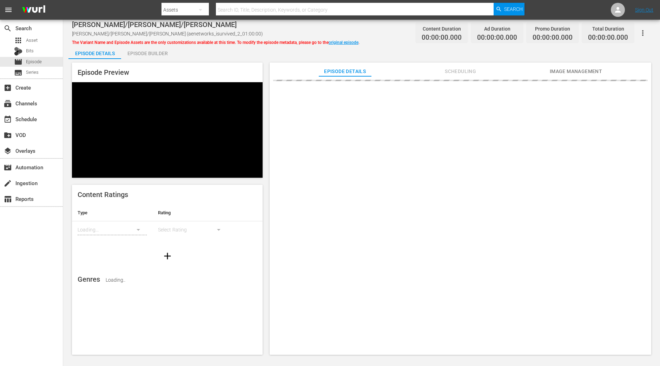
click at [154, 55] on div "Episode Builder" at bounding box center [147, 53] width 53 height 17
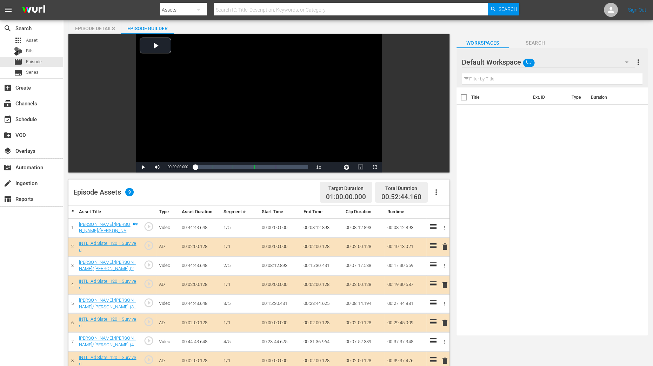
scroll to position [132, 0]
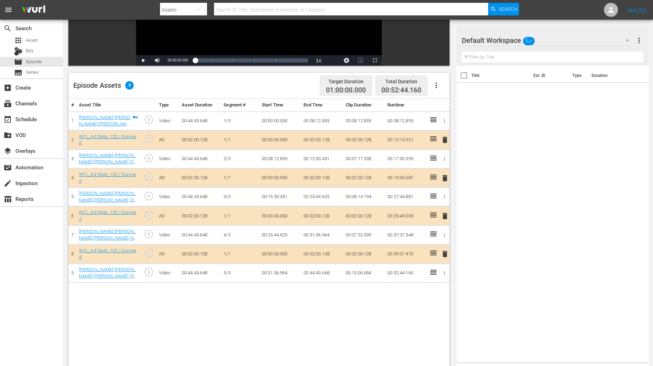
click at [444, 177] on span "delete" at bounding box center [445, 178] width 8 height 8
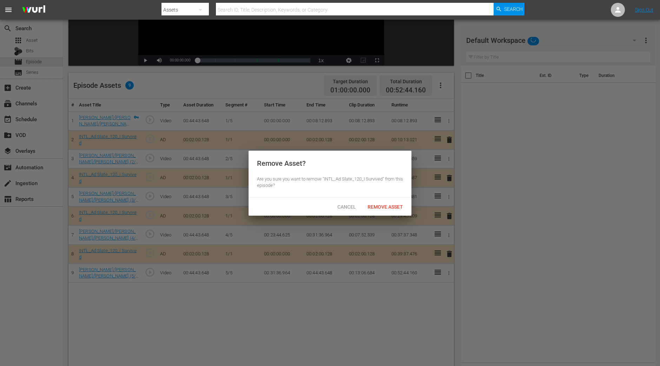
click at [391, 199] on div "Cancel Remove Asset" at bounding box center [329, 206] width 163 height 18
click at [388, 208] on span "Remove Asset" at bounding box center [385, 207] width 47 height 6
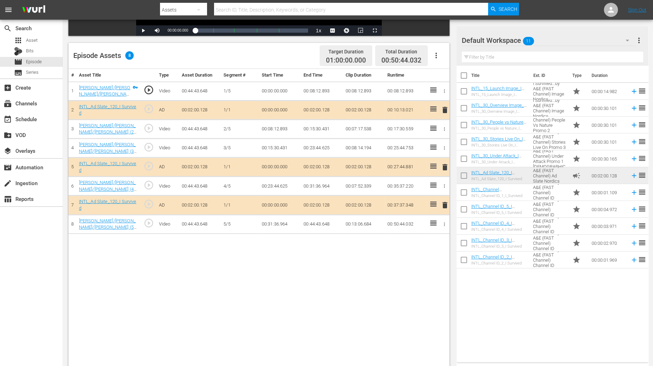
scroll to position [175, 0]
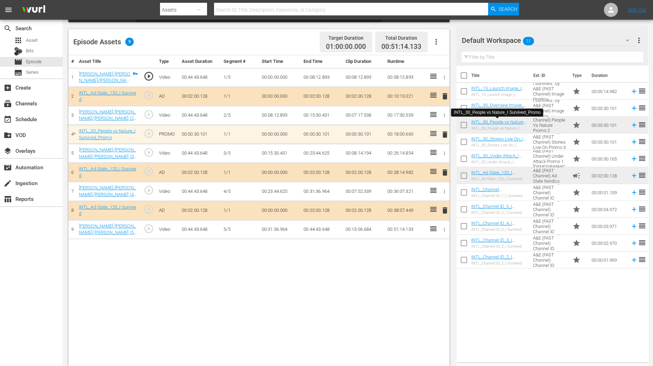
click at [454, 292] on div "Video Player is loading. Play Video Play Mute Current Time 00:00:00.000 / Durat…" at bounding box center [357, 126] width 579 height 484
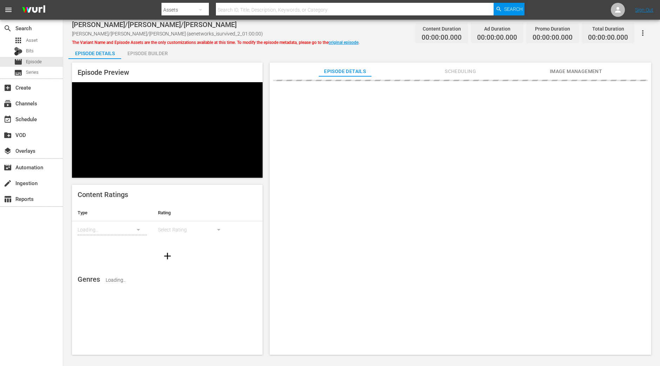
click at [168, 54] on div "Episode Builder" at bounding box center [147, 53] width 53 height 17
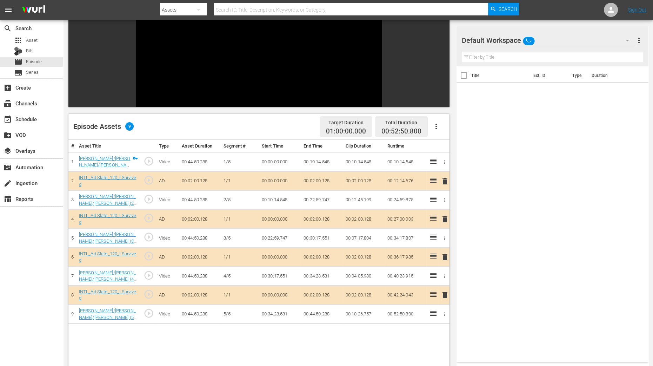
scroll to position [87, 0]
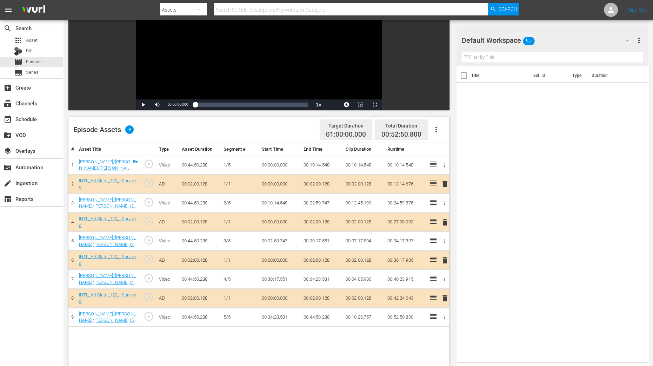
click at [444, 223] on span "delete" at bounding box center [445, 222] width 8 height 8
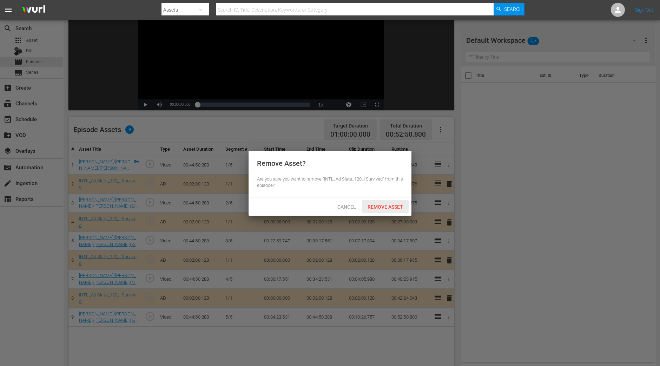
click at [392, 206] on span "Remove Asset" at bounding box center [385, 207] width 47 height 6
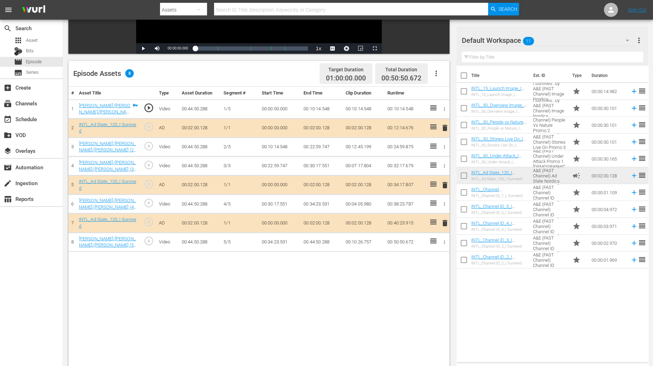
scroll to position [175, 0]
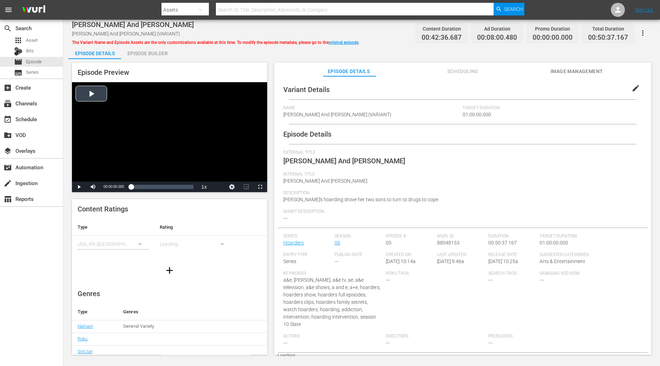
click at [160, 53] on div "Episode Builder" at bounding box center [147, 53] width 53 height 17
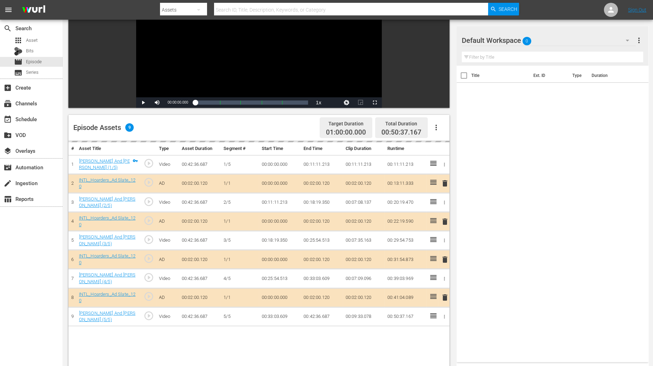
scroll to position [175, 0]
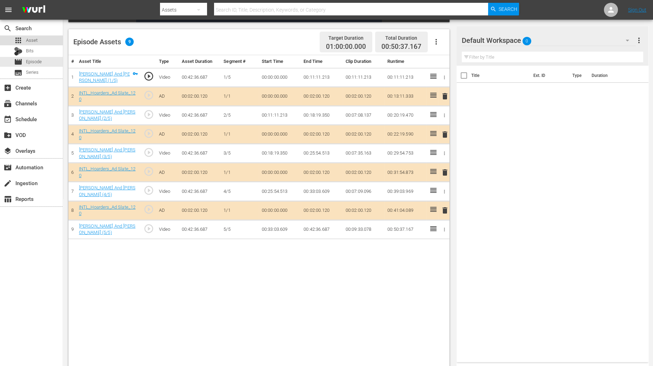
click at [46, 38] on div "apps Asset" at bounding box center [31, 40] width 63 height 10
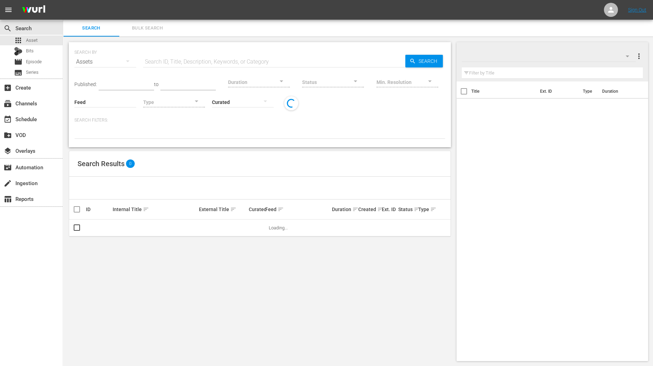
click at [145, 29] on span "Bulk Search" at bounding box center [148, 28] width 48 height 8
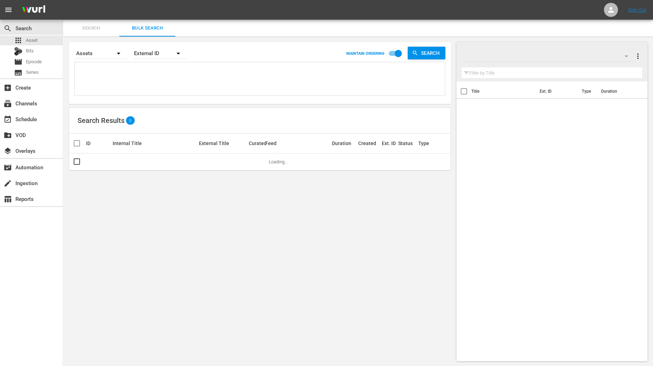
click at [527, 56] on icon "button" at bounding box center [626, 56] width 8 height 8
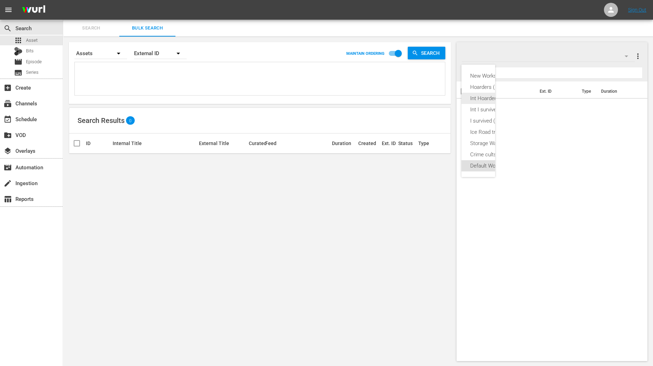
click at [490, 101] on div "Int Hoarders (11)" at bounding box center [524, 98] width 109 height 11
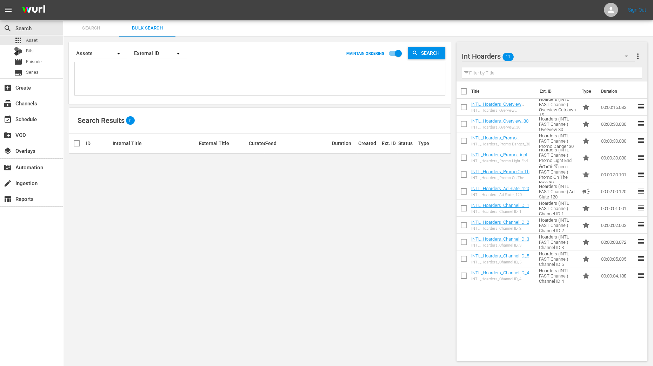
click at [461, 89] on input "checkbox" at bounding box center [464, 92] width 15 height 15
checkbox input "true"
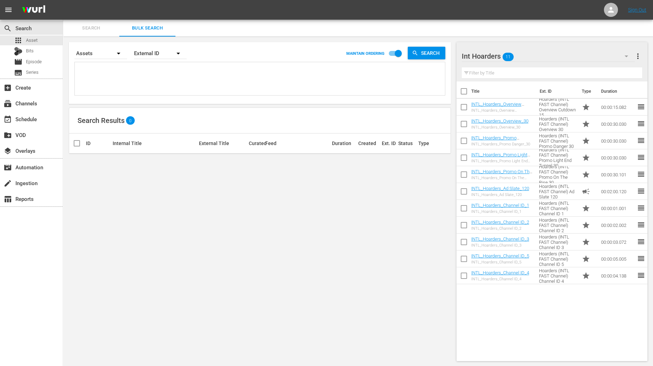
checkbox input "true"
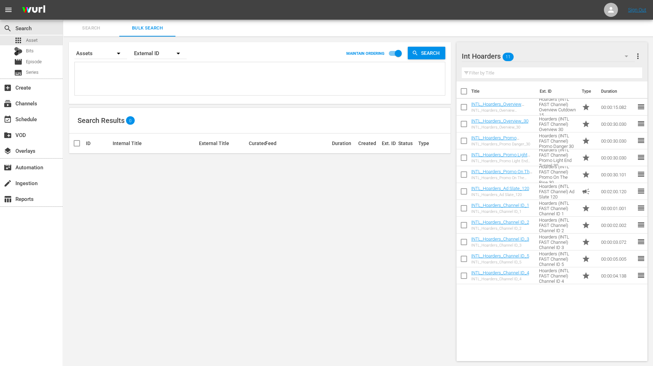
checkbox input "true"
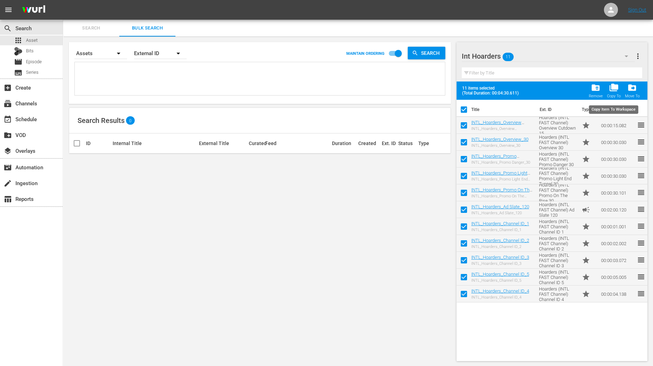
click at [527, 94] on div "Copy To" at bounding box center [614, 96] width 14 height 5
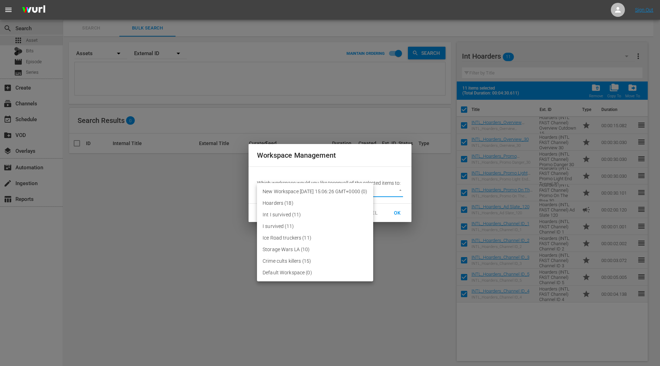
click at [393, 188] on body "menu Sign Out search Search apps Asset Bits movie Episode subtitles Series add_…" at bounding box center [330, 183] width 660 height 366
click at [315, 274] on li "Default Workspace (0)" at bounding box center [315, 273] width 116 height 12
type input "2095"
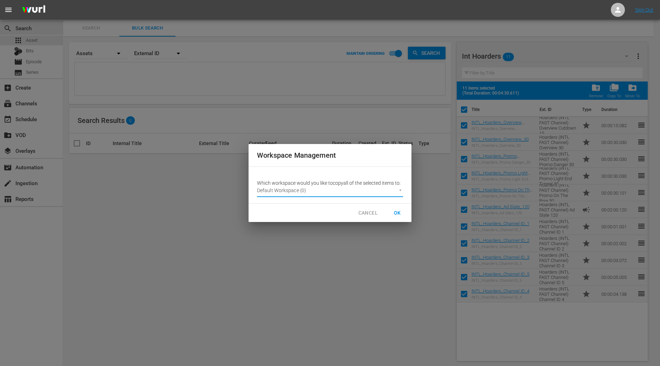
click at [404, 210] on button "OK" at bounding box center [397, 212] width 22 height 13
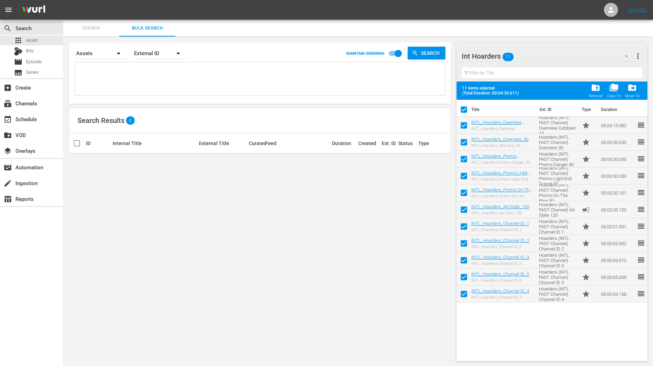
checkbox input "false"
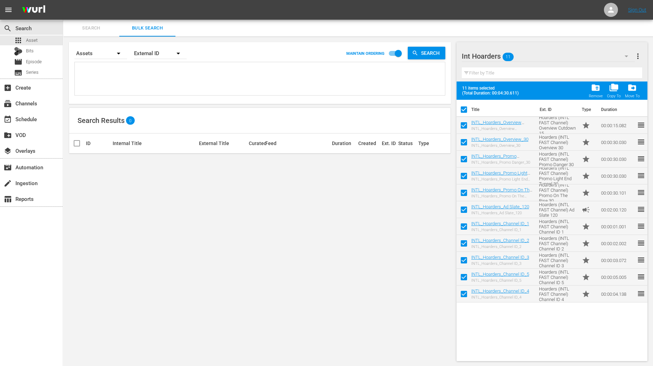
checkbox input "false"
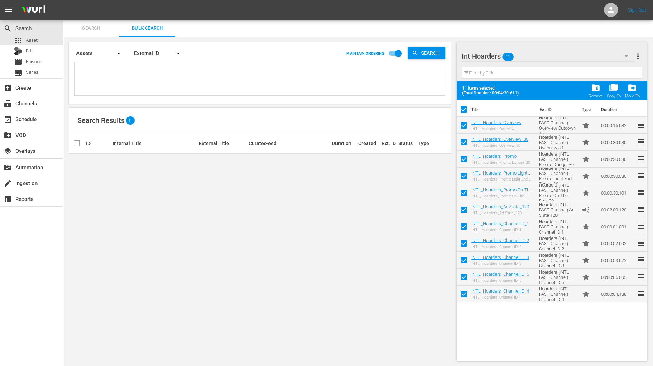
checkbox input "false"
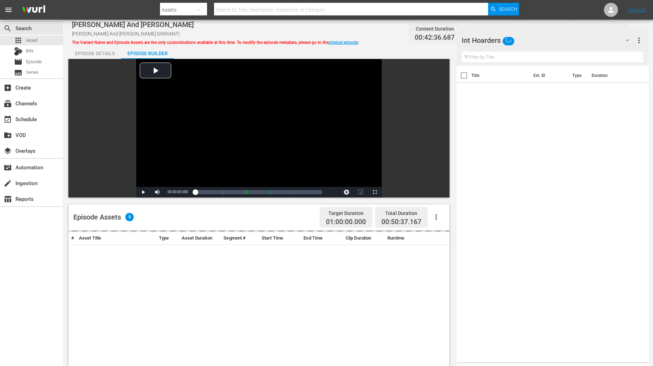
scroll to position [175, 0]
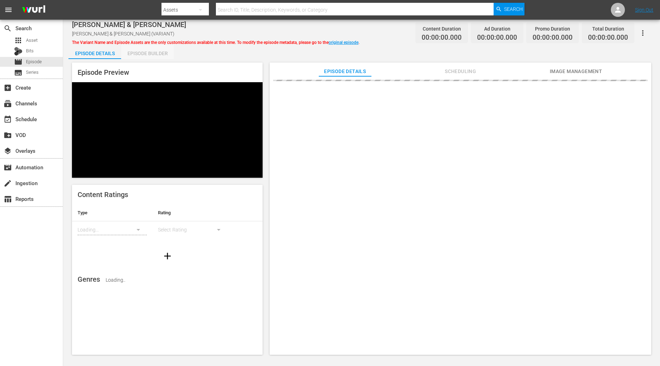
click at [162, 49] on div "Episode Builder" at bounding box center [147, 53] width 53 height 17
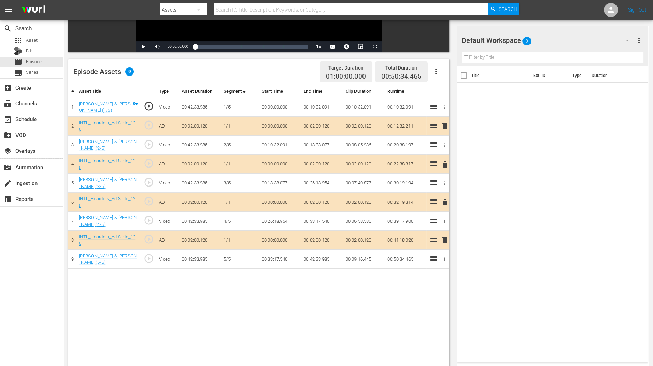
scroll to position [132, 0]
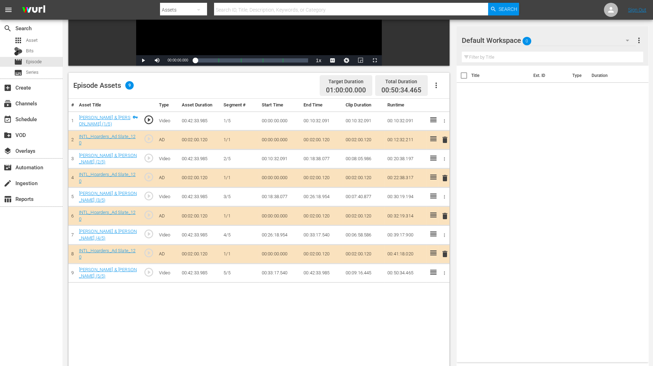
click at [453, 292] on div "Video Player is loading. Play Video Play Mute Current Time 00:00:00.000 / Durat…" at bounding box center [357, 169] width 579 height 484
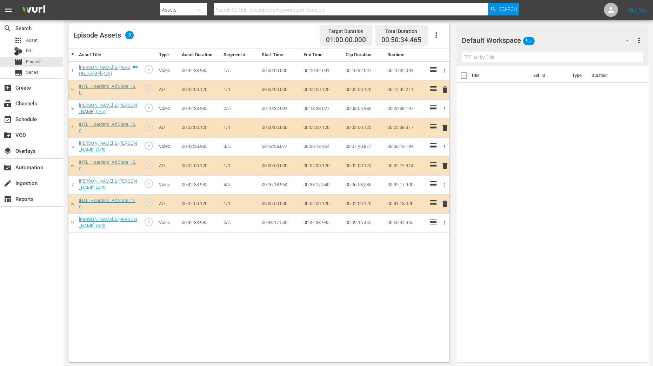
scroll to position [182, 0]
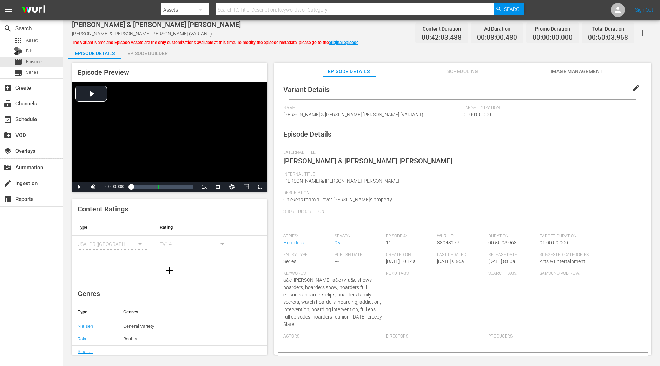
click at [142, 49] on div "Episode Builder" at bounding box center [147, 53] width 53 height 17
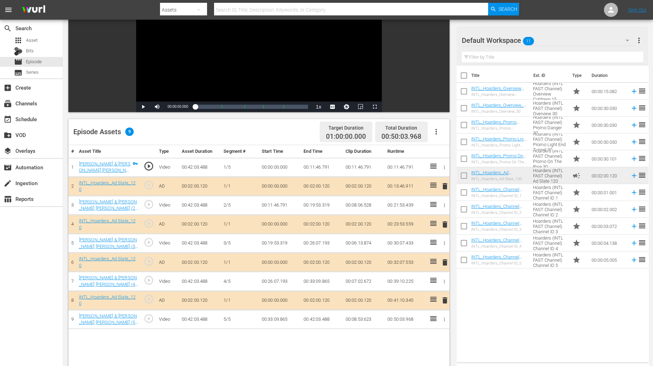
scroll to position [87, 0]
